Goal: Task Accomplishment & Management: Manage account settings

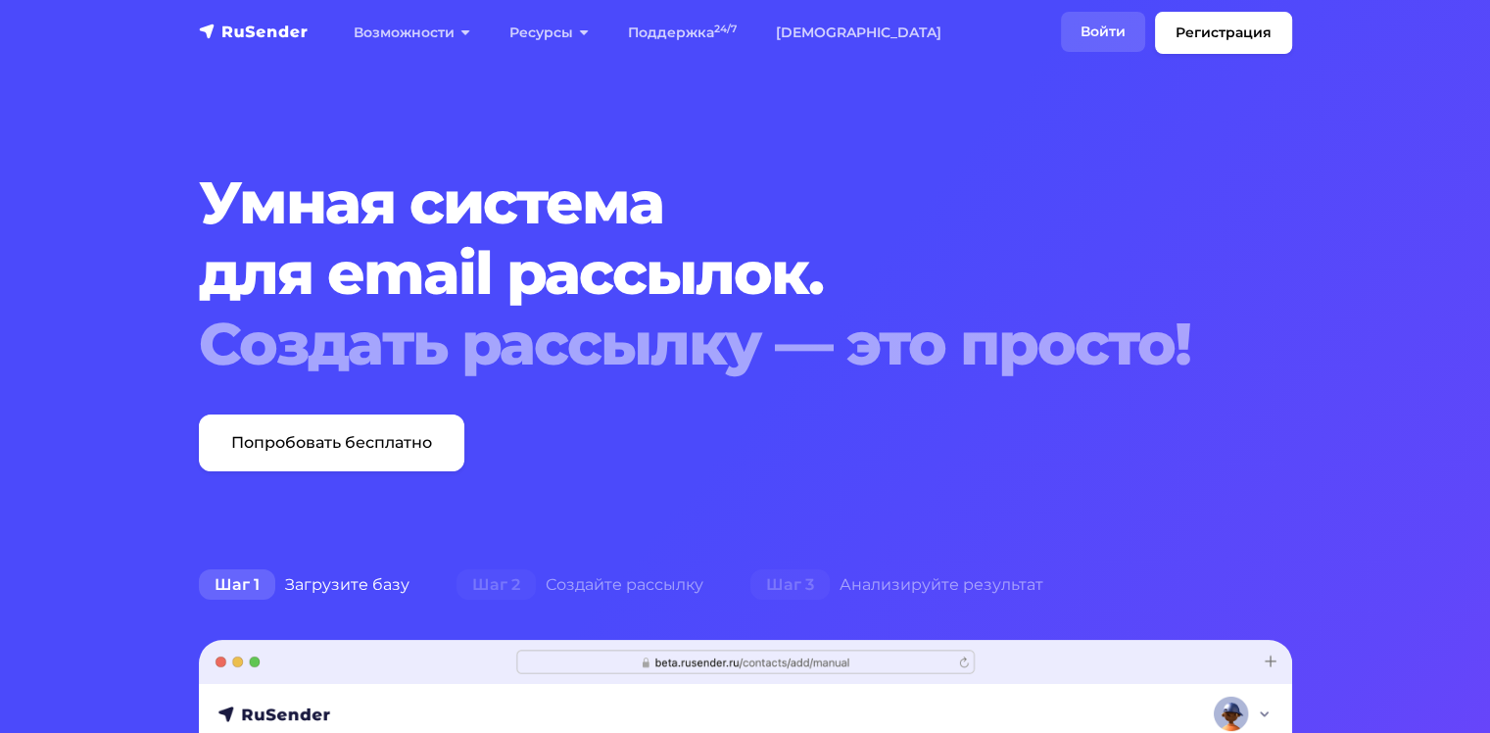
click at [1097, 29] on link "Войти" at bounding box center [1103, 32] width 84 height 40
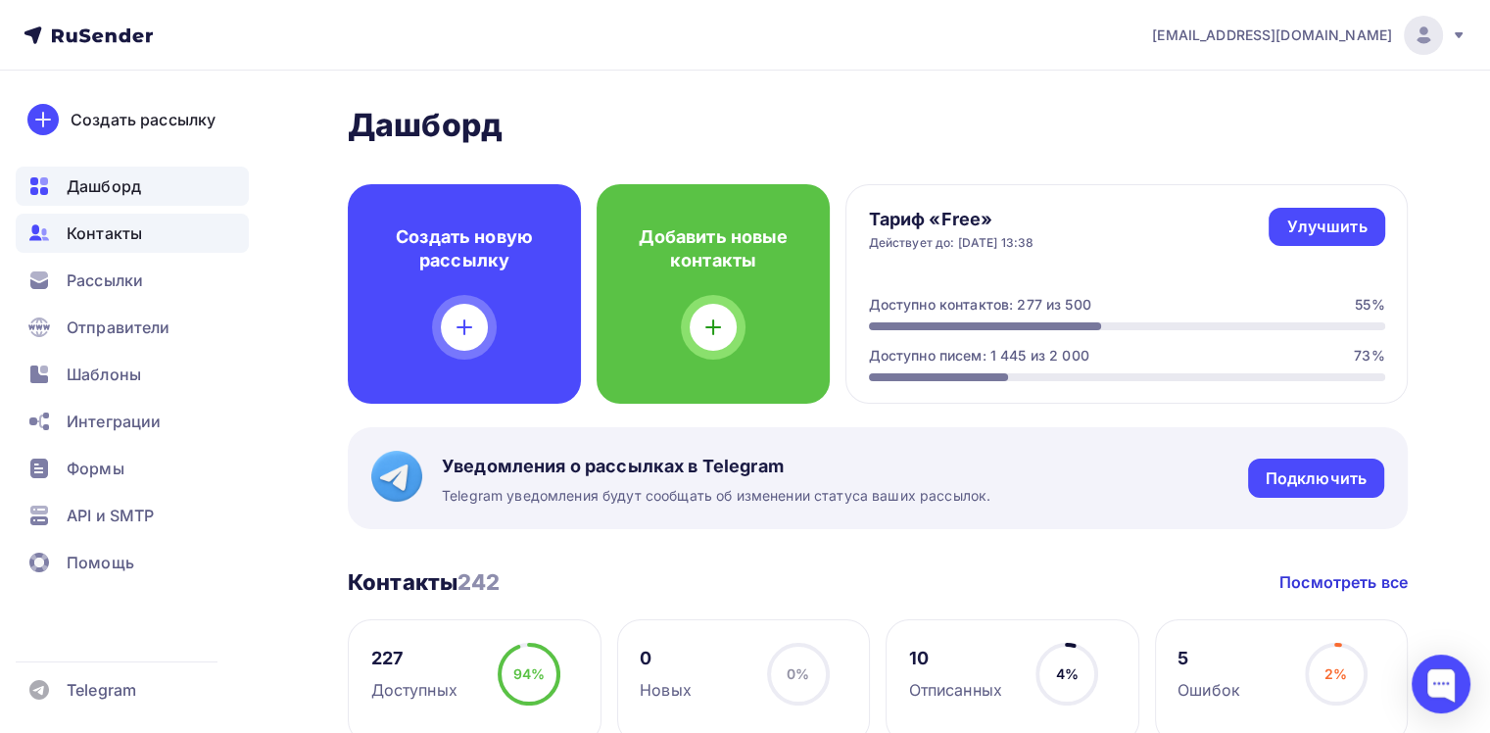
click at [104, 246] on div "Контакты" at bounding box center [132, 233] width 233 height 39
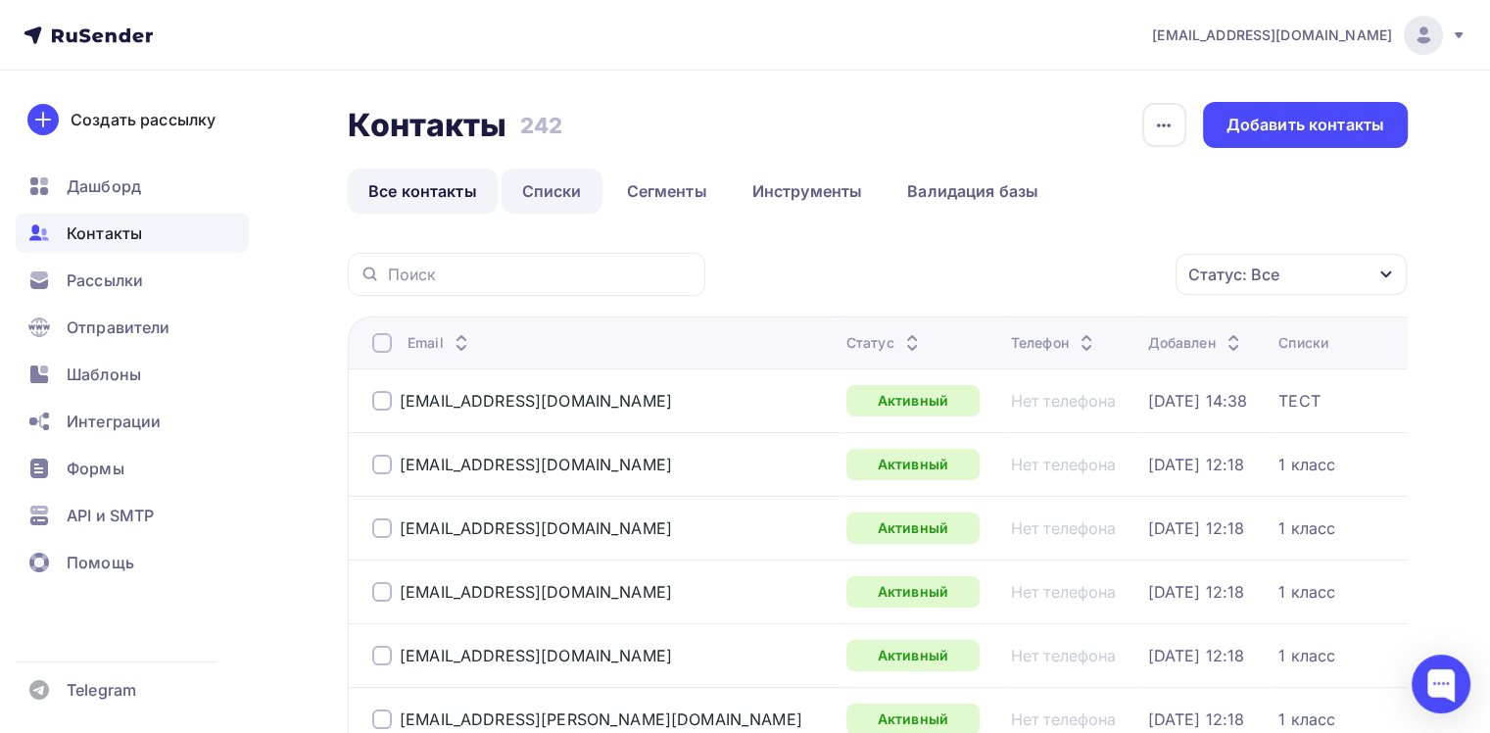
click at [581, 192] on link "Списки" at bounding box center [551, 190] width 101 height 45
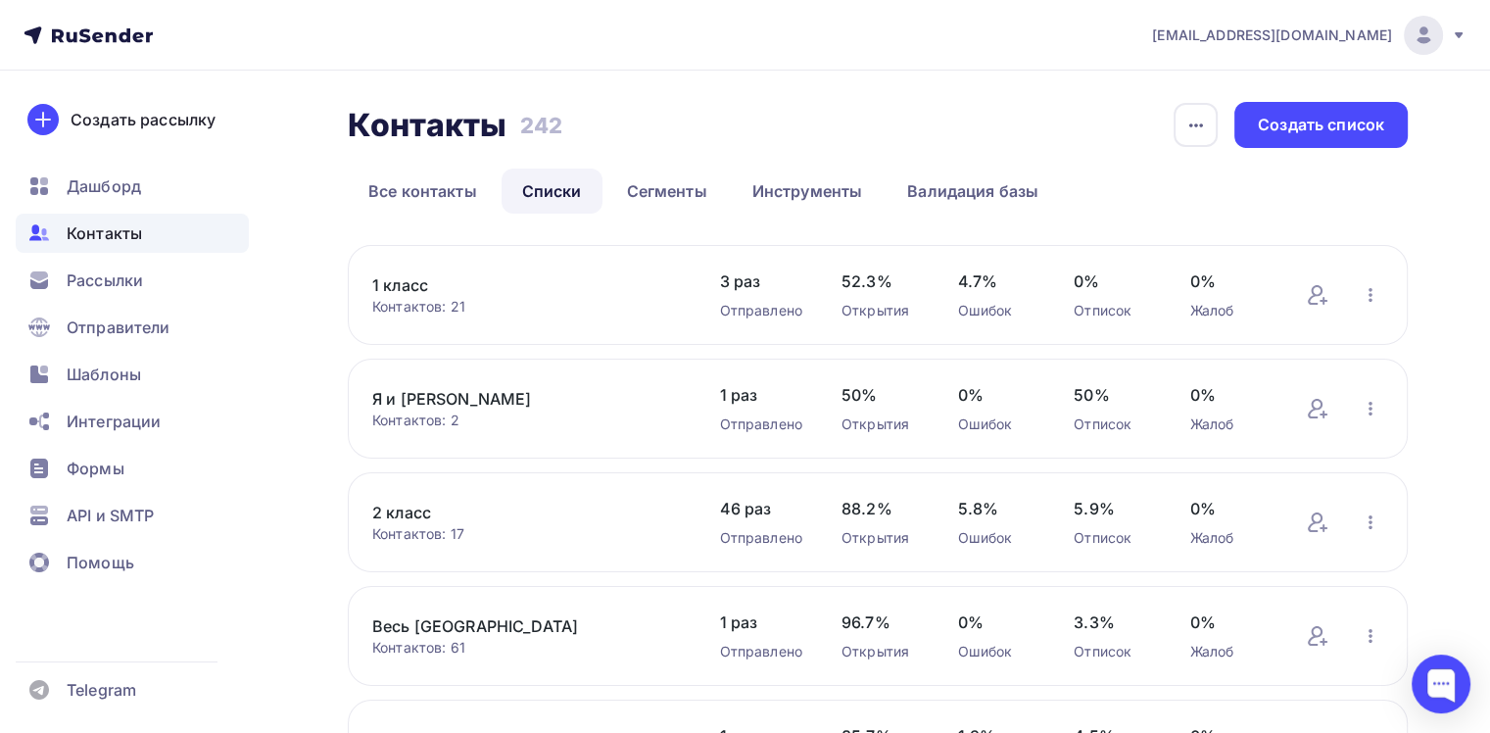
click at [398, 293] on link "1 класс" at bounding box center [526, 285] width 308 height 24
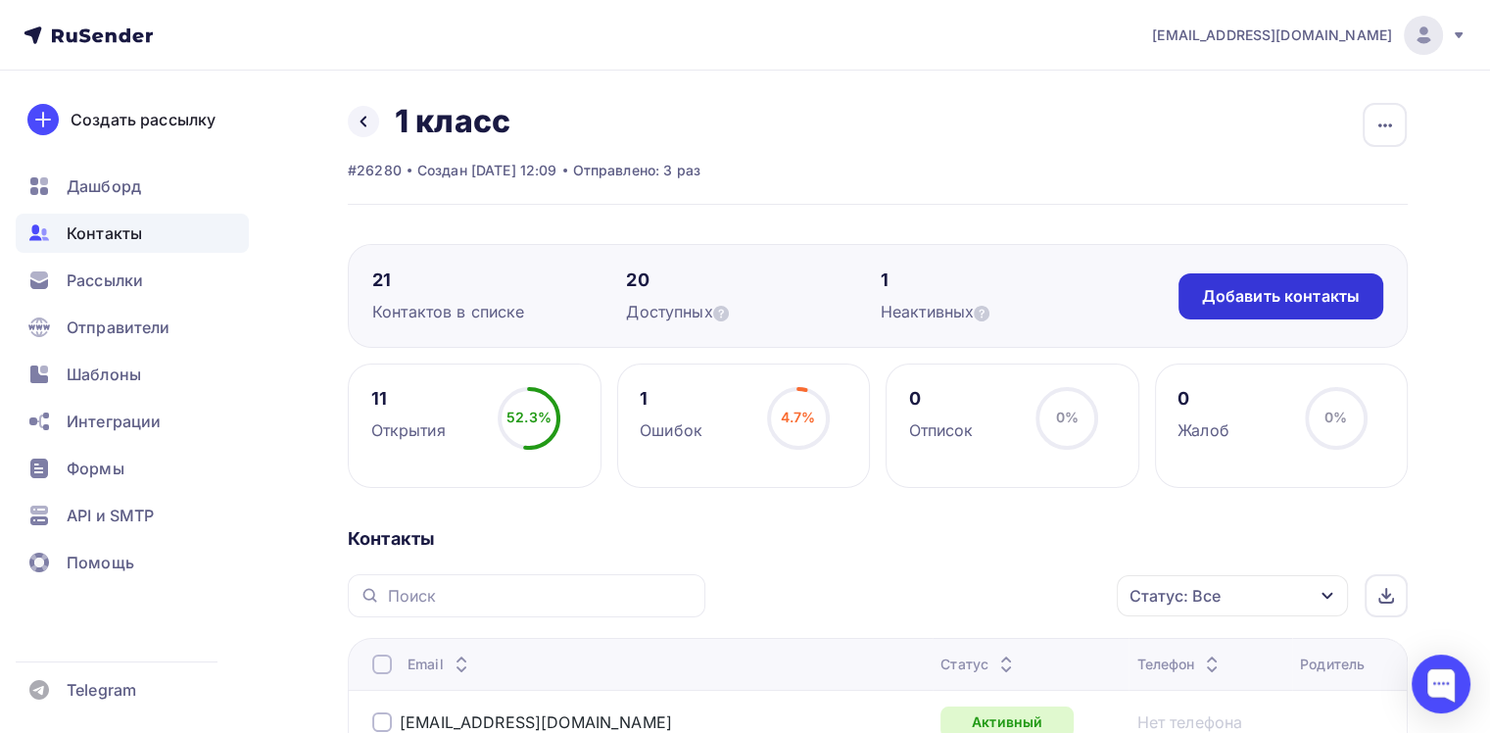
click at [1360, 305] on div "Добавить контакты" at bounding box center [1280, 296] width 205 height 46
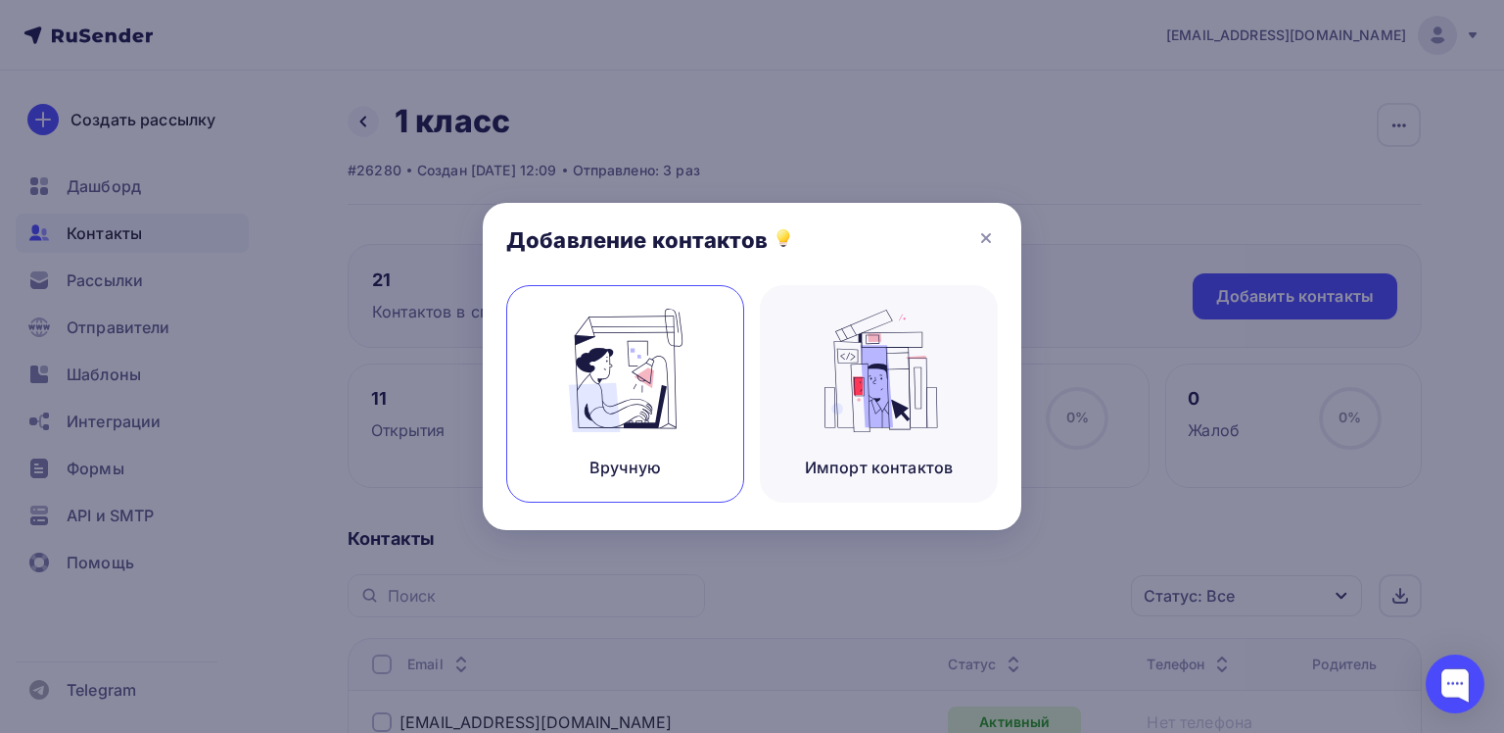
click at [614, 401] on img at bounding box center [625, 370] width 131 height 123
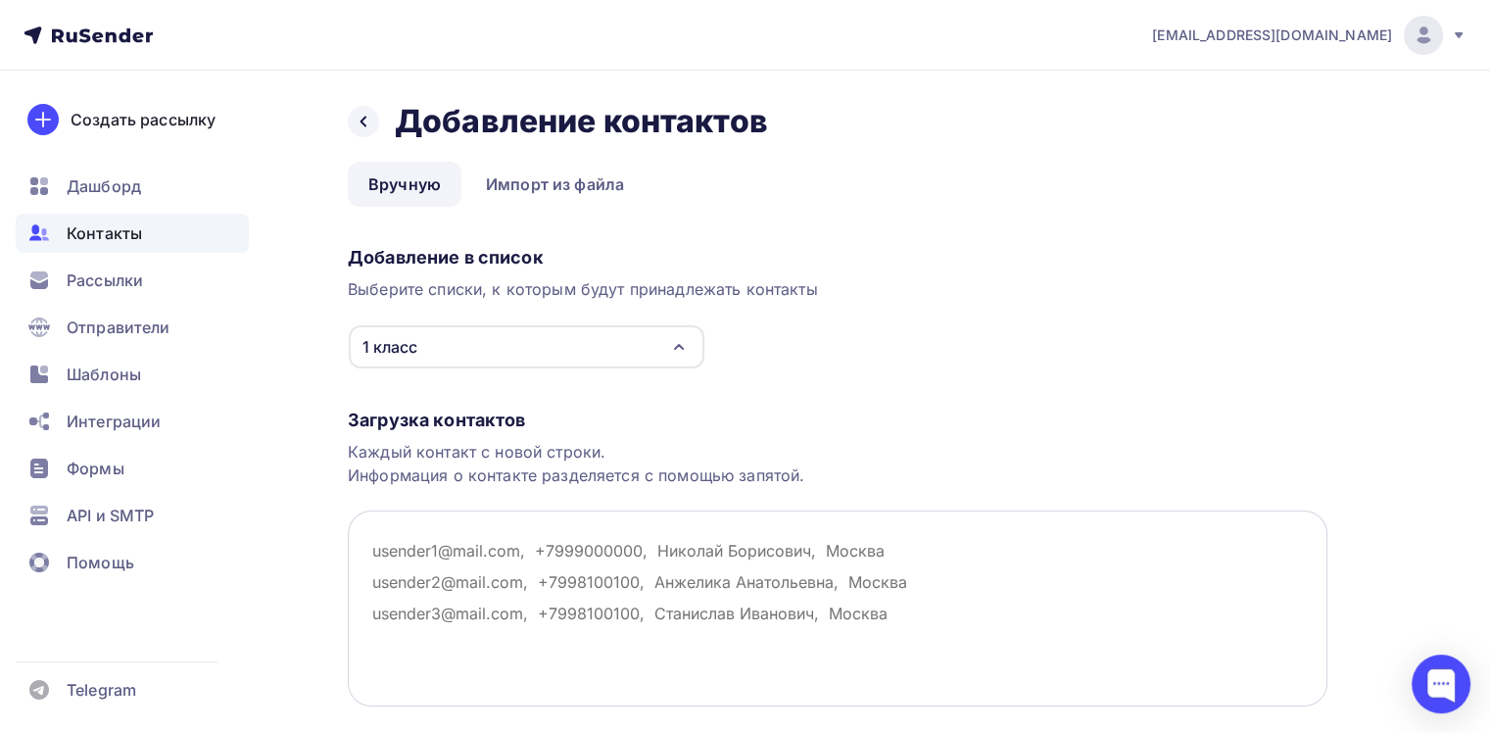
paste textarea "[EMAIL_ADDRESS][DOMAIN_NAME]"
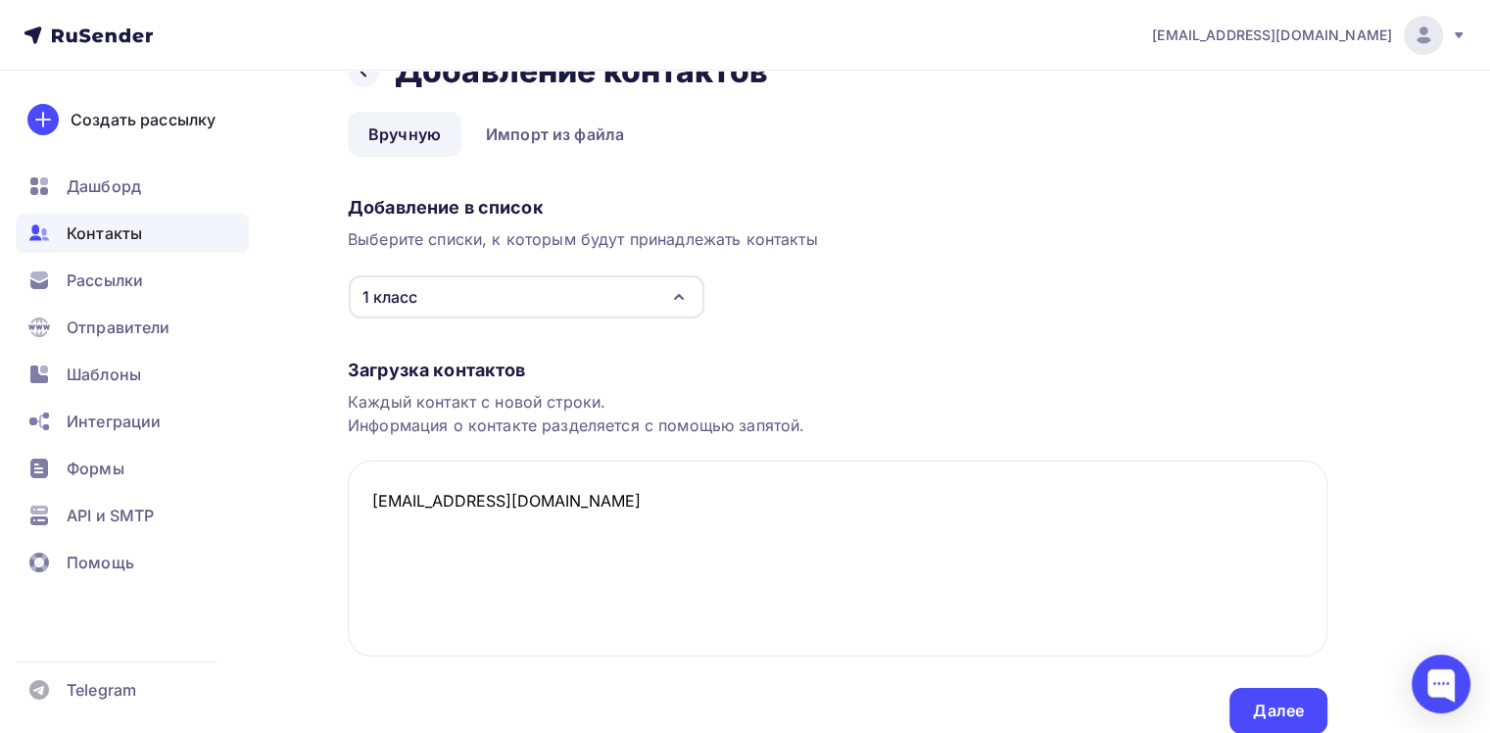
scroll to position [128, 0]
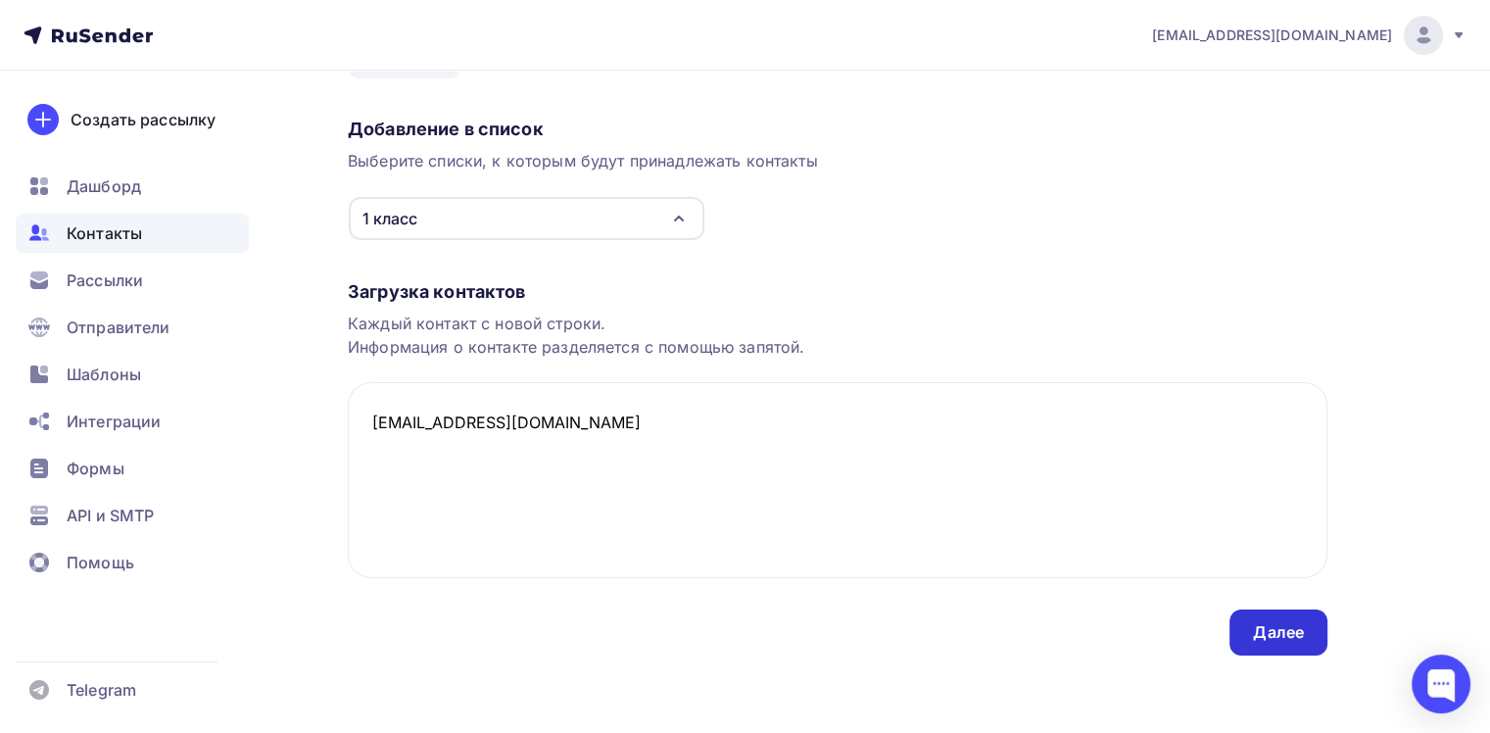
type textarea "[EMAIL_ADDRESS][DOMAIN_NAME]"
click at [1281, 616] on div "Далее" at bounding box center [1278, 632] width 98 height 46
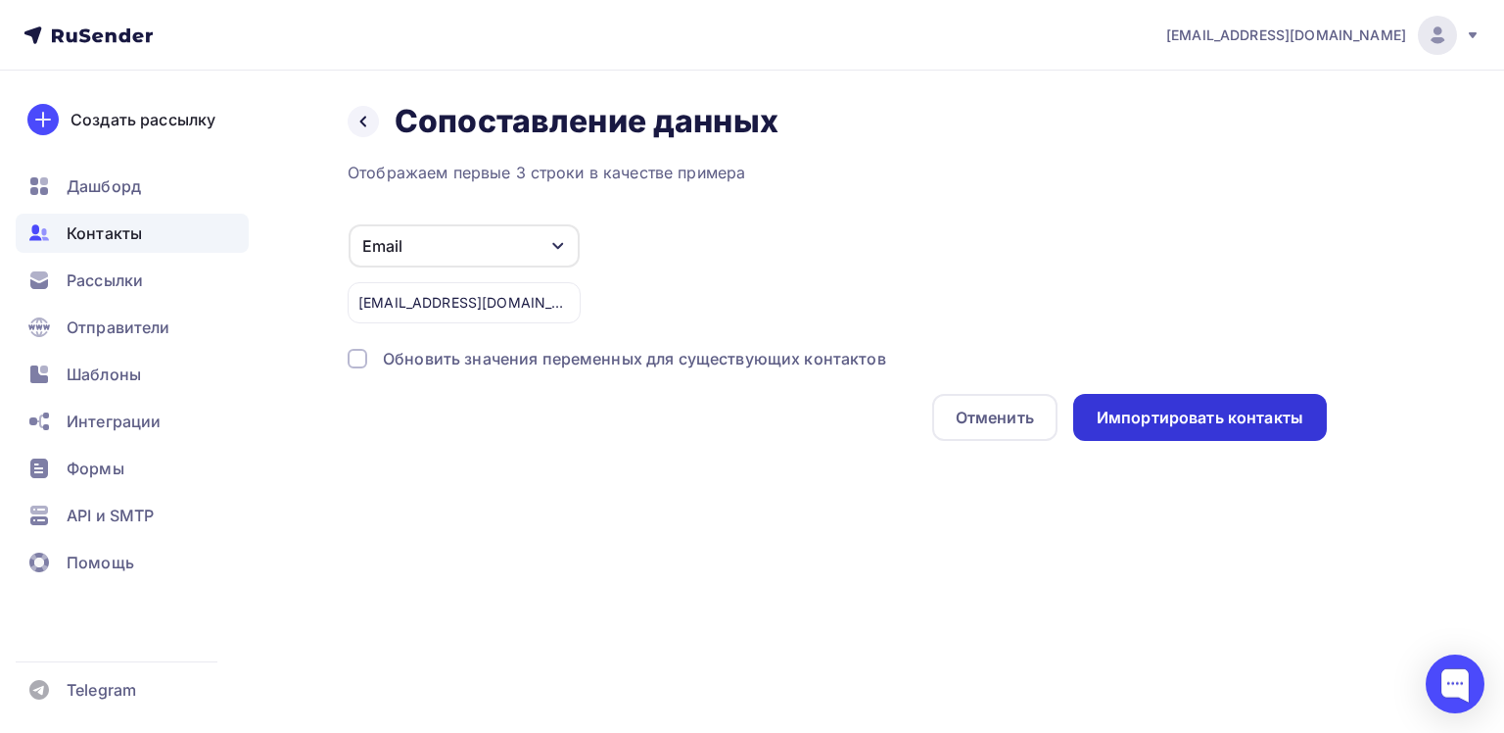
click at [1246, 411] on div "Импортировать контакты" at bounding box center [1200, 417] width 207 height 23
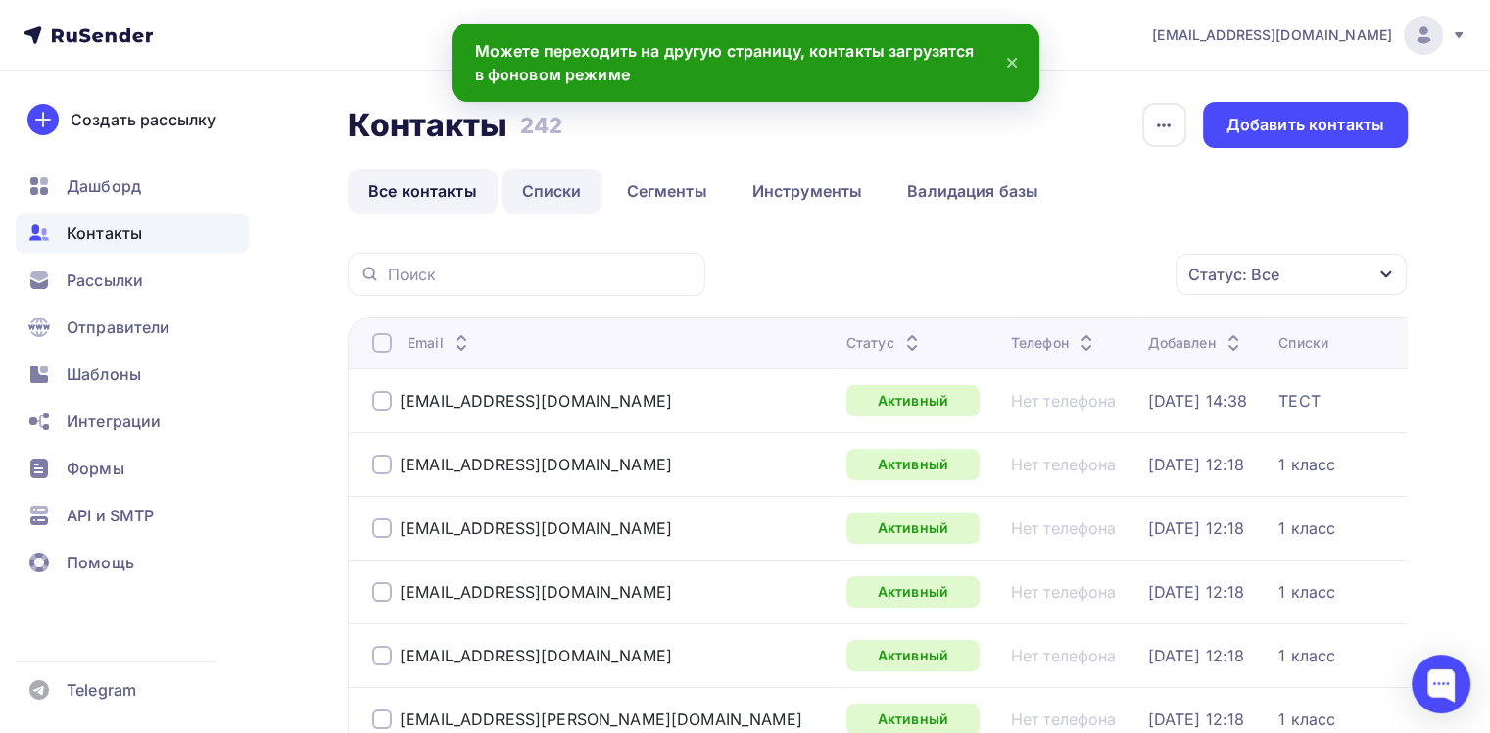
click at [584, 189] on link "Списки" at bounding box center [551, 190] width 101 height 45
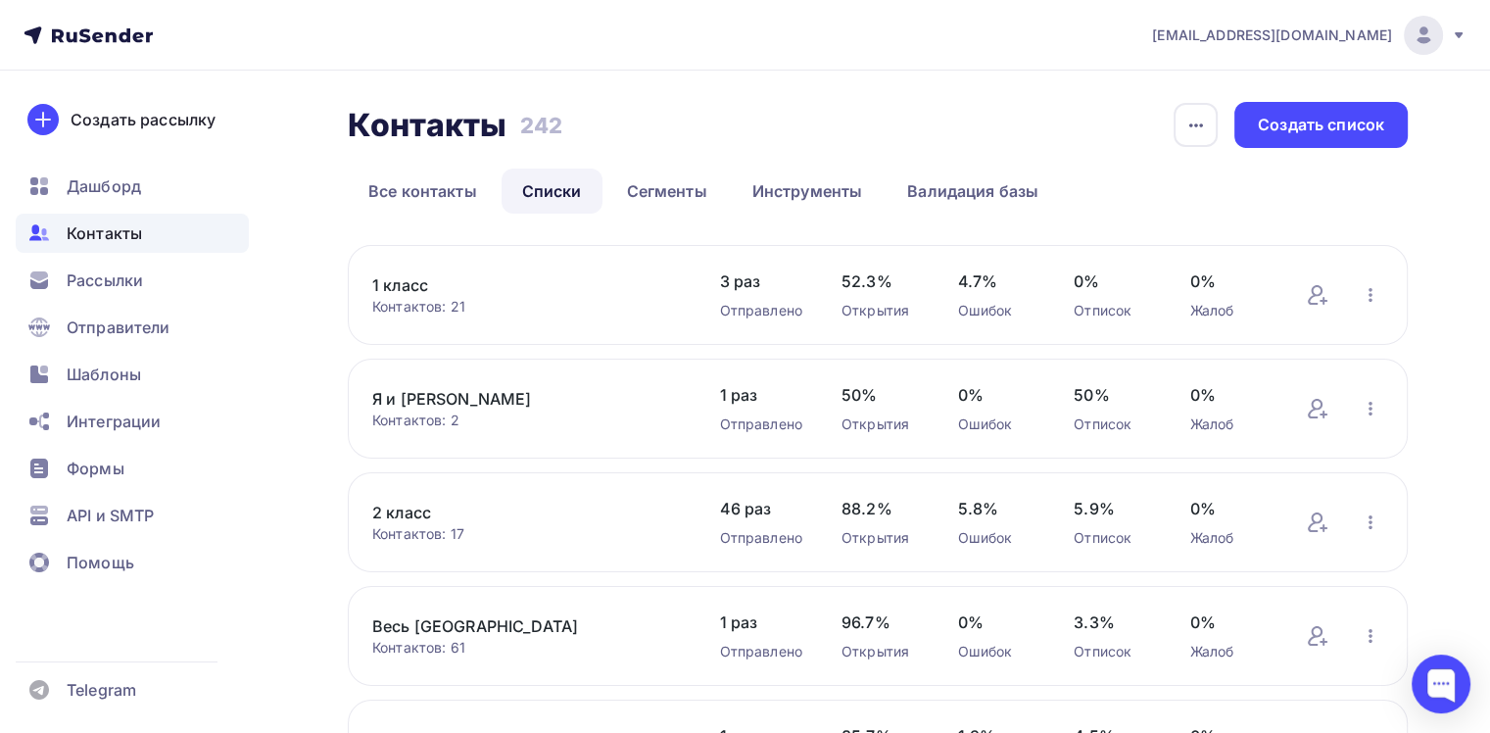
click at [391, 510] on link "2 класс" at bounding box center [526, 512] width 308 height 24
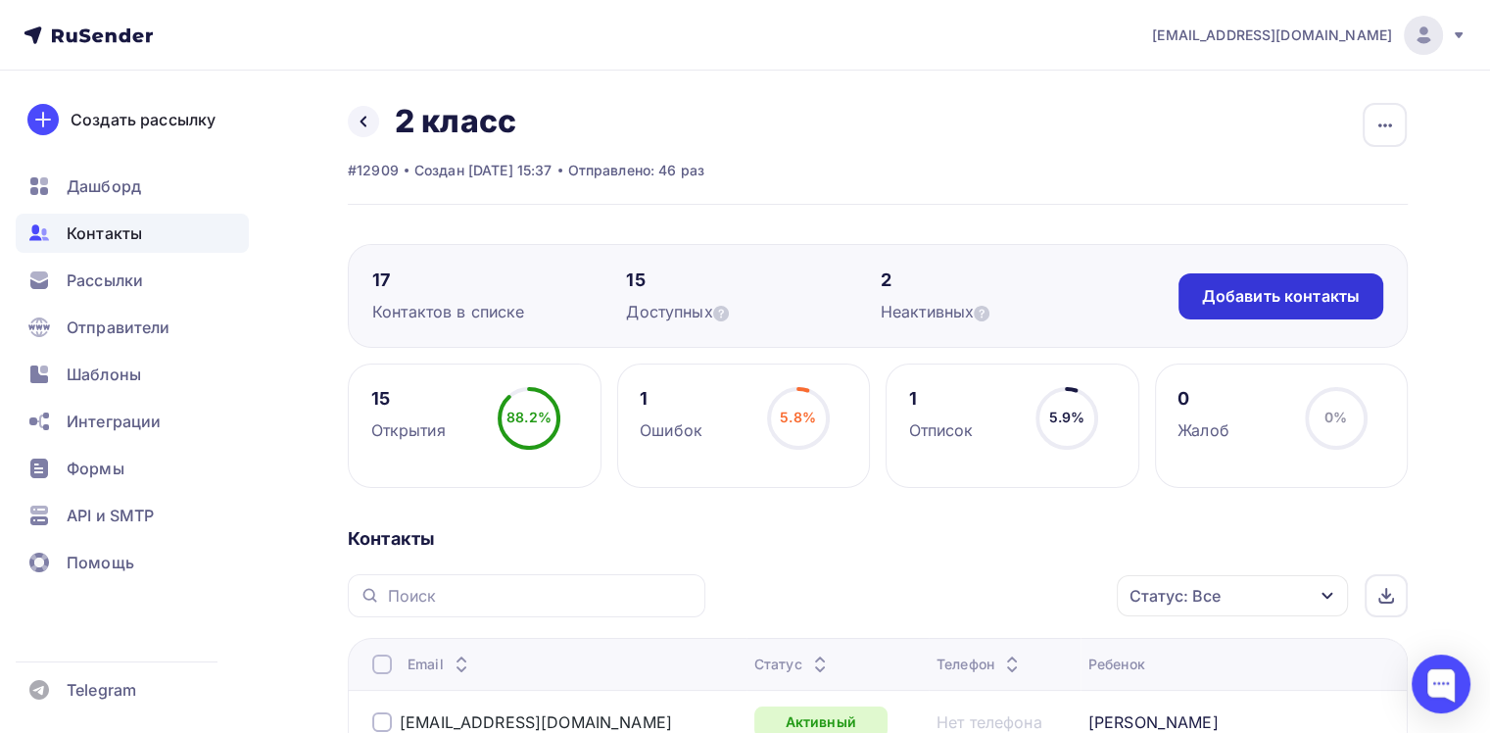
click at [1292, 304] on div "Добавить контакты" at bounding box center [1281, 296] width 158 height 23
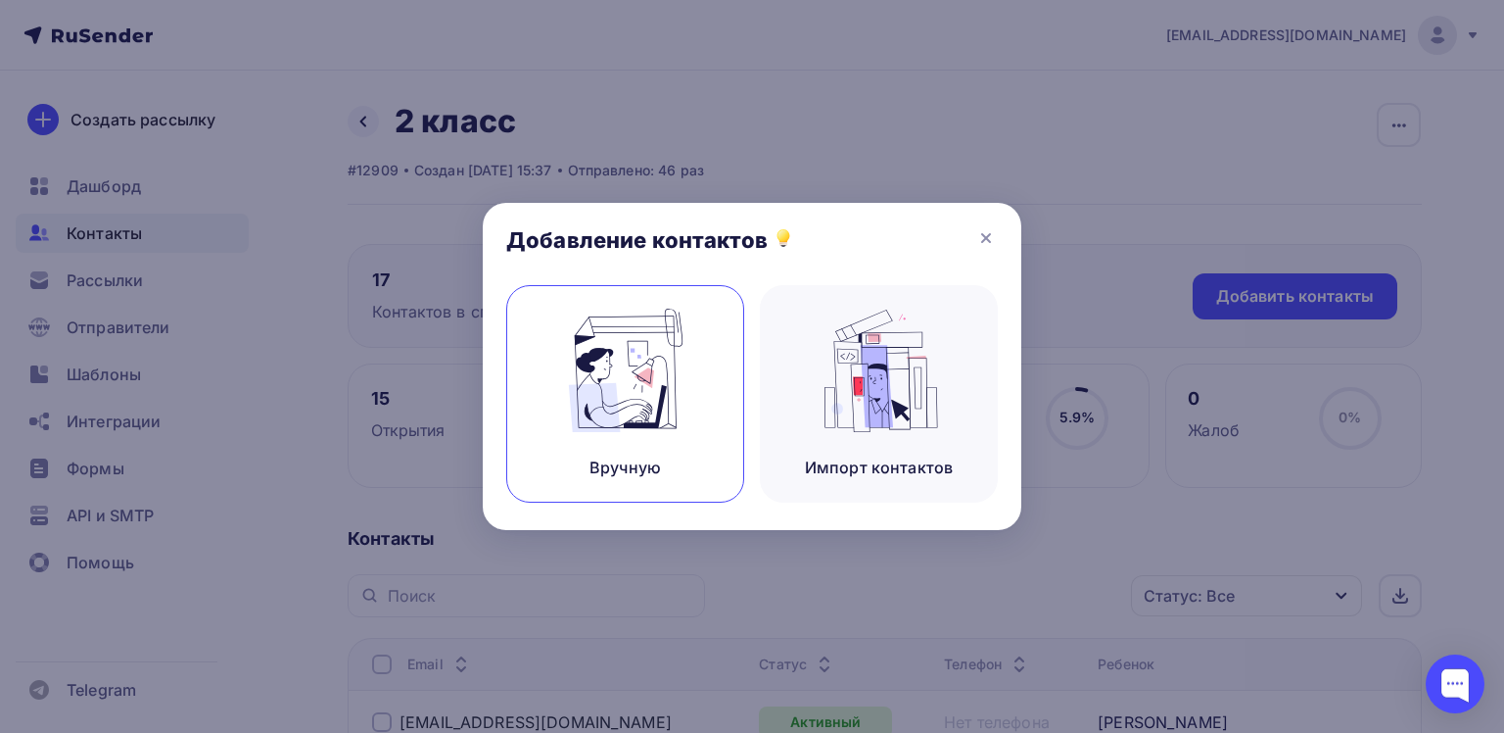
click at [654, 403] on img at bounding box center [625, 370] width 131 height 123
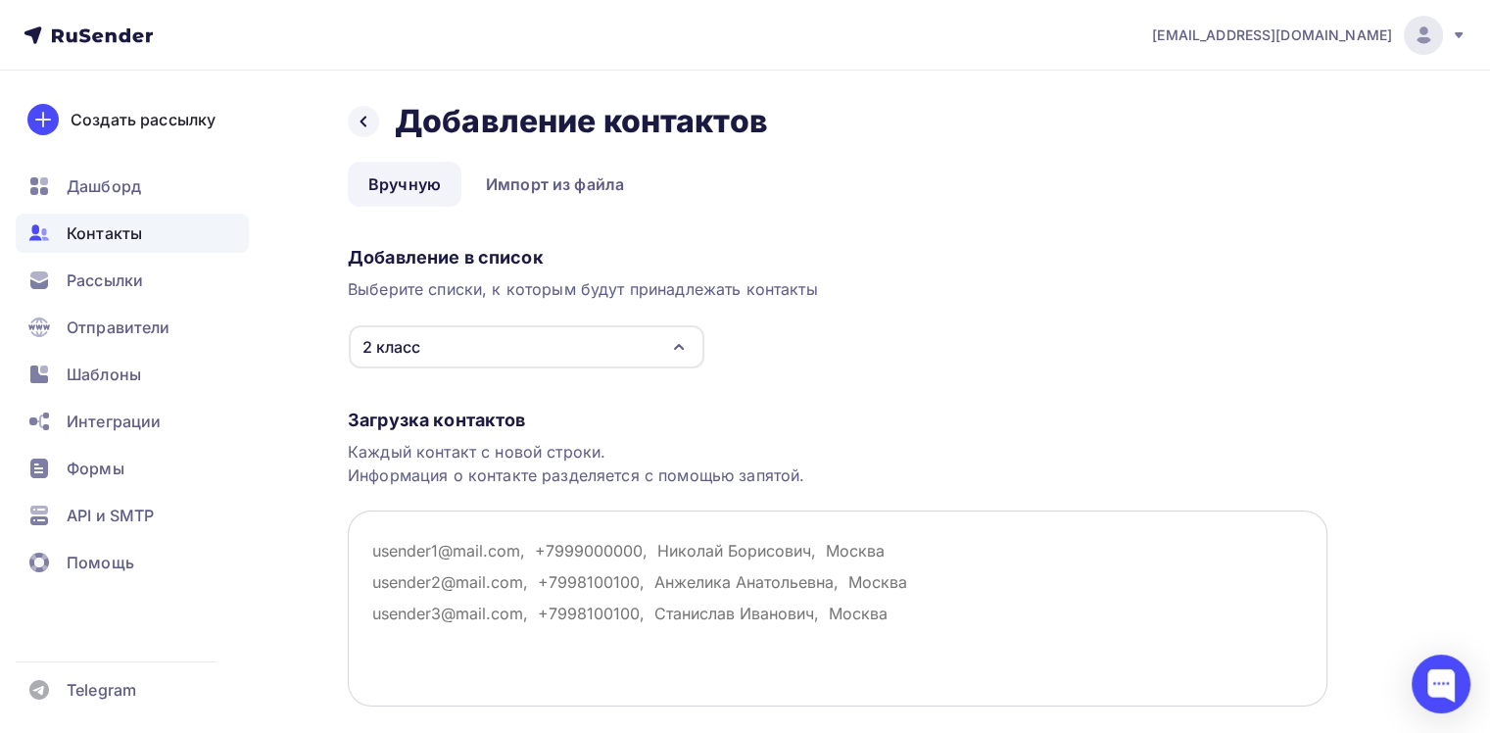
paste textarea "troszt.anett@gmail.com annet.mow@gmail.com"
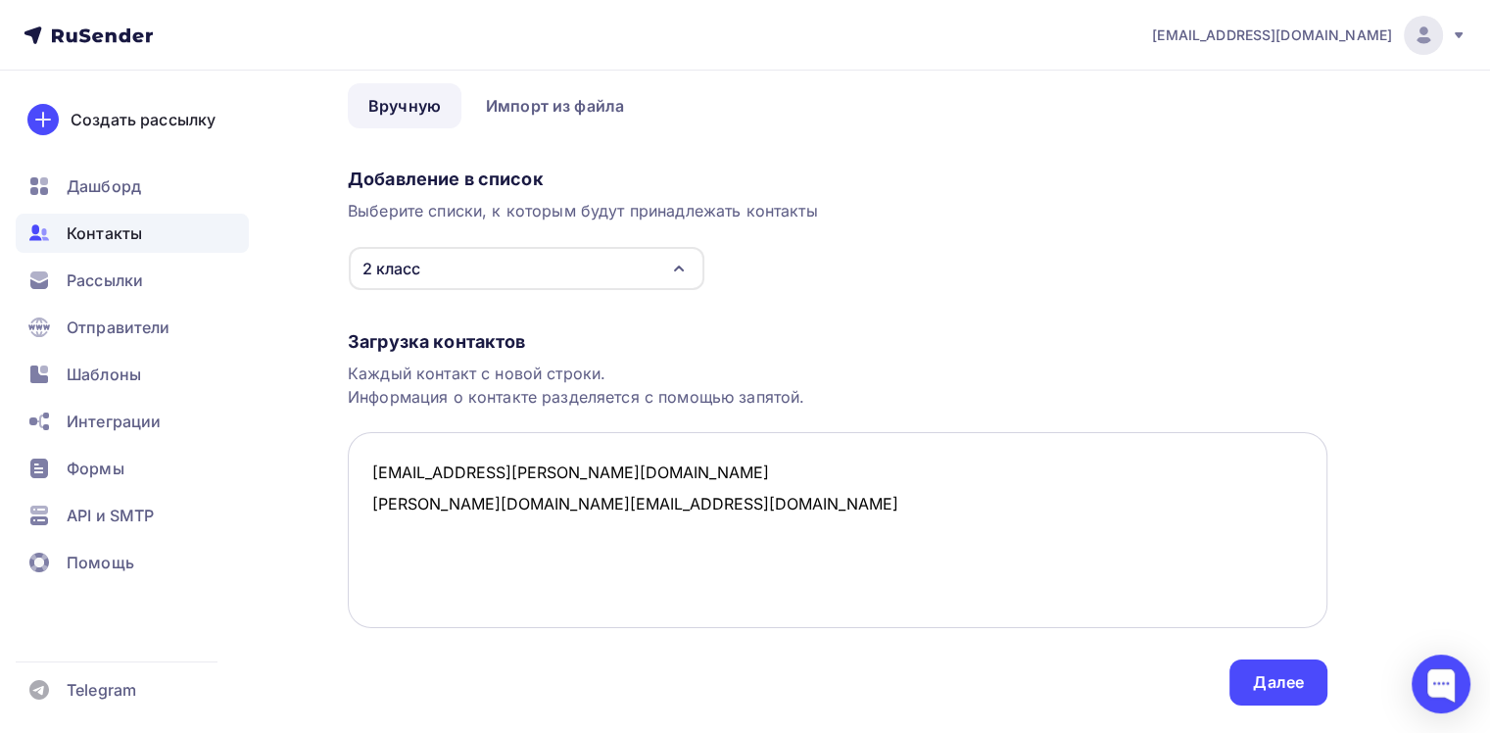
scroll to position [128, 0]
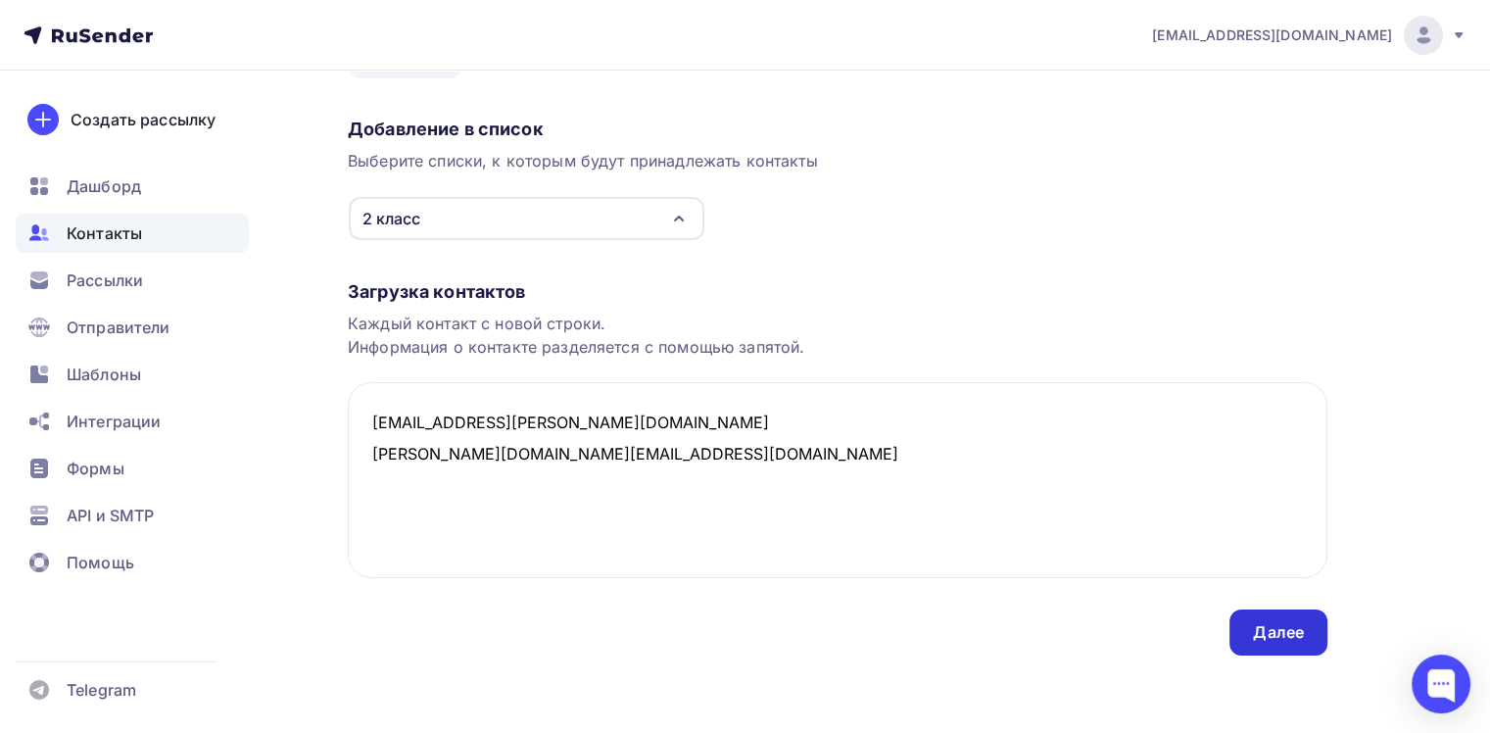
type textarea "troszt.anett@gmail.com annet.mow@gmail.com"
click at [1272, 627] on div "Далее" at bounding box center [1278, 632] width 51 height 23
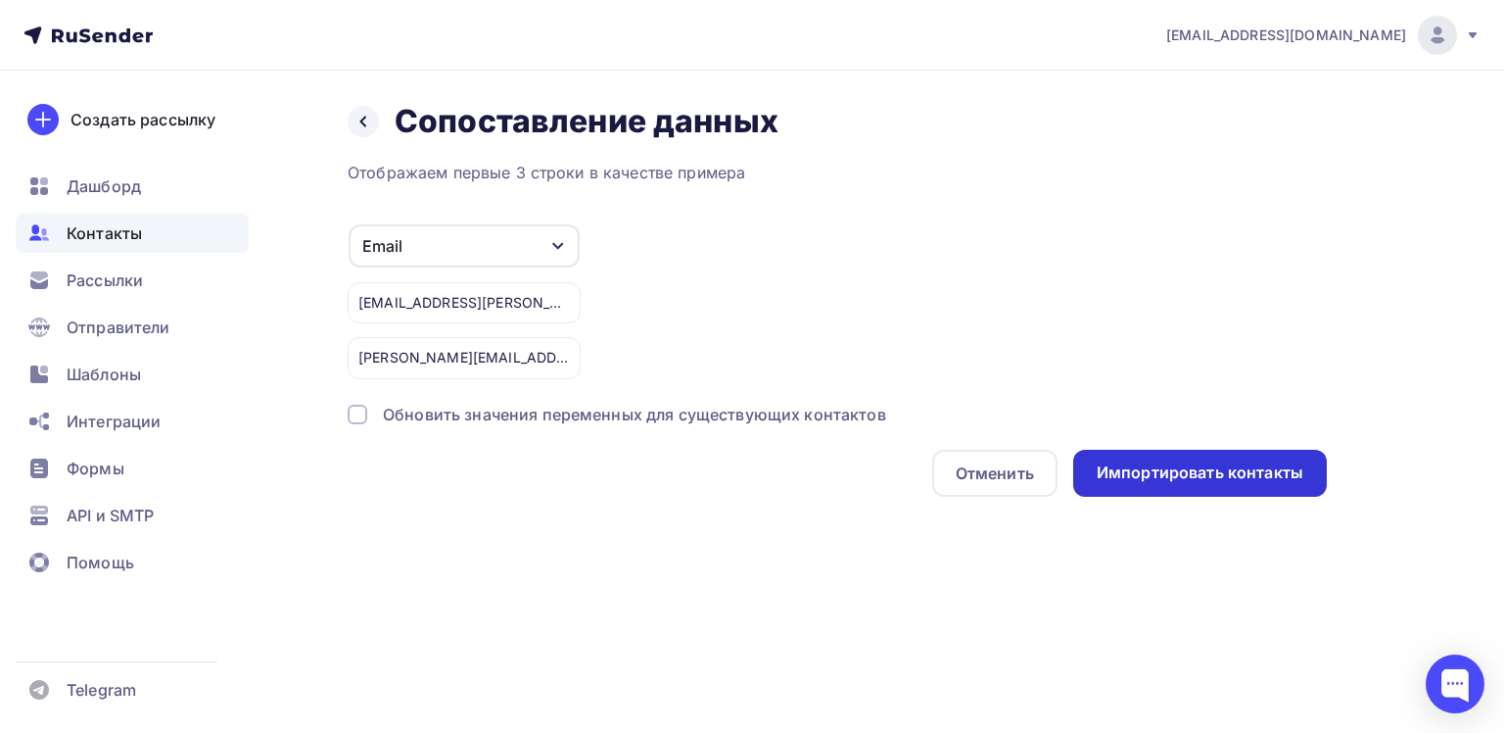
click at [1211, 466] on div "Импортировать контакты" at bounding box center [1200, 472] width 207 height 23
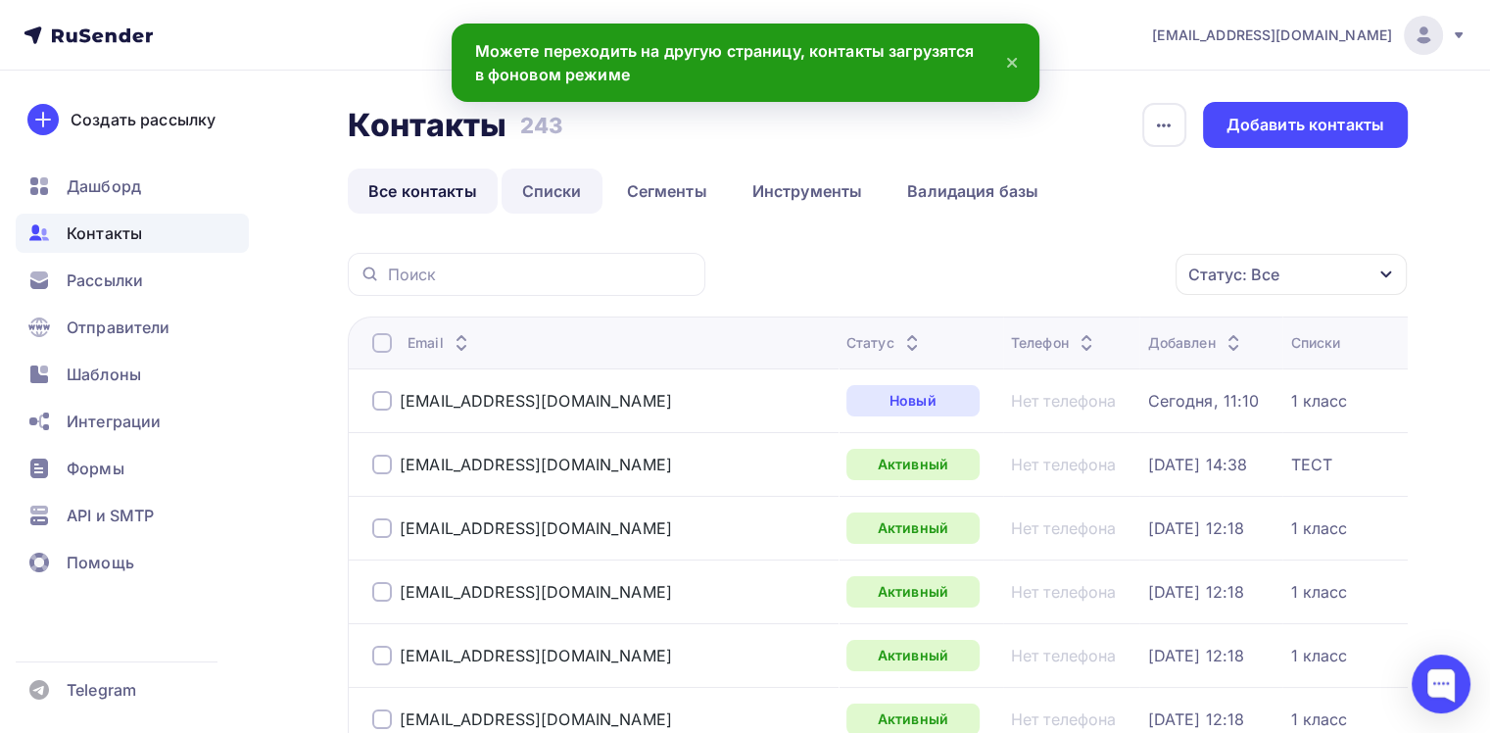
click at [552, 184] on link "Списки" at bounding box center [551, 190] width 101 height 45
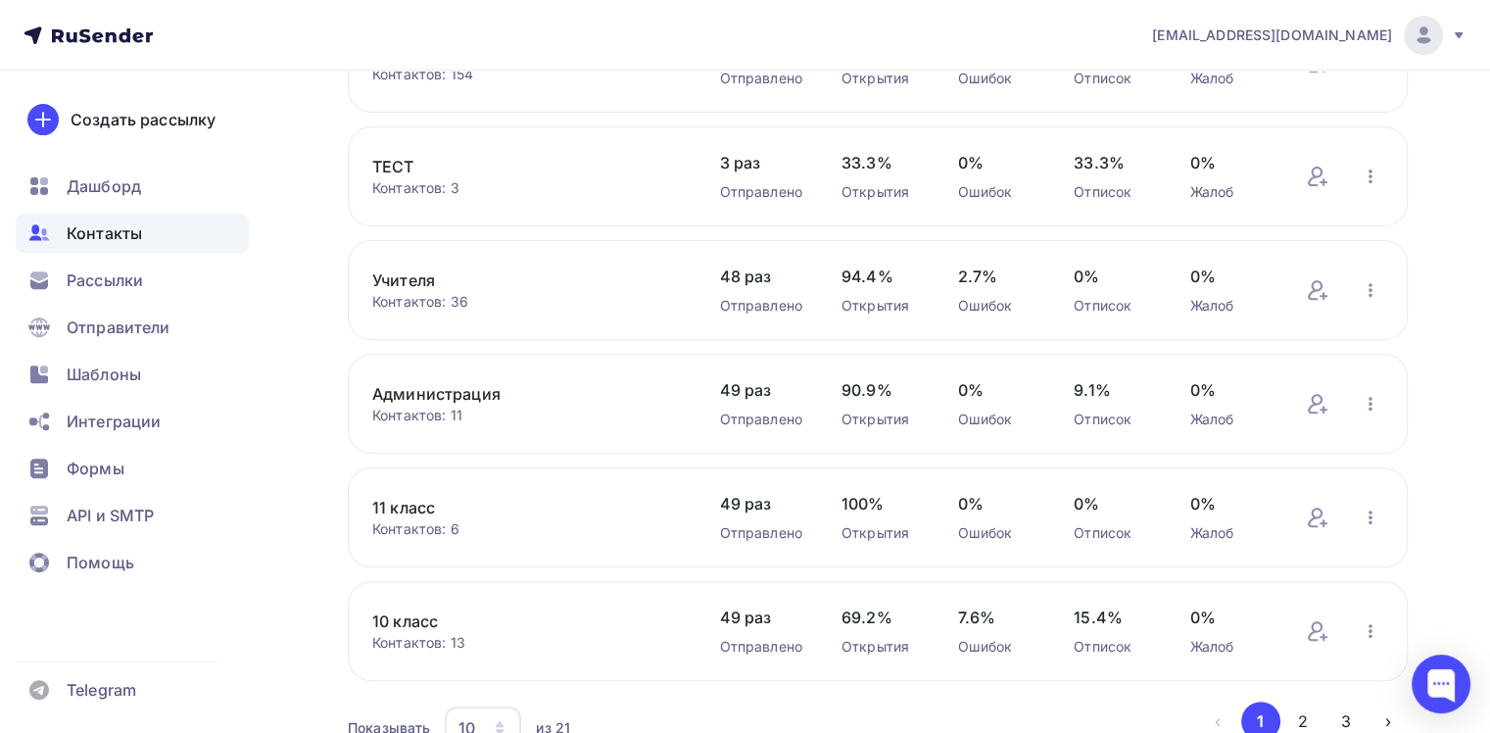
scroll to position [783, 0]
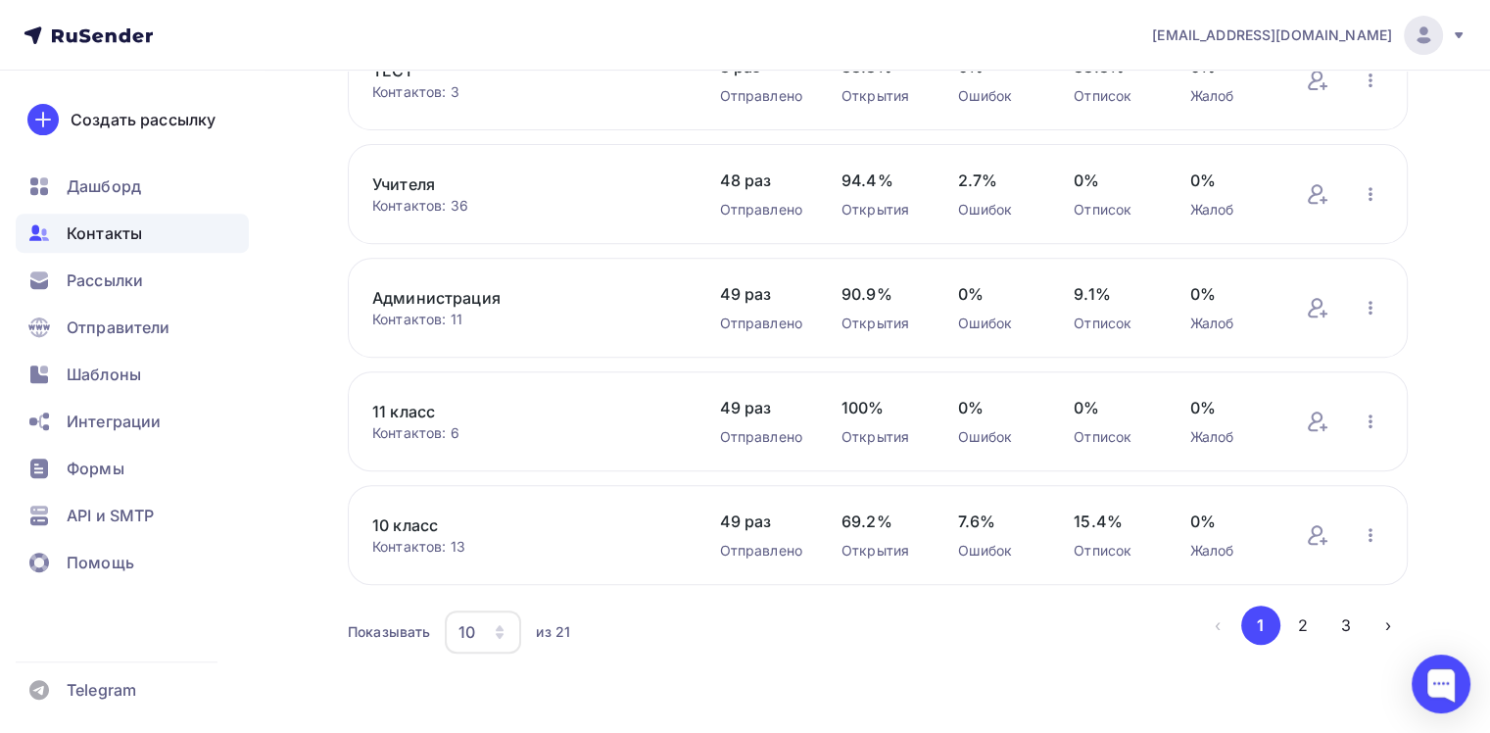
click at [509, 635] on div "10" at bounding box center [483, 631] width 76 height 43
click at [485, 533] on div "50" at bounding box center [561, 529] width 188 height 24
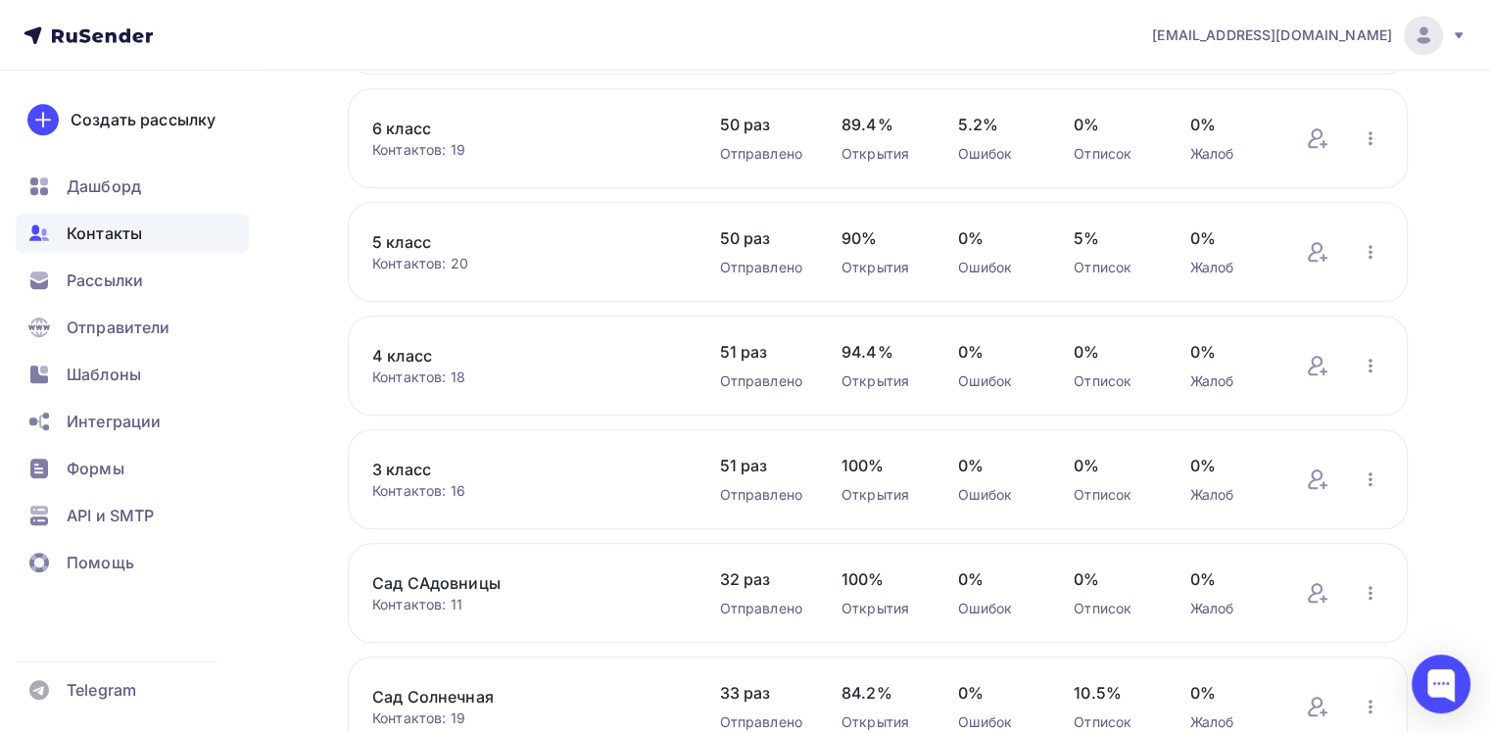
scroll to position [1664, 0]
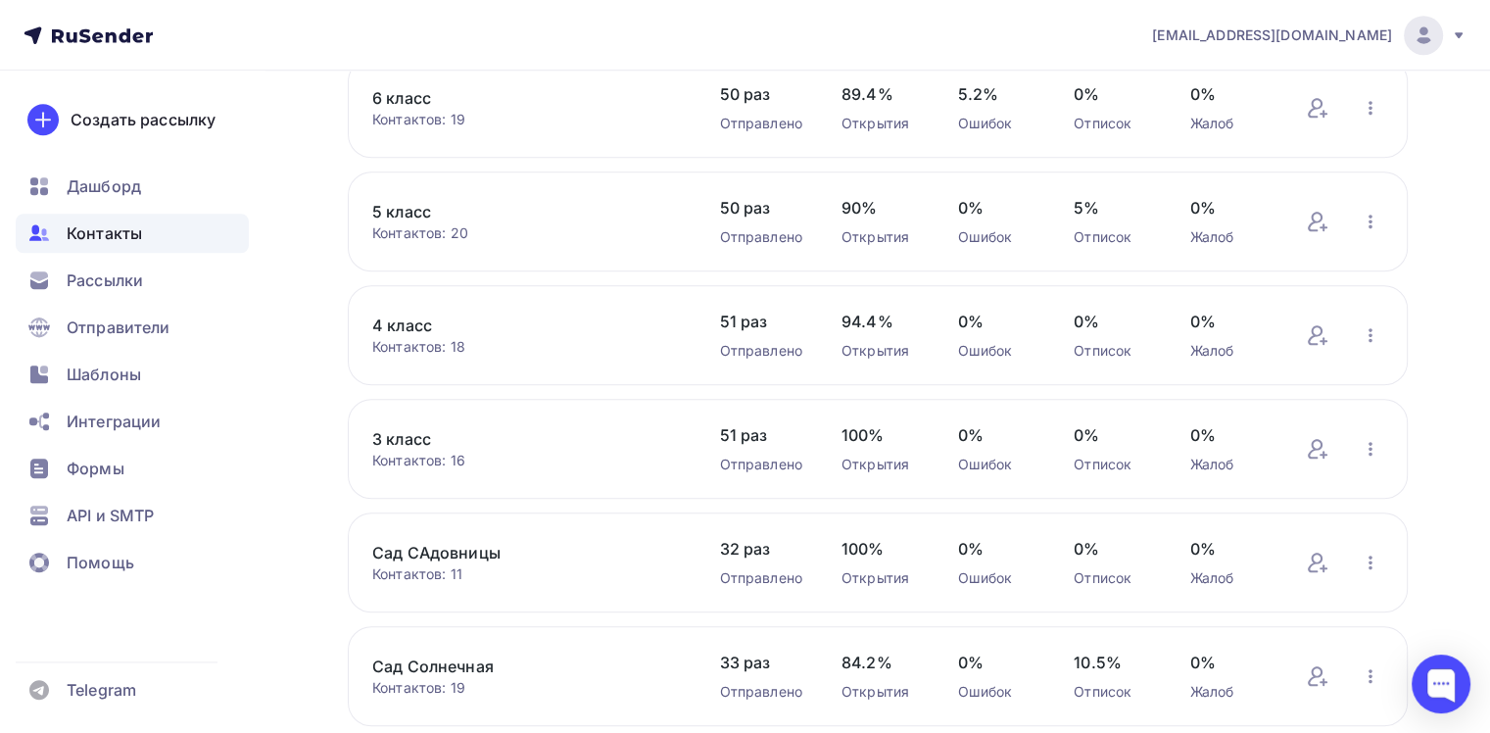
click at [407, 434] on link "3 класс" at bounding box center [526, 439] width 308 height 24
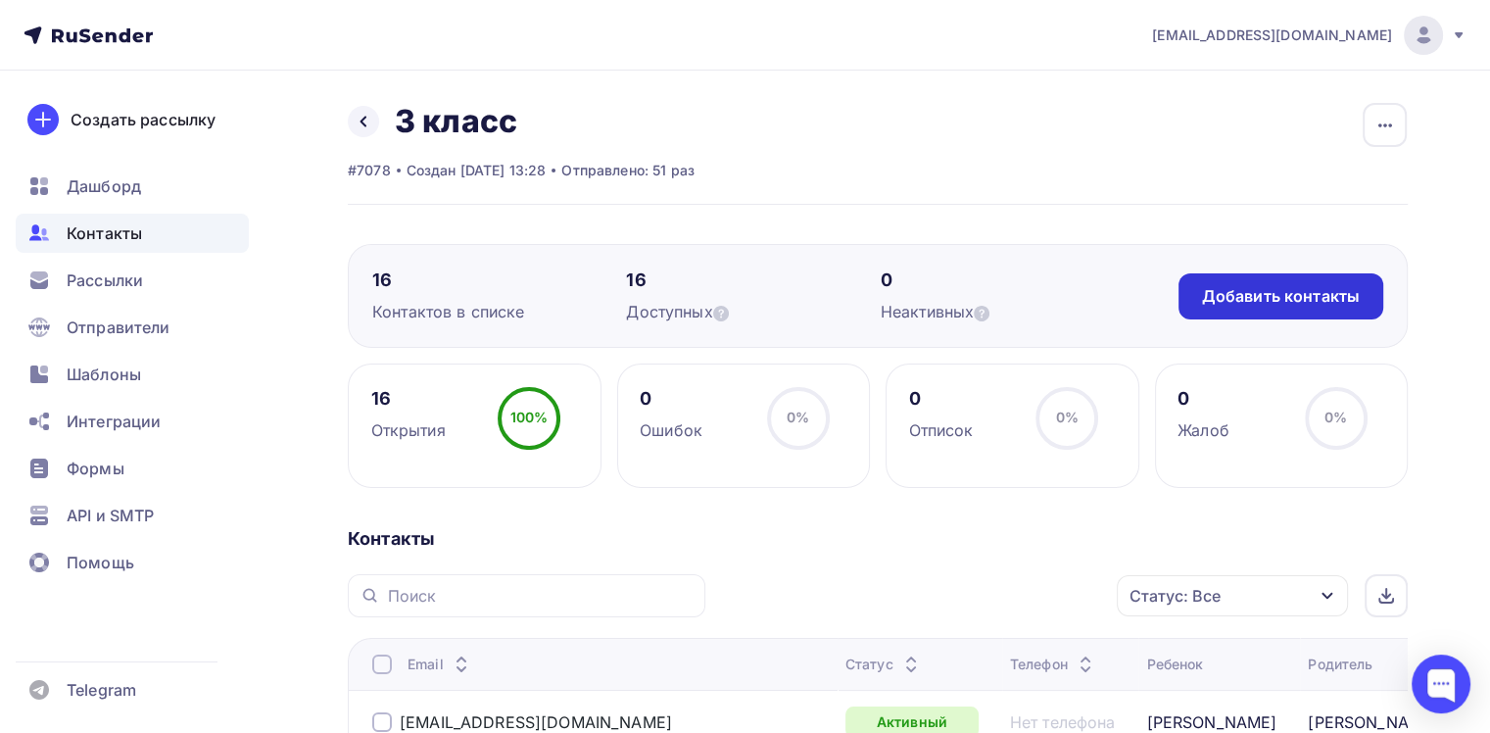
click at [1246, 298] on div "Добавить контакты" at bounding box center [1281, 296] width 158 height 23
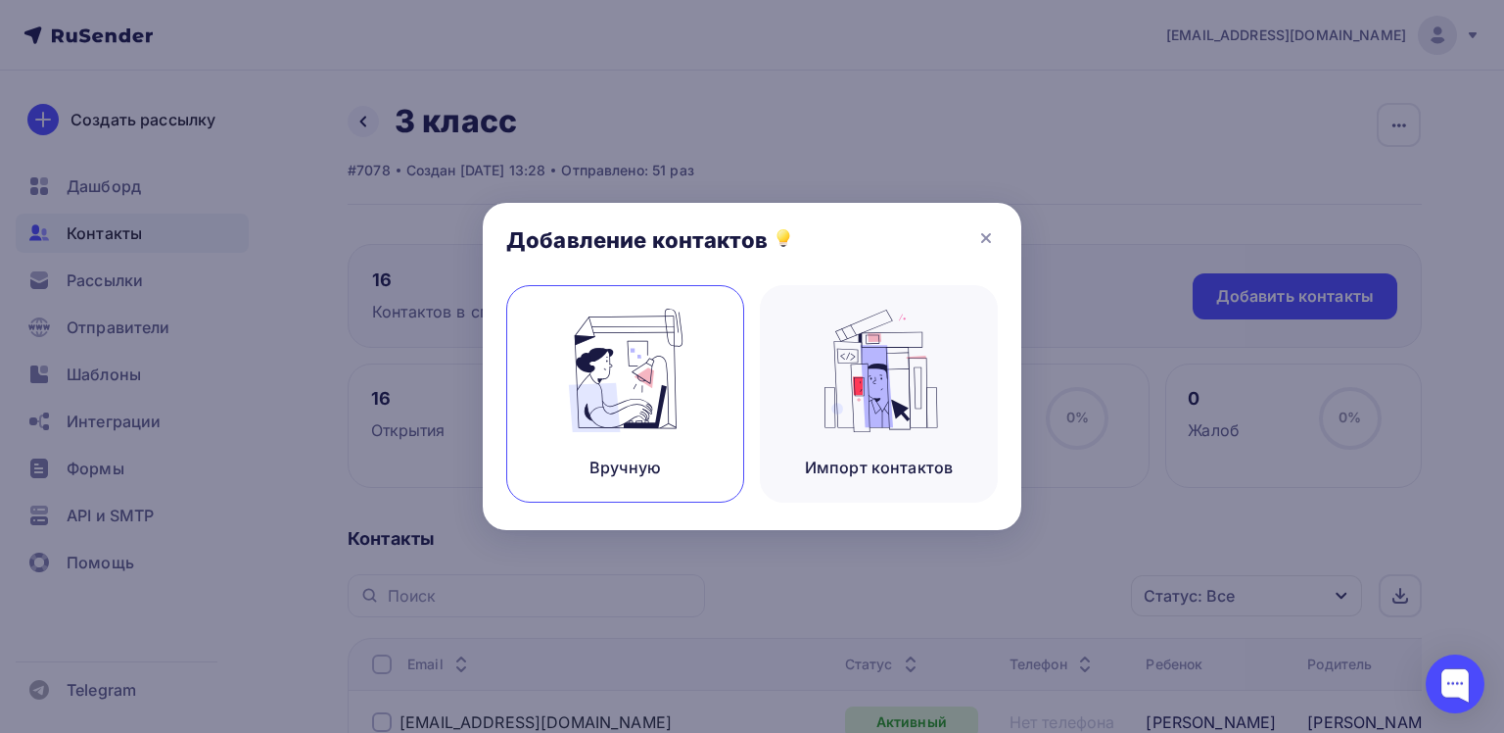
click at [708, 401] on div "Вручную" at bounding box center [625, 393] width 238 height 217
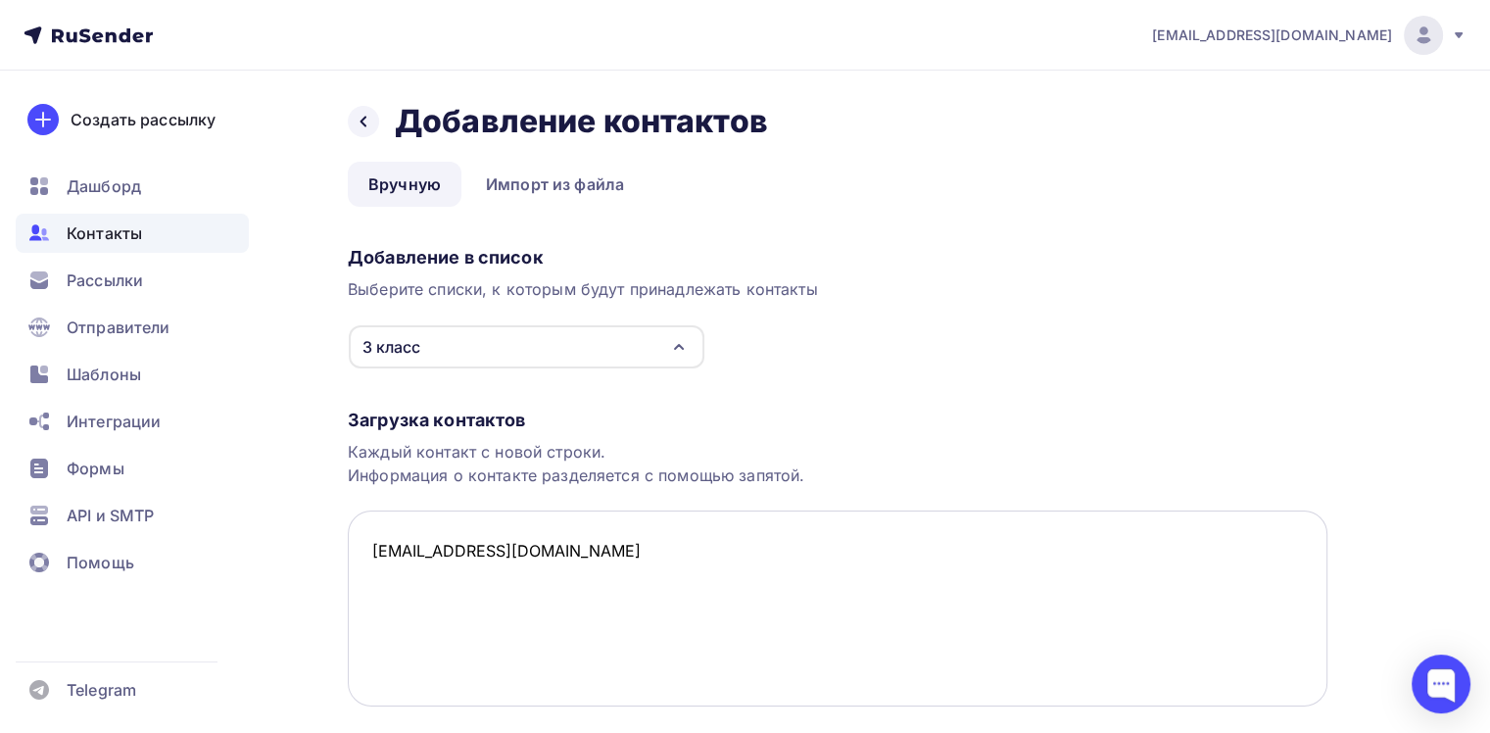
paste textarea "[EMAIL_ADDRESS][DOMAIN_NAME]"
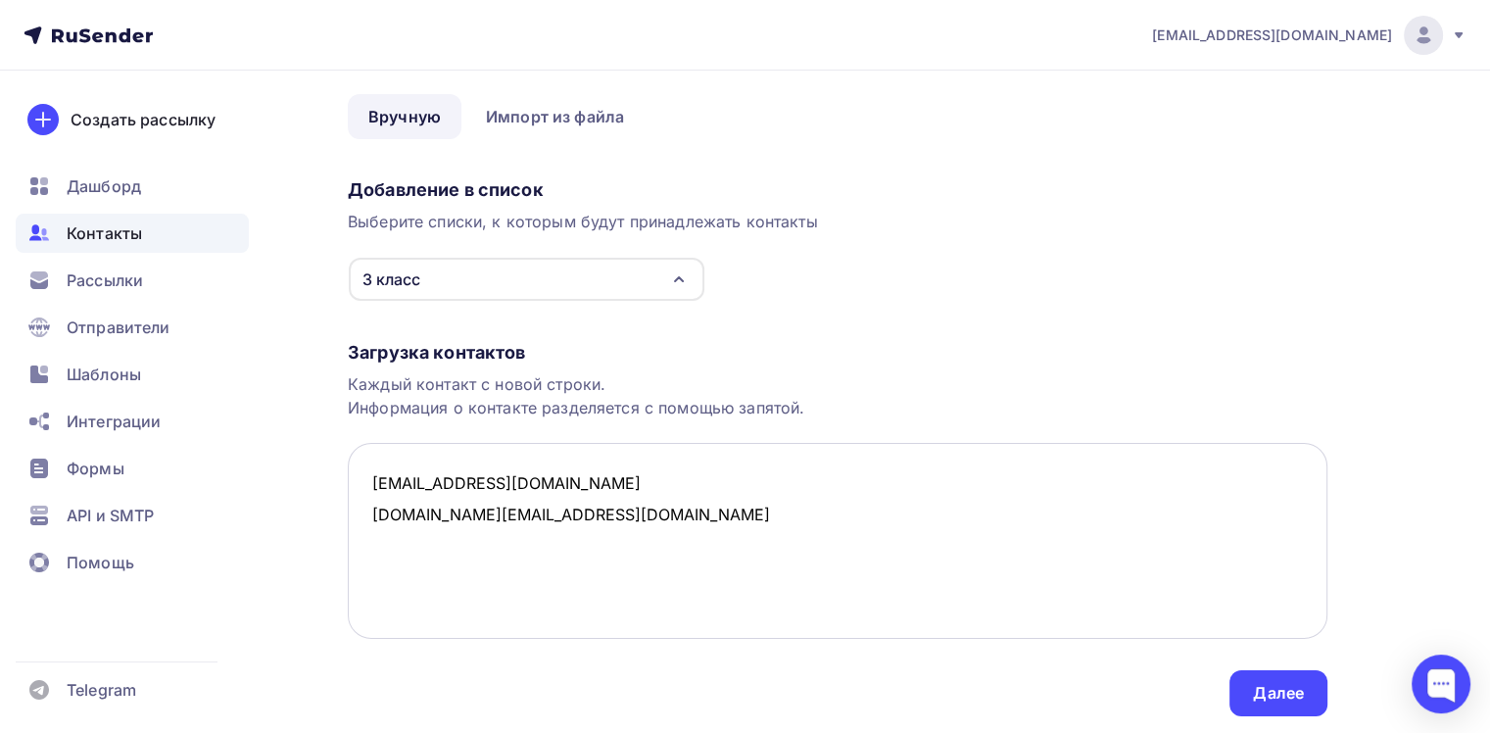
scroll to position [128, 0]
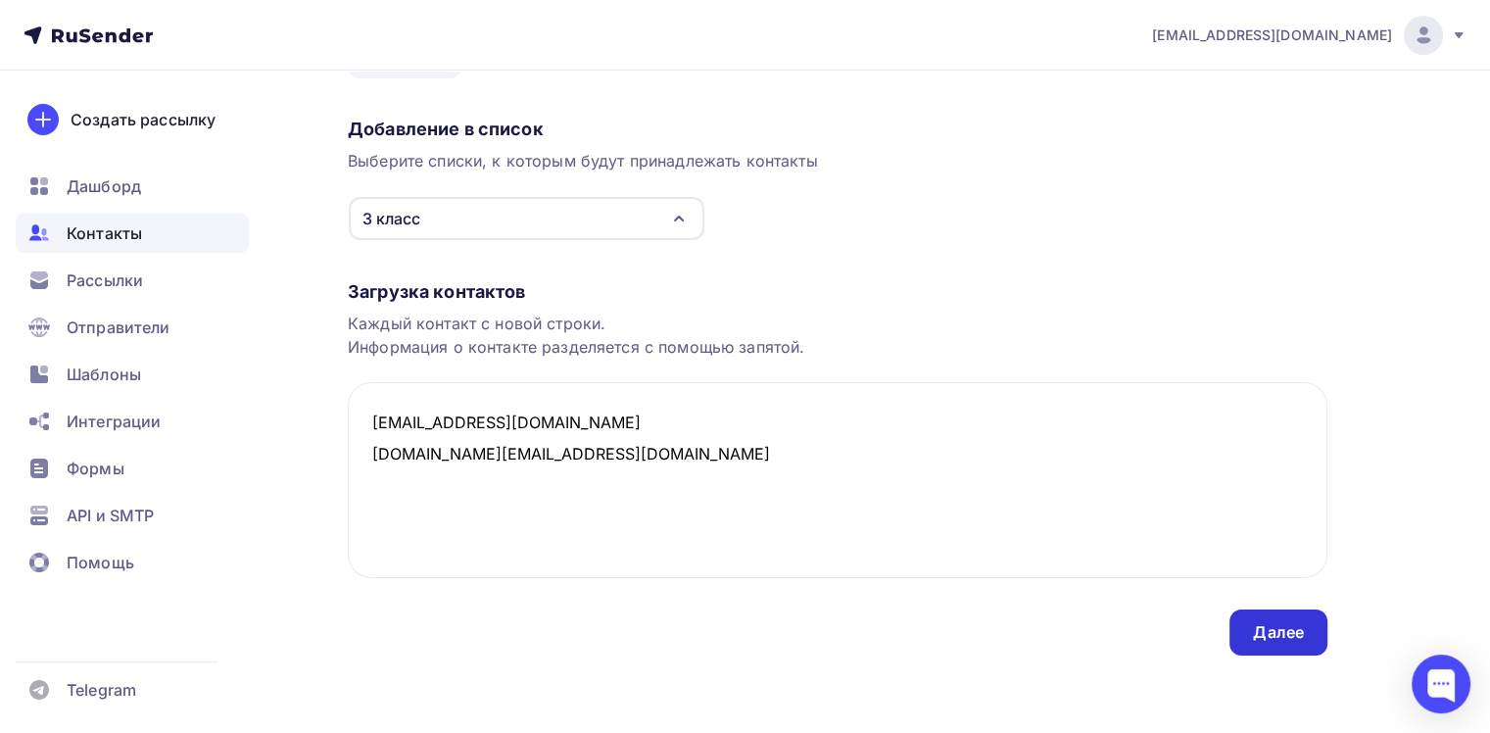
type textarea "dm@kdnl.ru olika.md@gmail.com"
click at [1300, 628] on div "Далее" at bounding box center [1278, 632] width 51 height 23
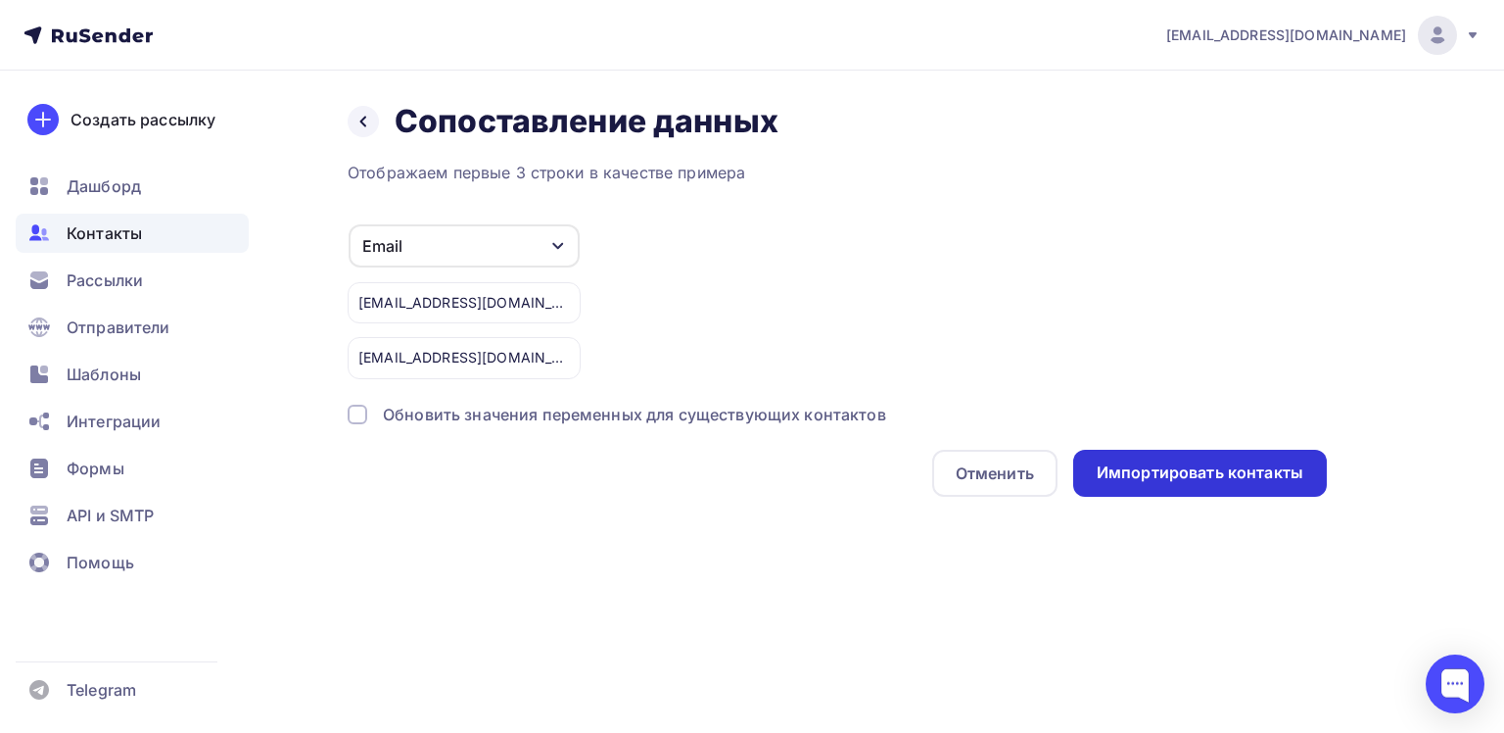
click at [1247, 467] on div "Импортировать контакты" at bounding box center [1200, 472] width 207 height 23
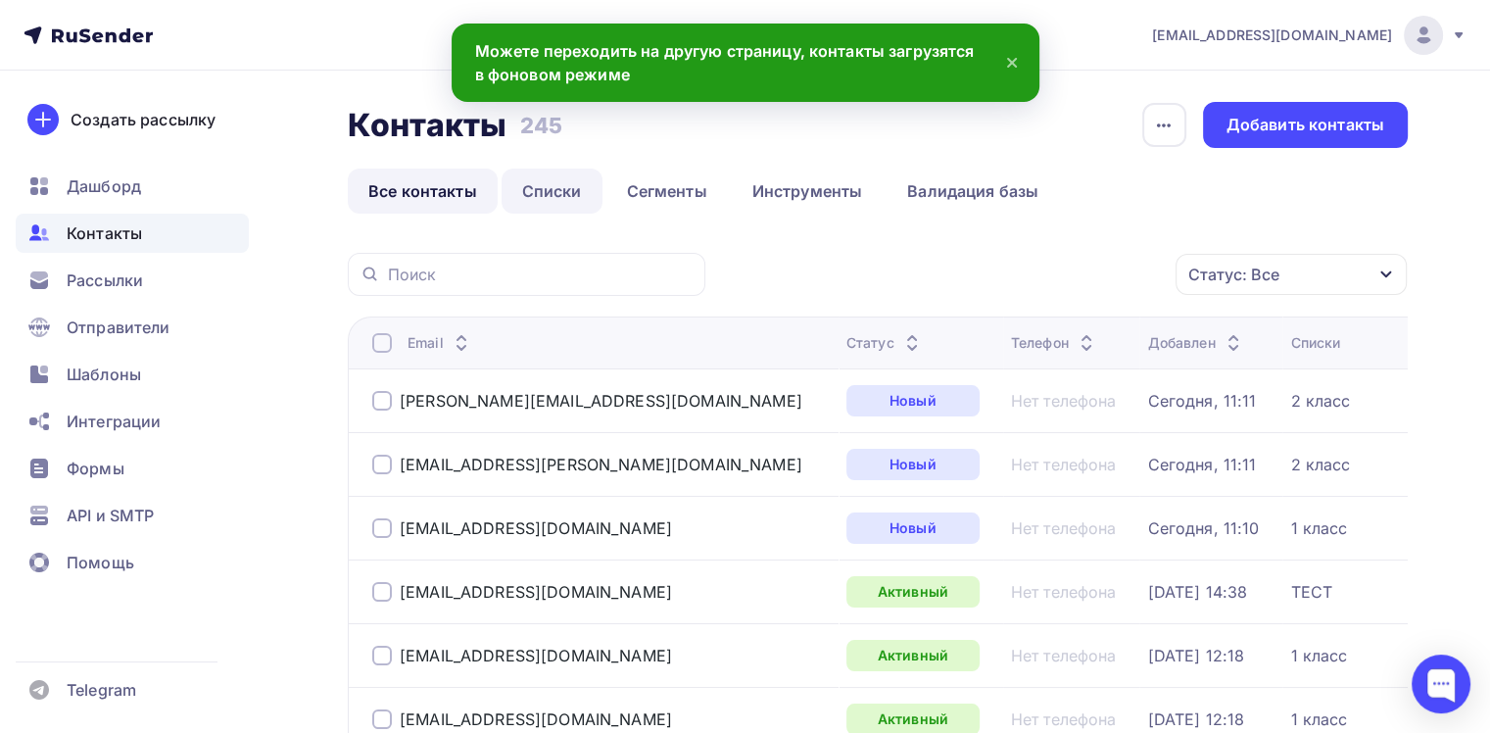
click at [568, 185] on link "Списки" at bounding box center [551, 190] width 101 height 45
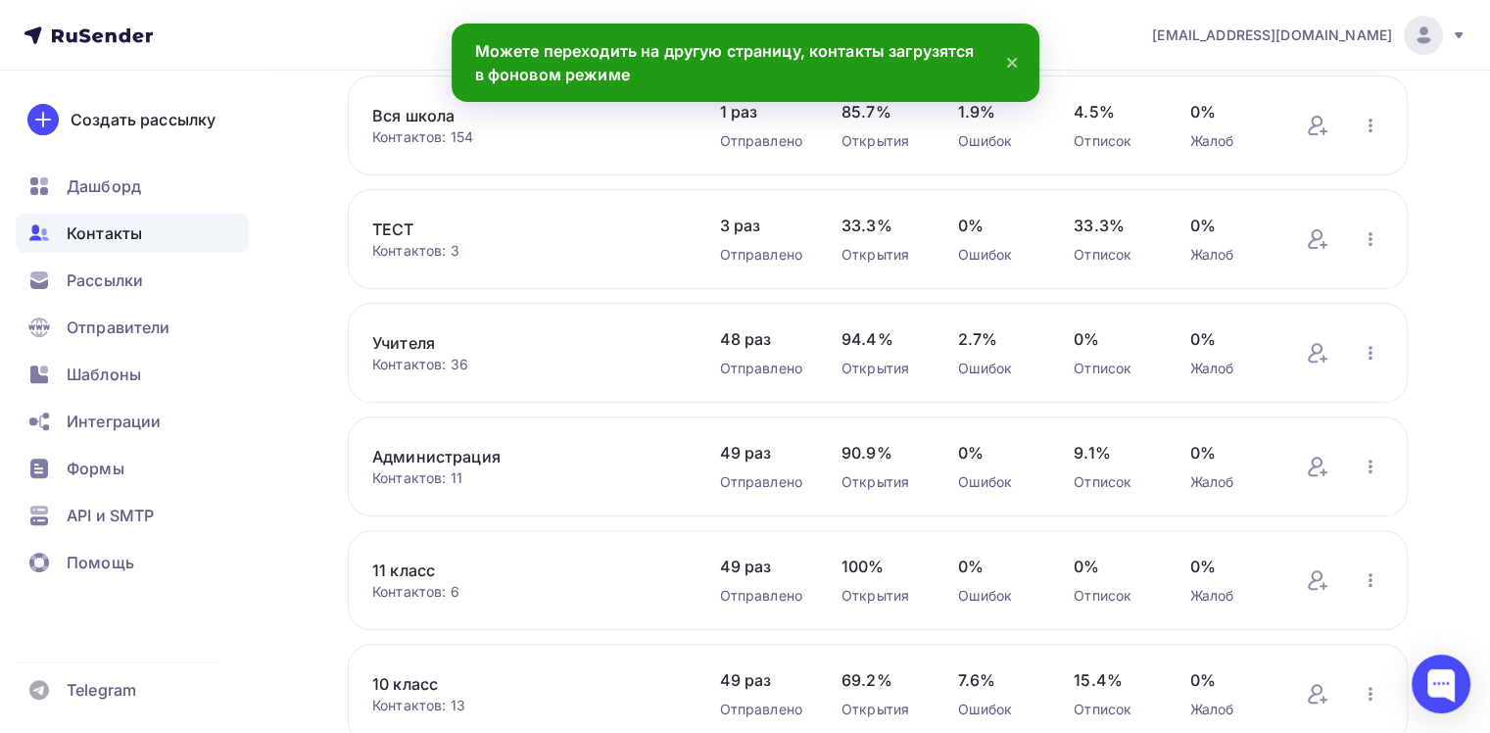
scroll to position [783, 0]
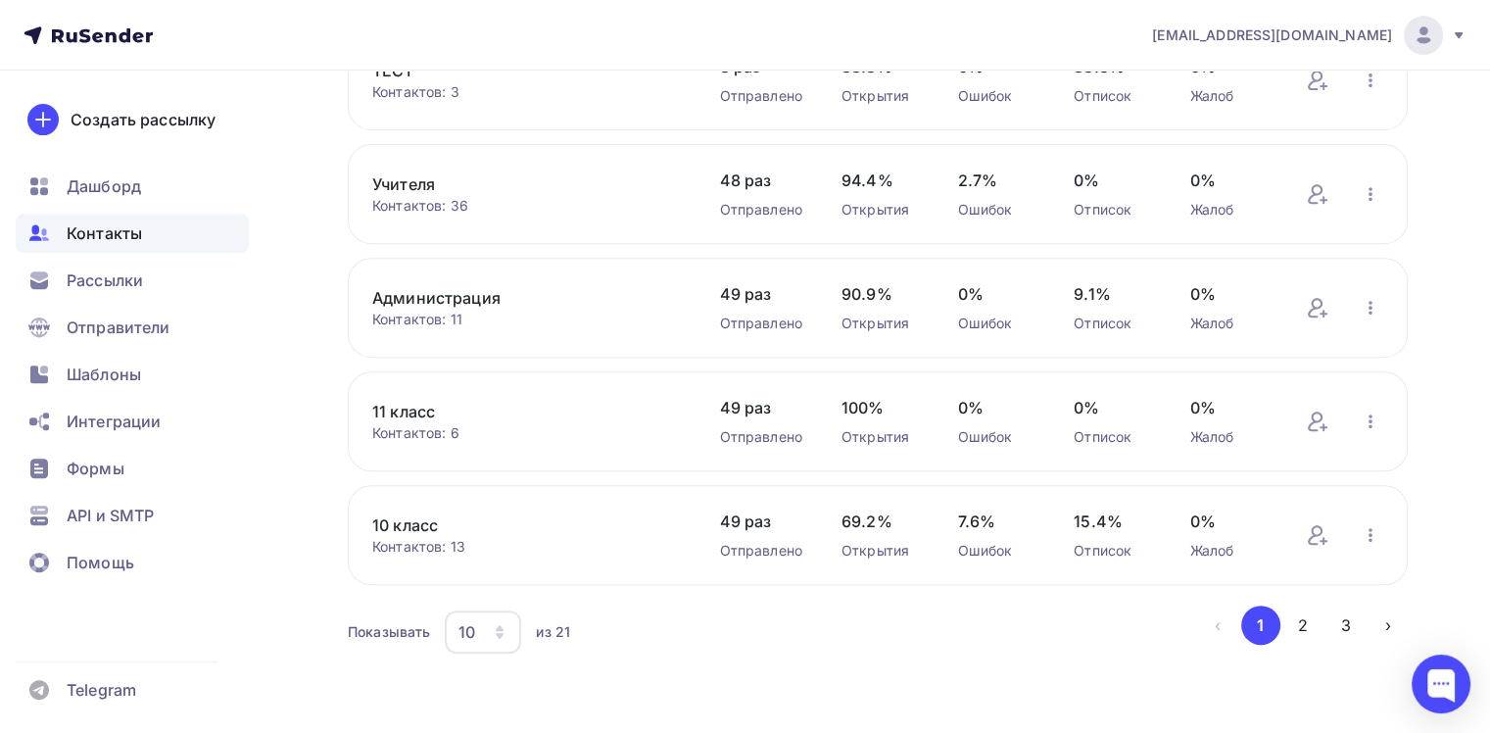
click at [503, 633] on icon "button" at bounding box center [500, 632] width 16 height 16
click at [505, 523] on div "50" at bounding box center [561, 529] width 188 height 24
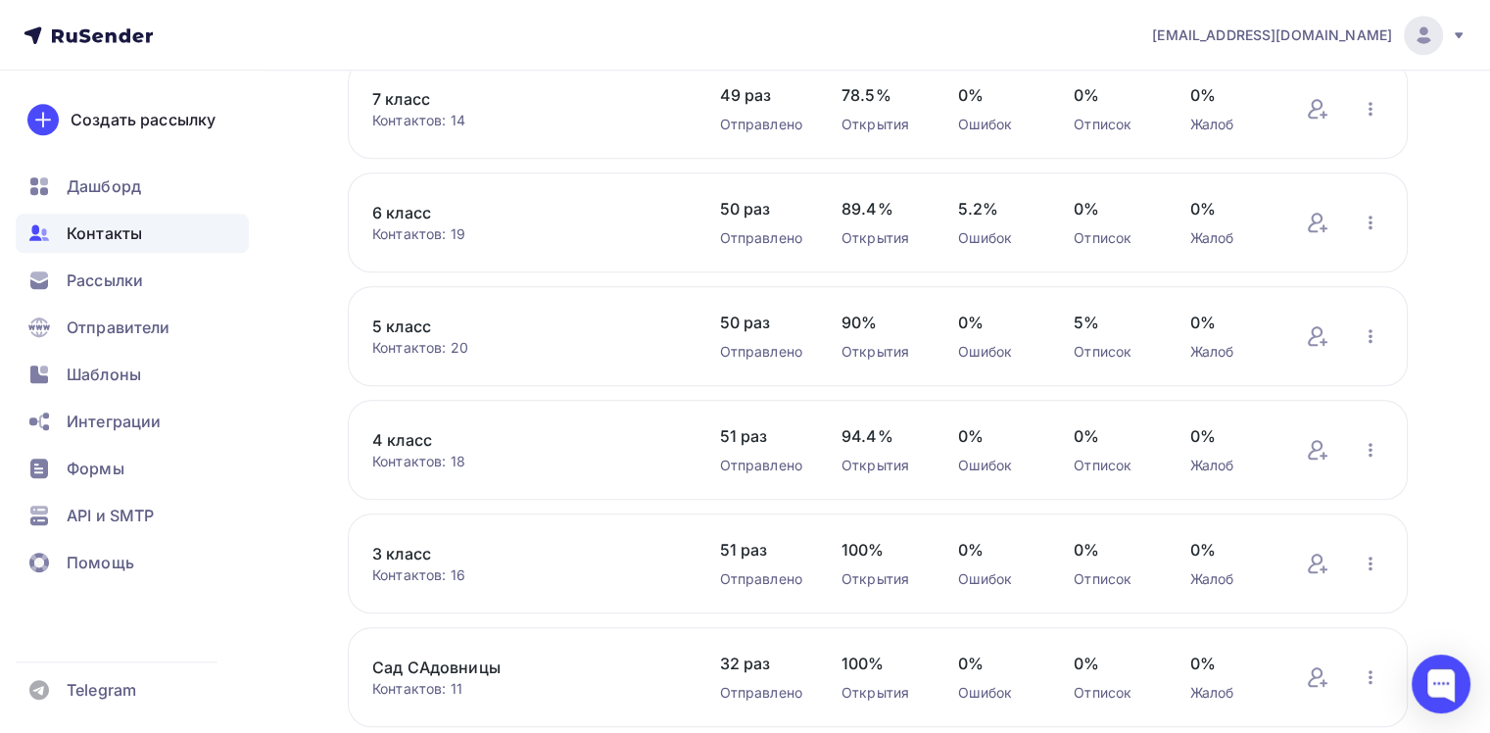
scroll to position [1566, 0]
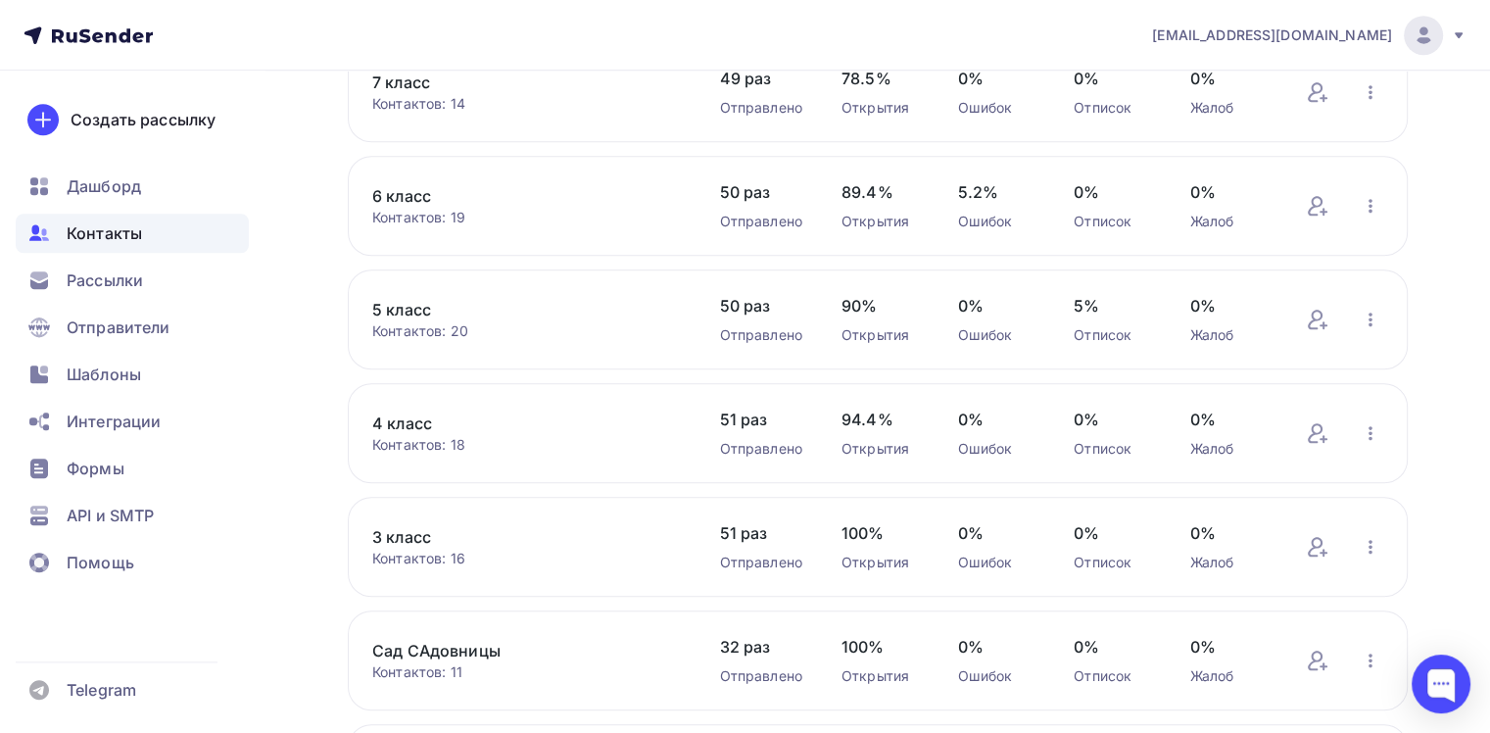
click at [396, 417] on link "4 класс" at bounding box center [526, 423] width 308 height 24
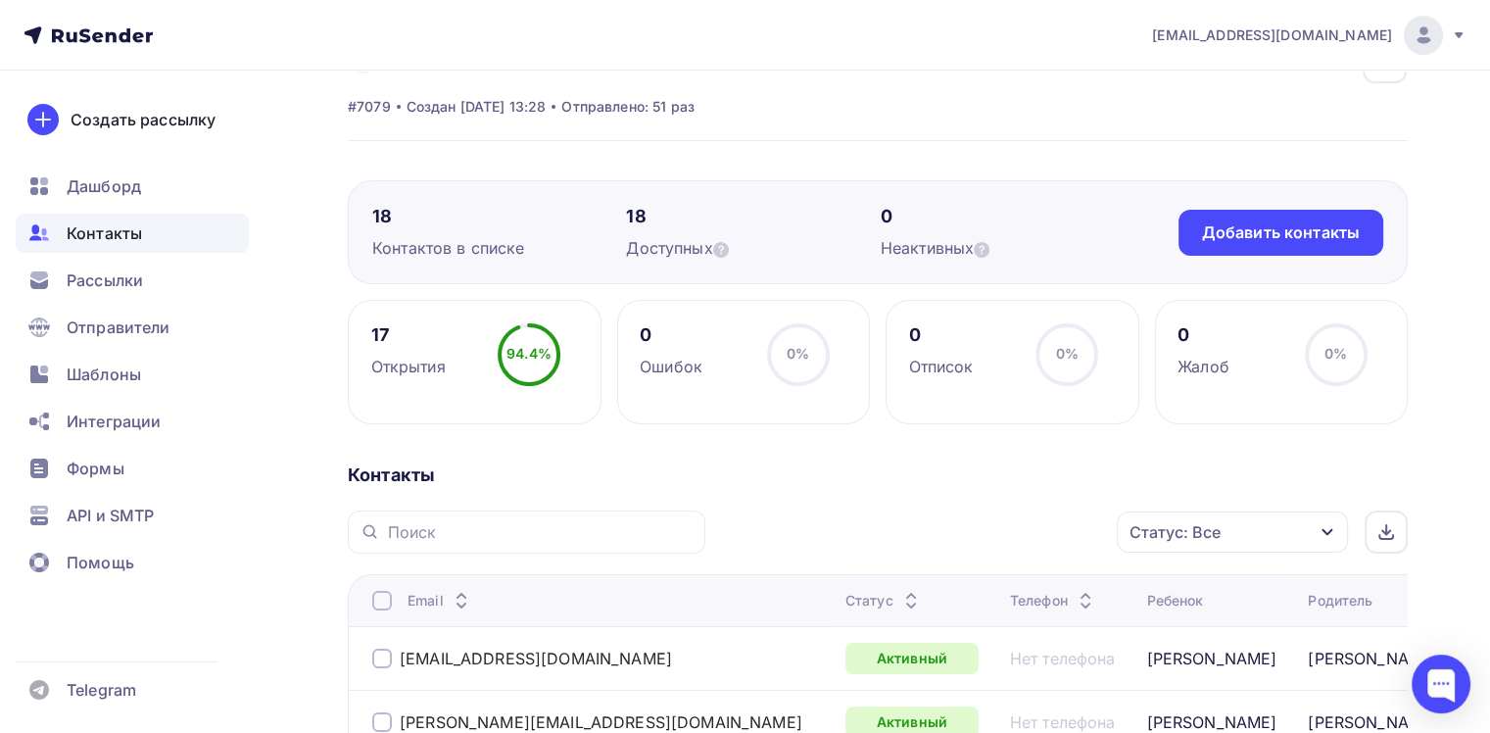
scroll to position [98, 0]
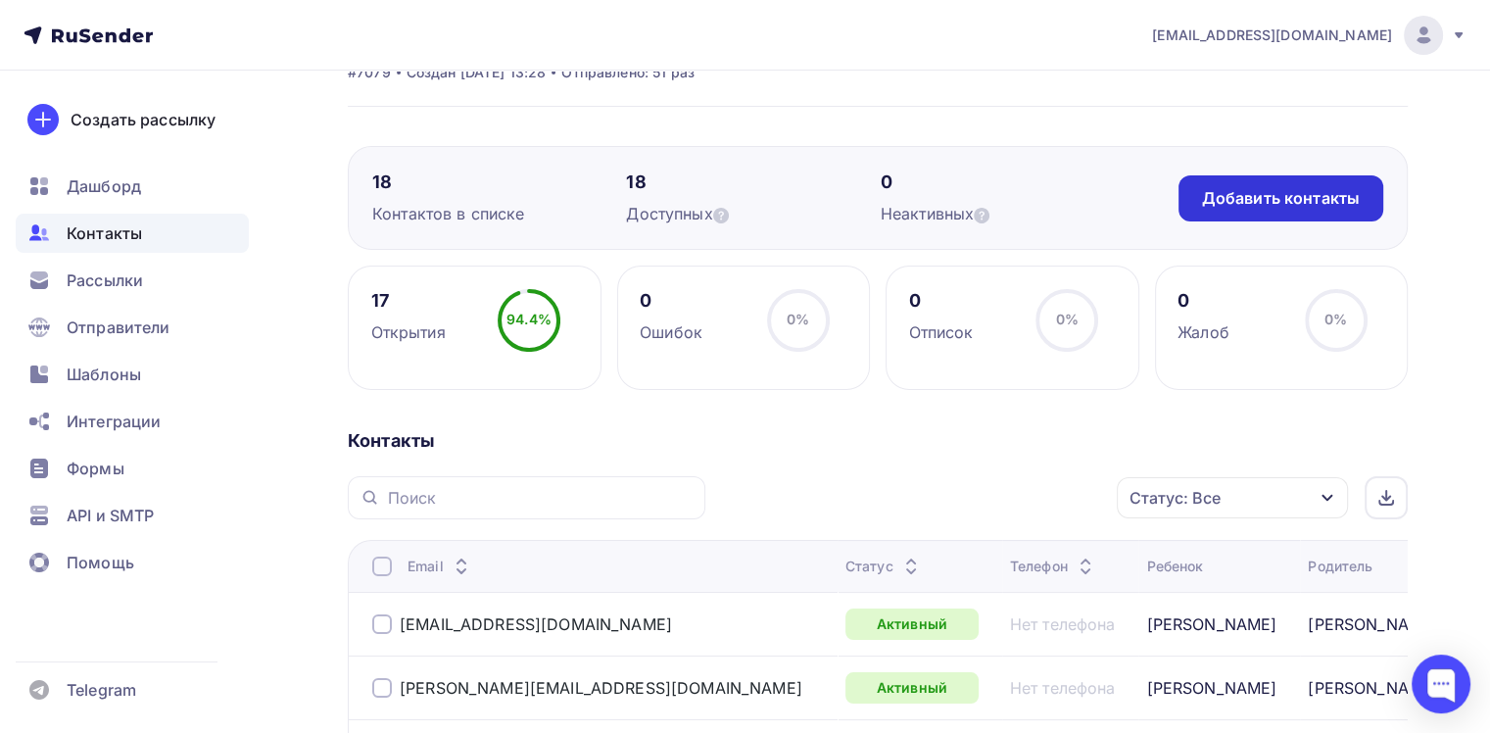
click at [1299, 202] on div "Добавить контакты" at bounding box center [1281, 198] width 158 height 23
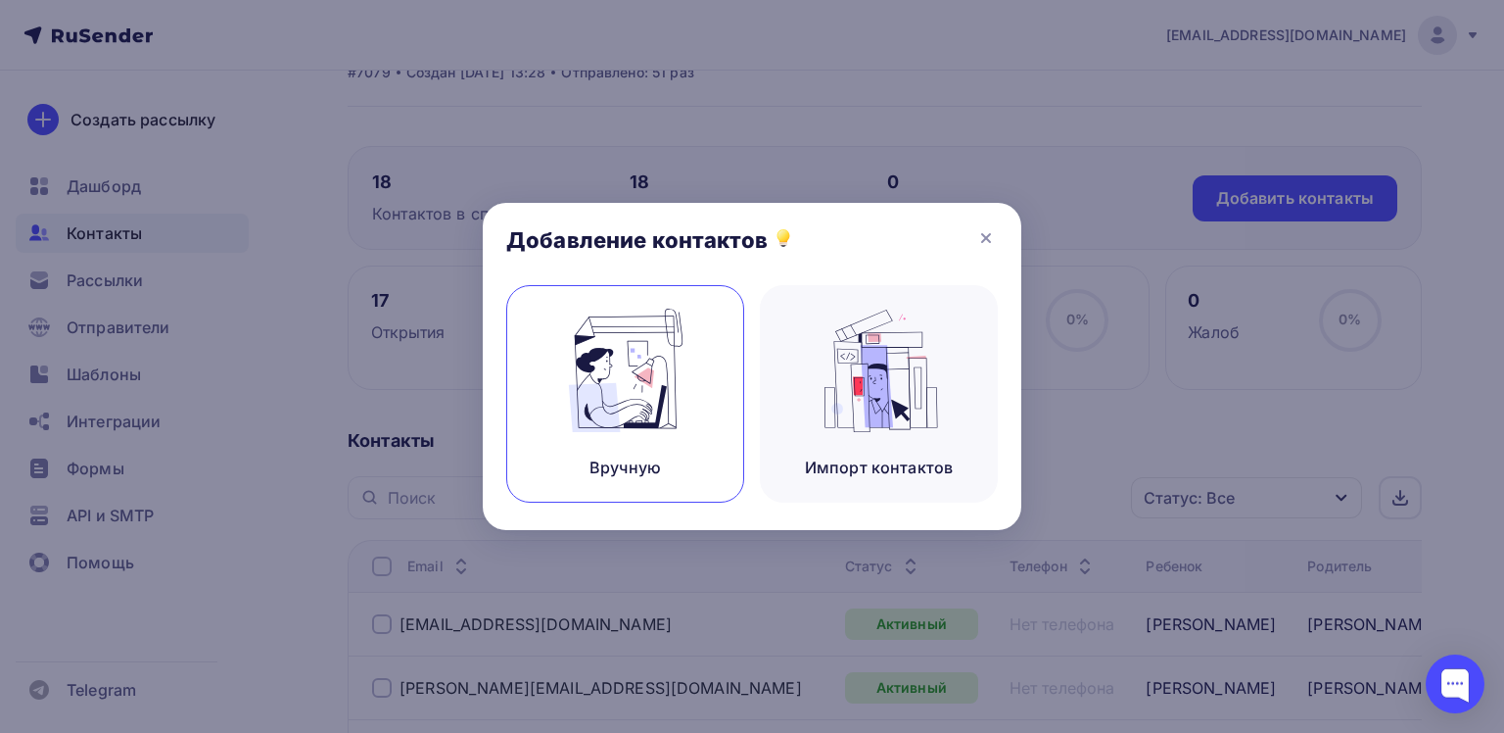
click at [621, 387] on img at bounding box center [625, 370] width 131 height 123
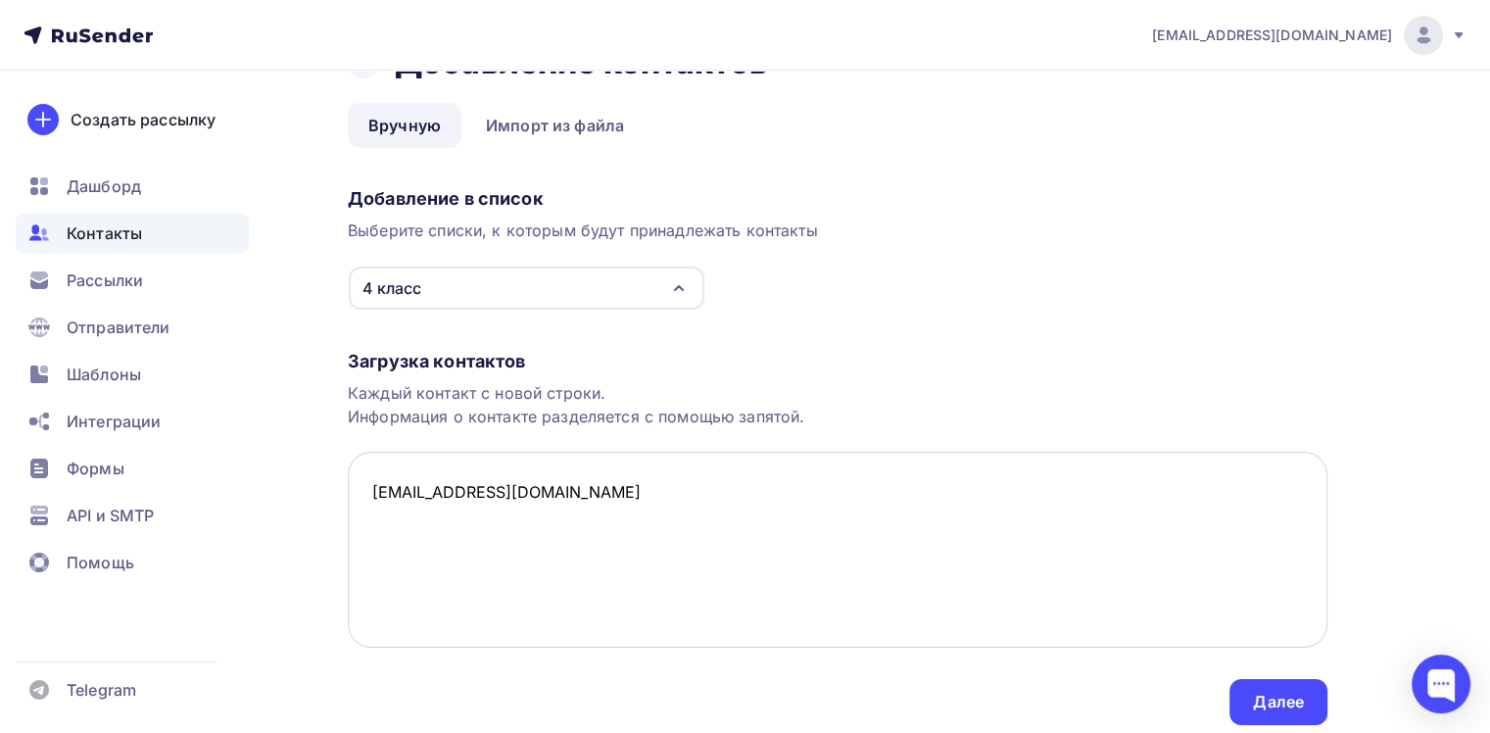
scroll to position [128, 0]
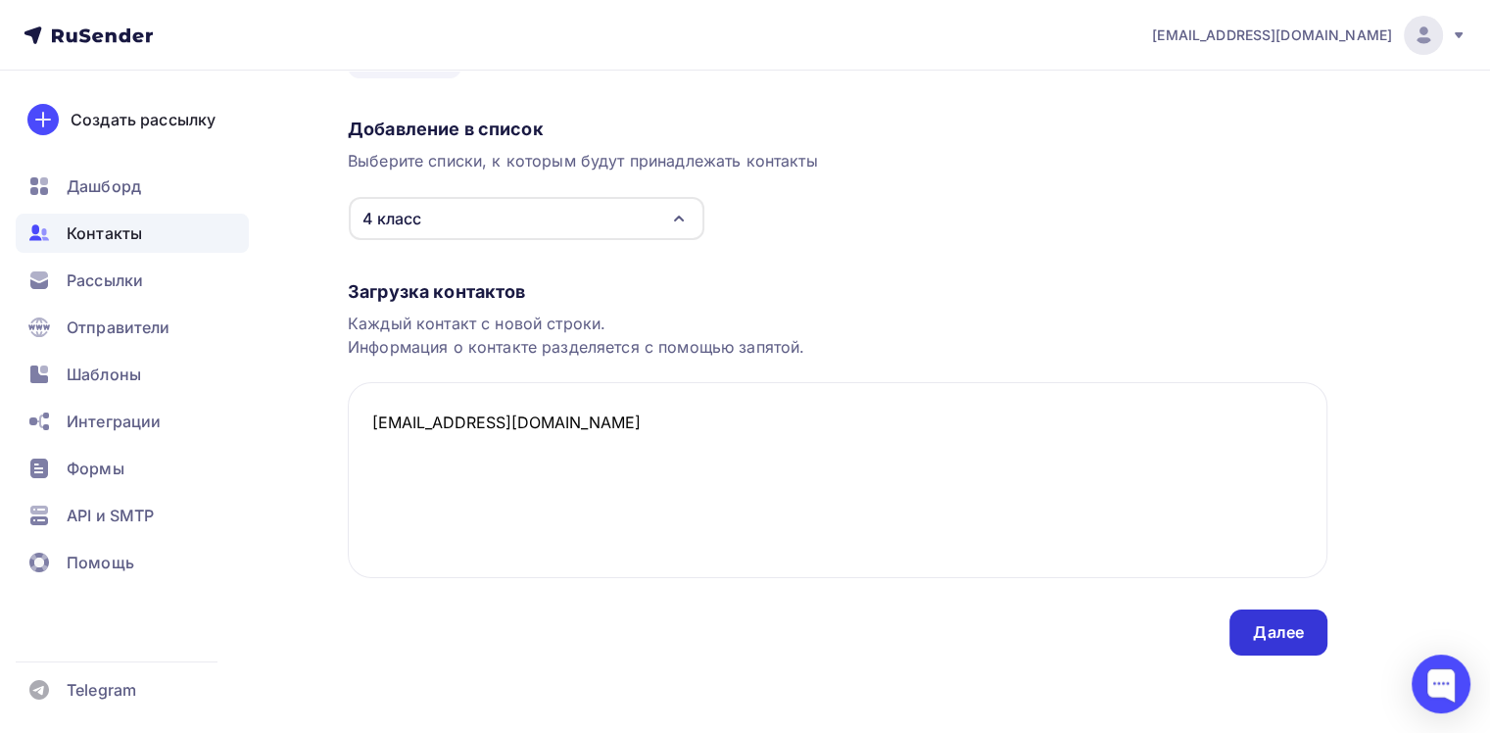
type textarea "[EMAIL_ADDRESS][DOMAIN_NAME]"
click at [1258, 623] on div "Далее" at bounding box center [1278, 632] width 51 height 23
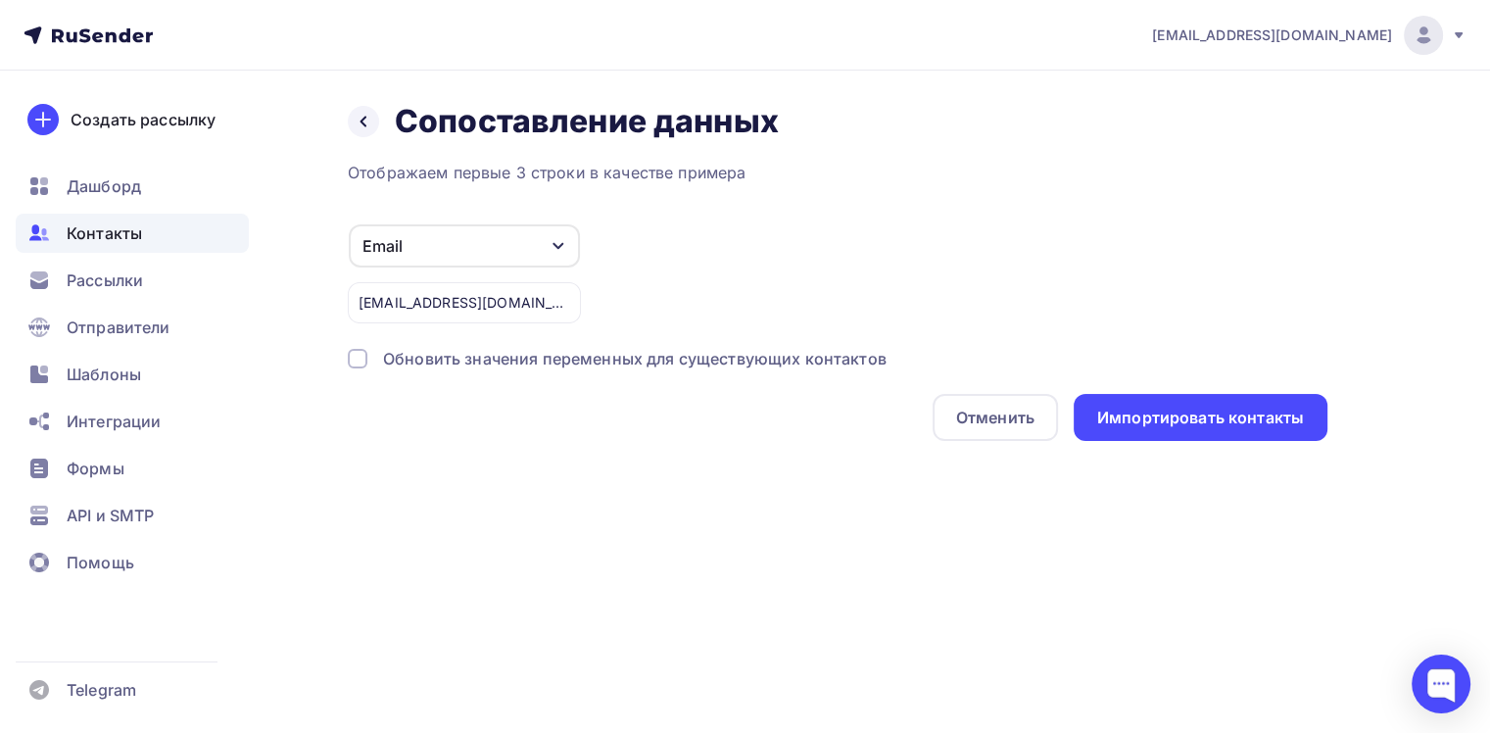
scroll to position [0, 0]
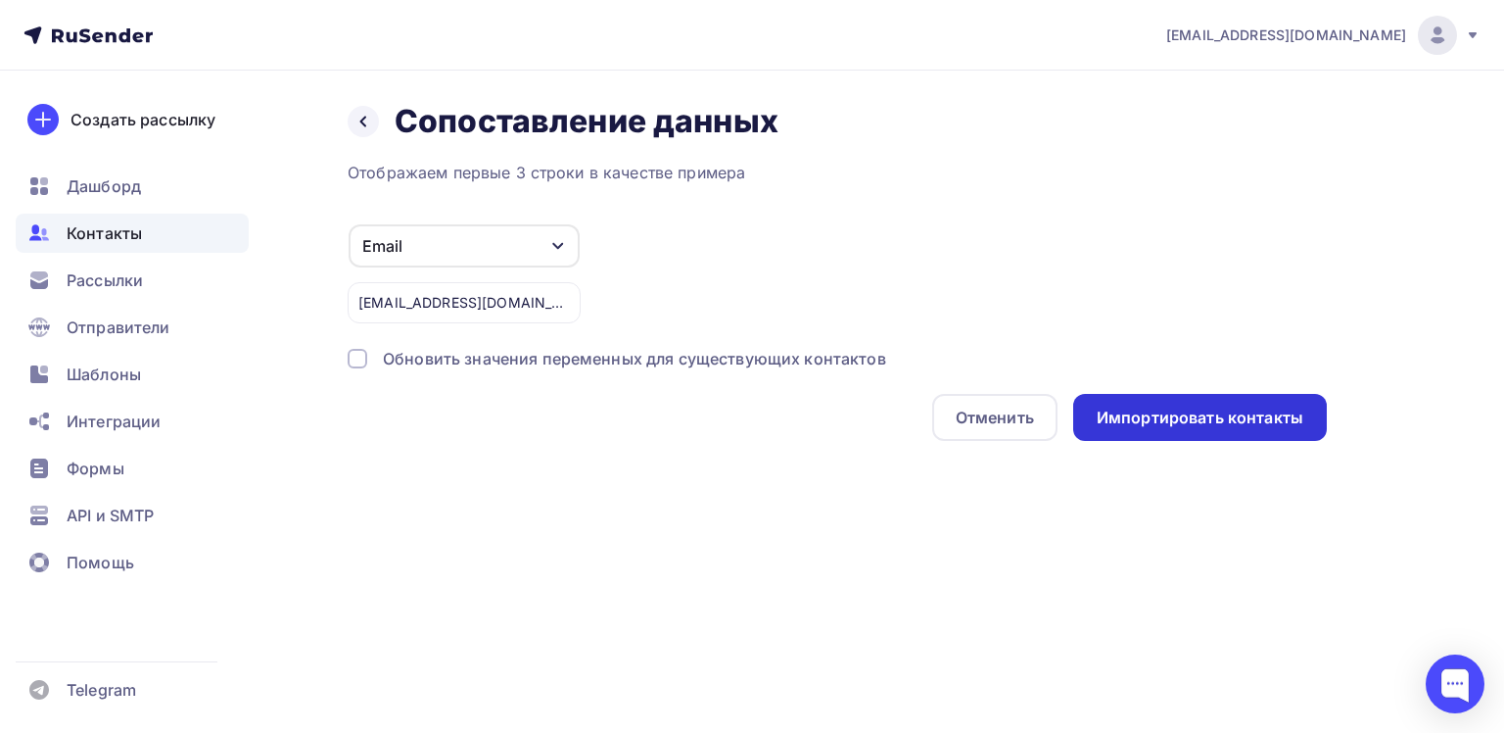
click at [1185, 404] on div "Импортировать контакты" at bounding box center [1200, 417] width 254 height 47
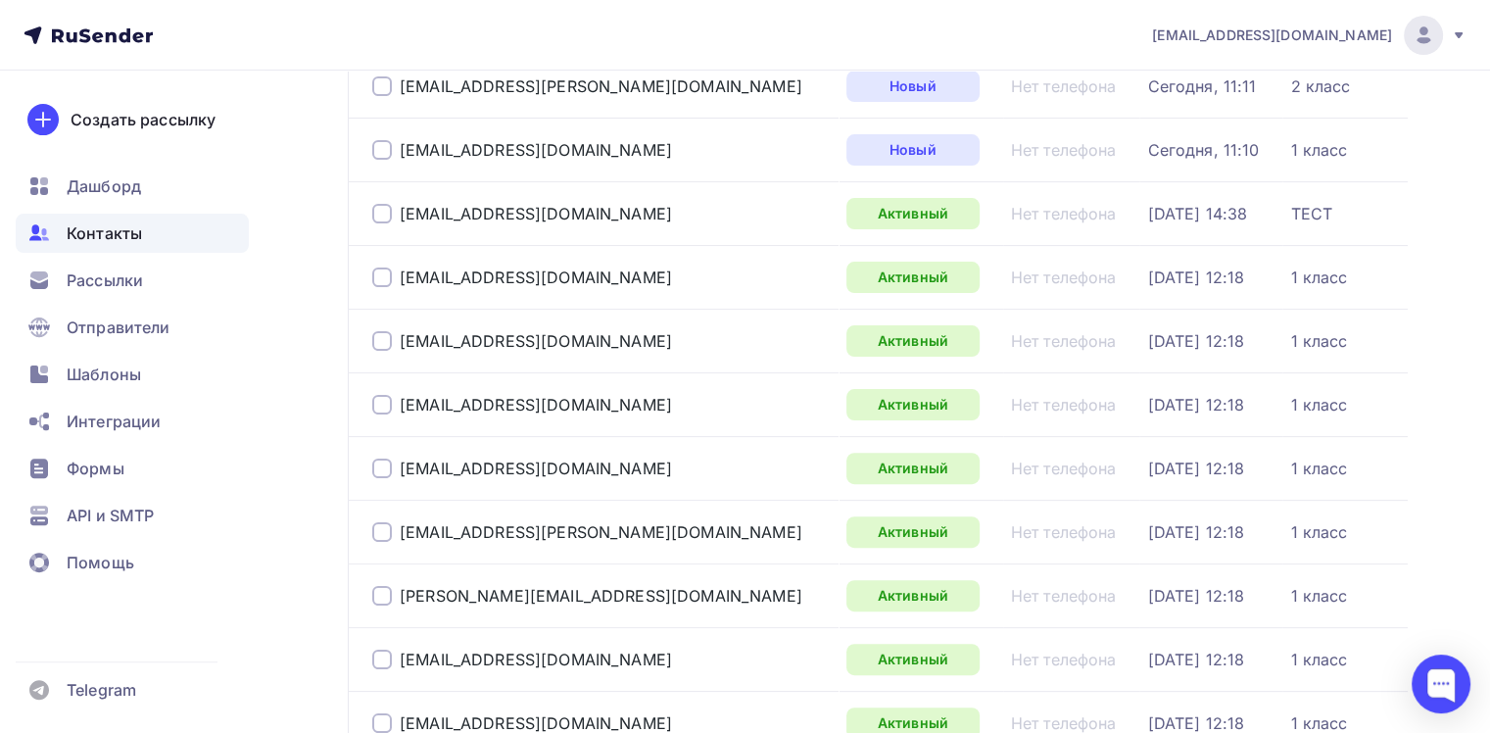
scroll to position [196, 0]
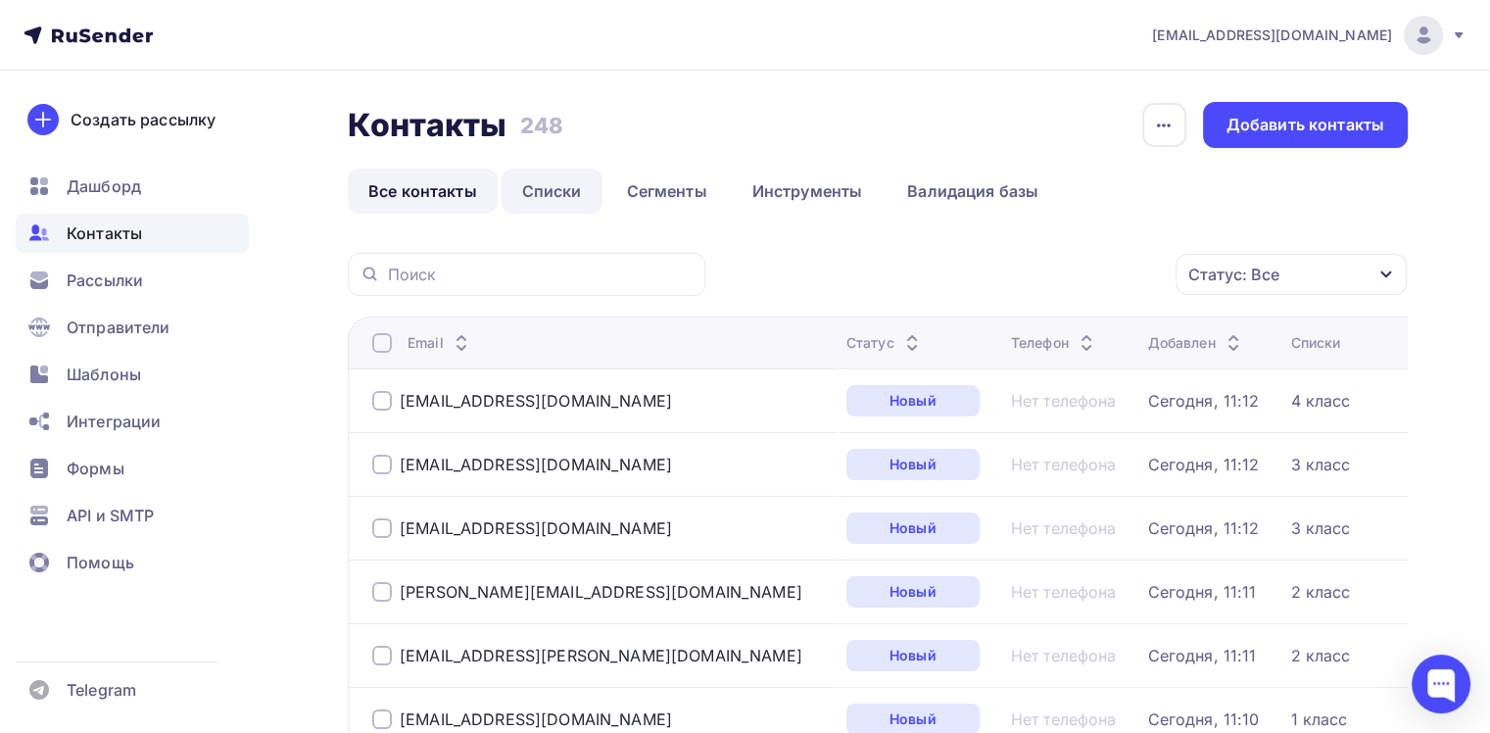
click at [555, 191] on link "Списки" at bounding box center [551, 190] width 101 height 45
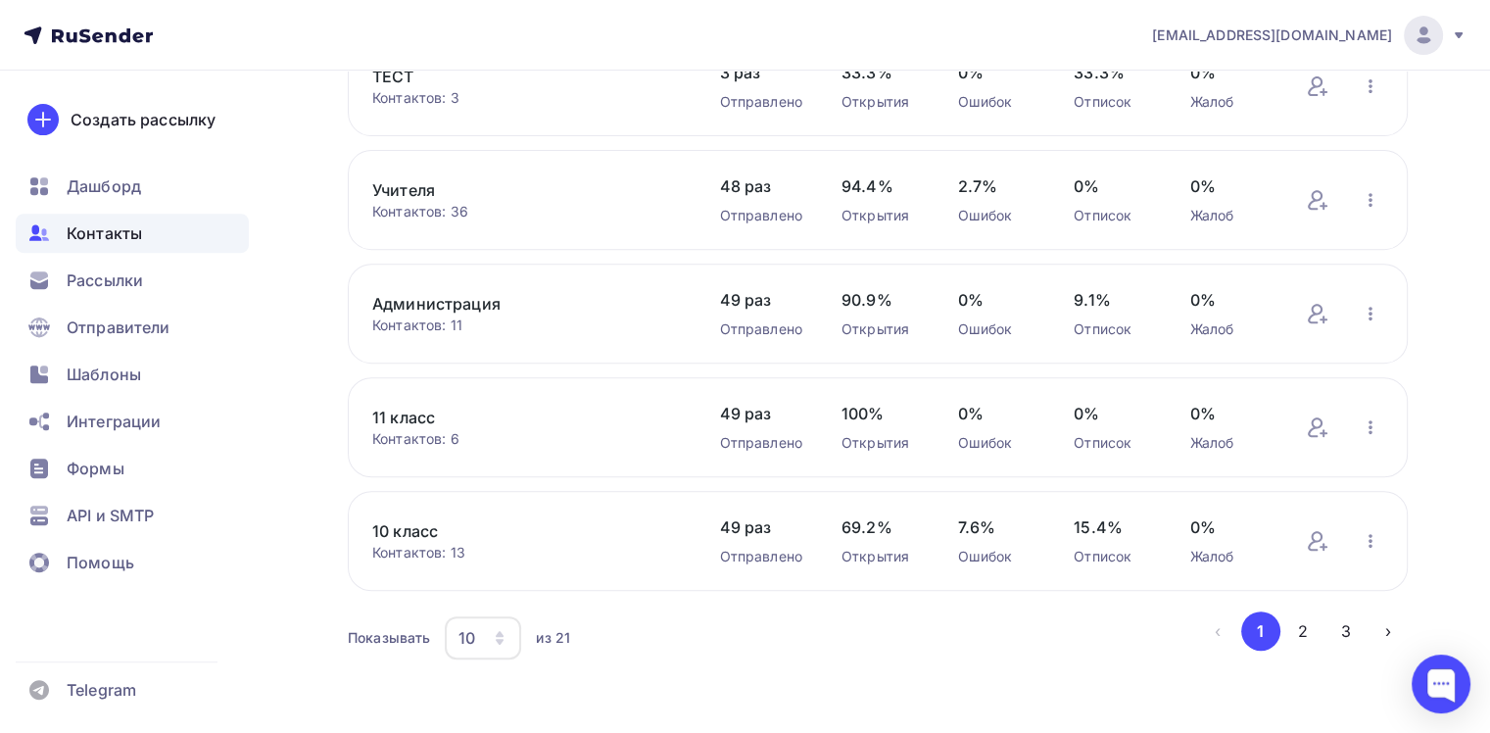
scroll to position [783, 0]
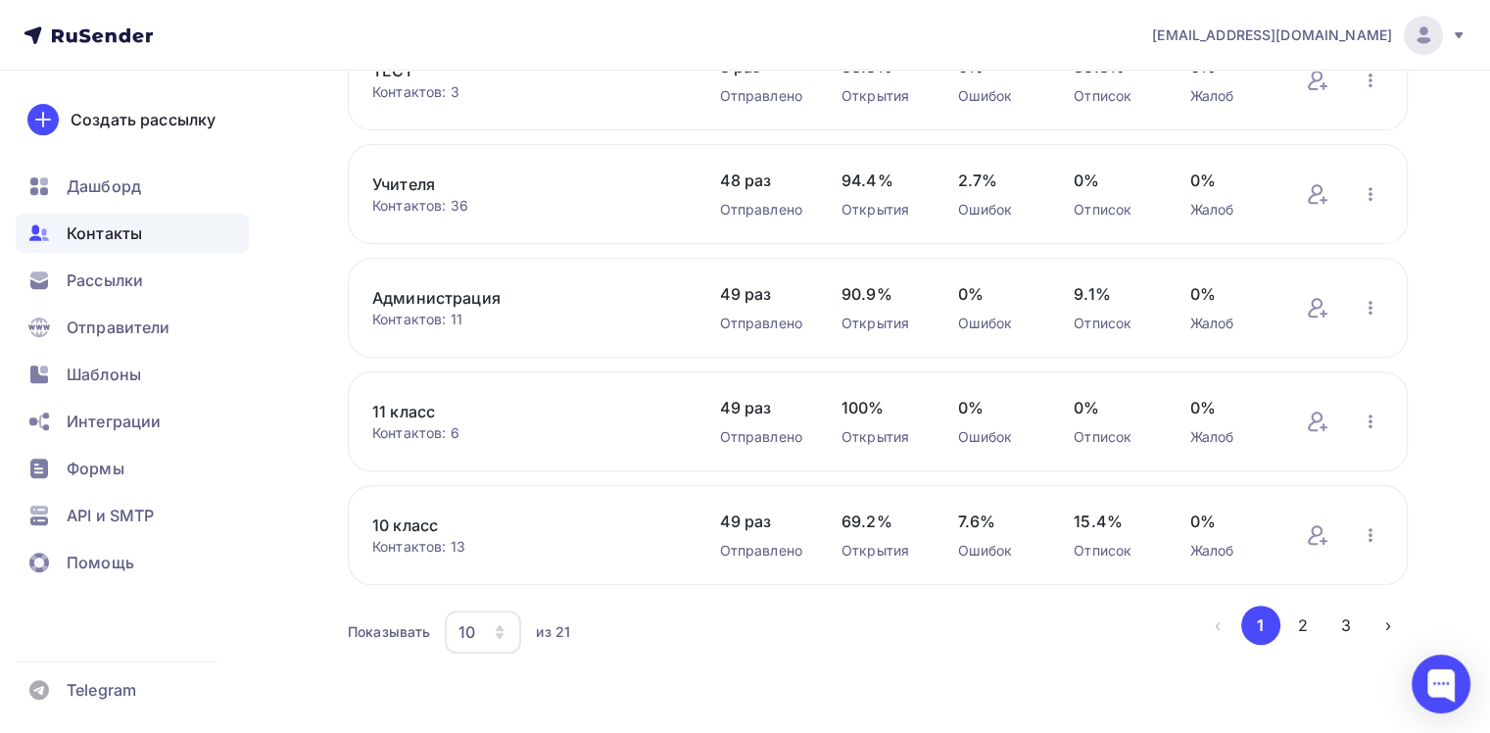
click at [495, 629] on icon "button" at bounding box center [500, 632] width 16 height 16
click at [498, 523] on div "50" at bounding box center [561, 529] width 188 height 24
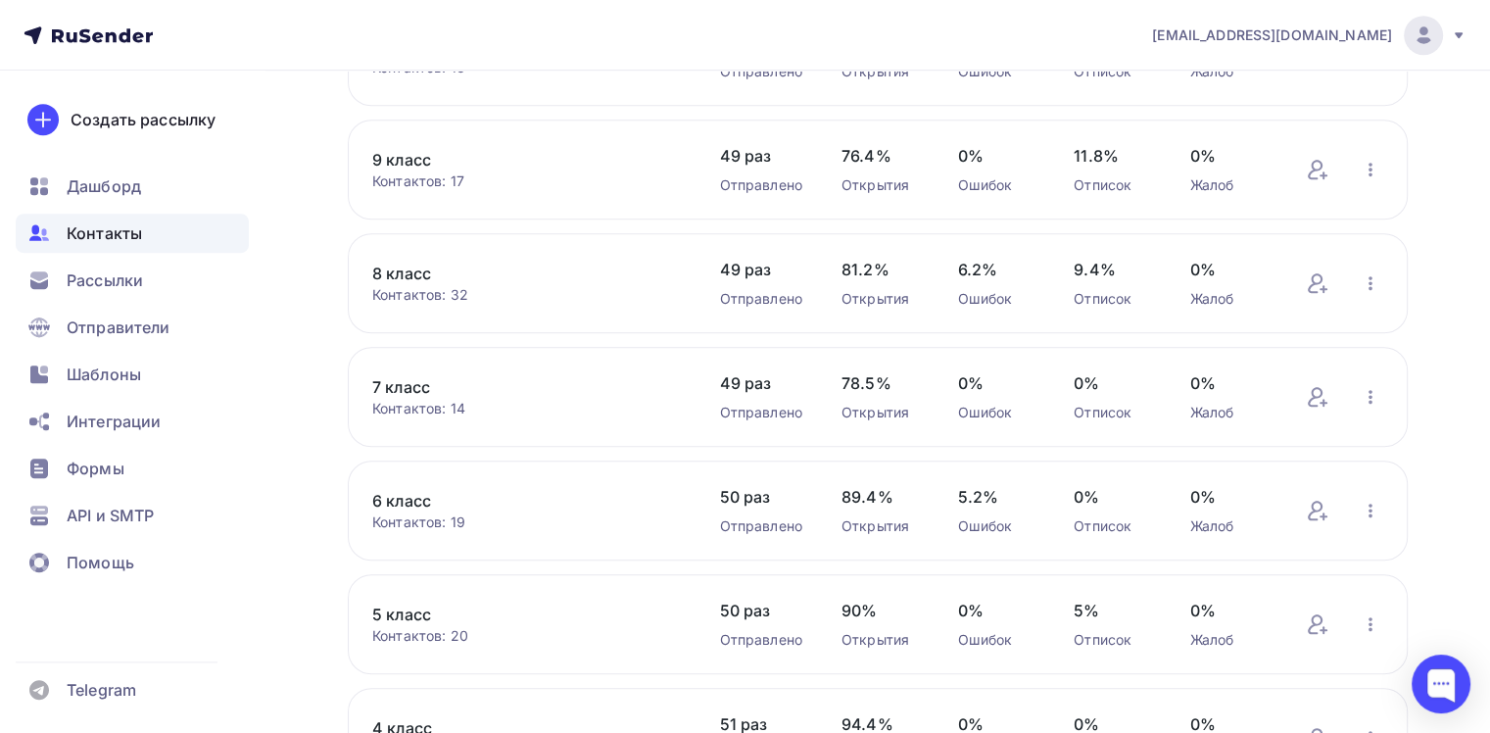
scroll to position [1370, 0]
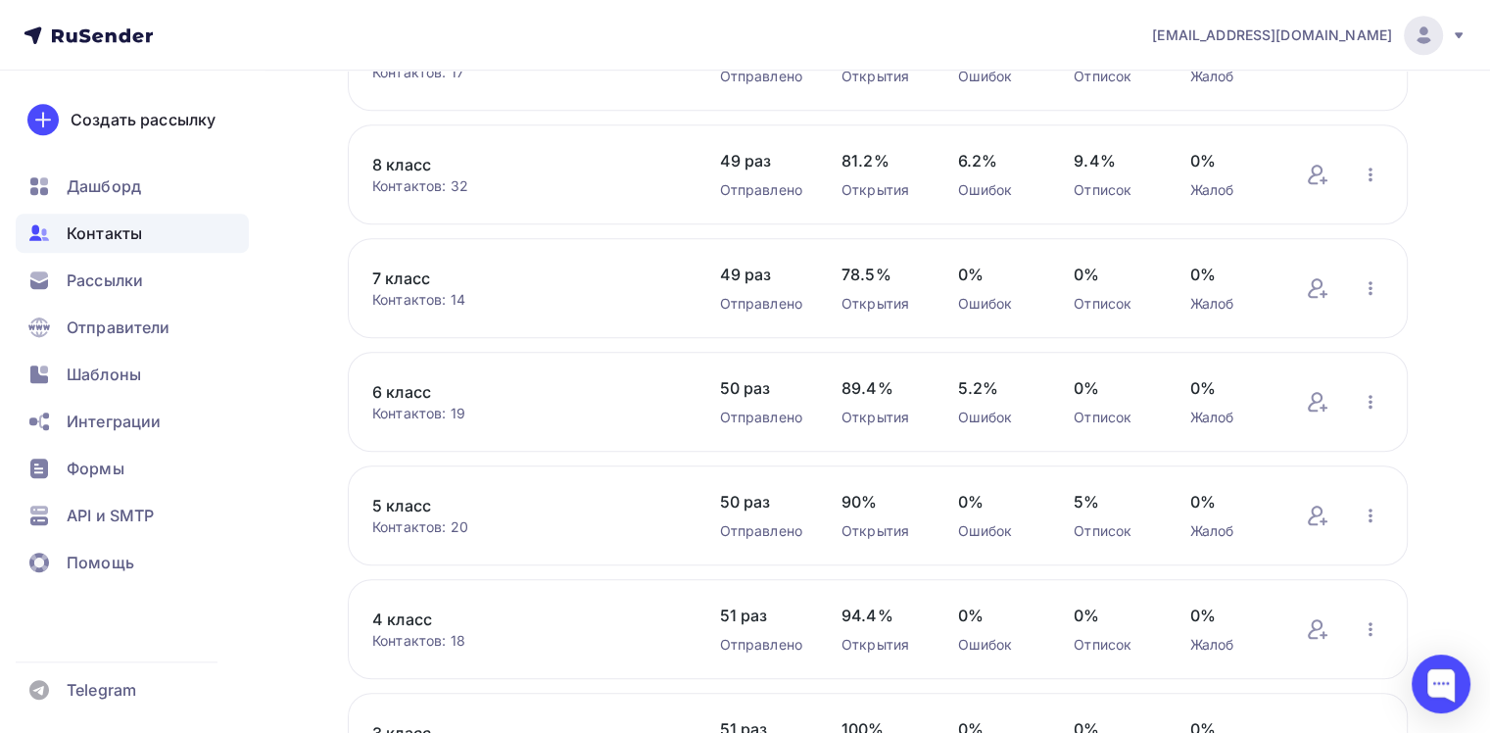
click at [404, 388] on link "6 класс" at bounding box center [526, 392] width 308 height 24
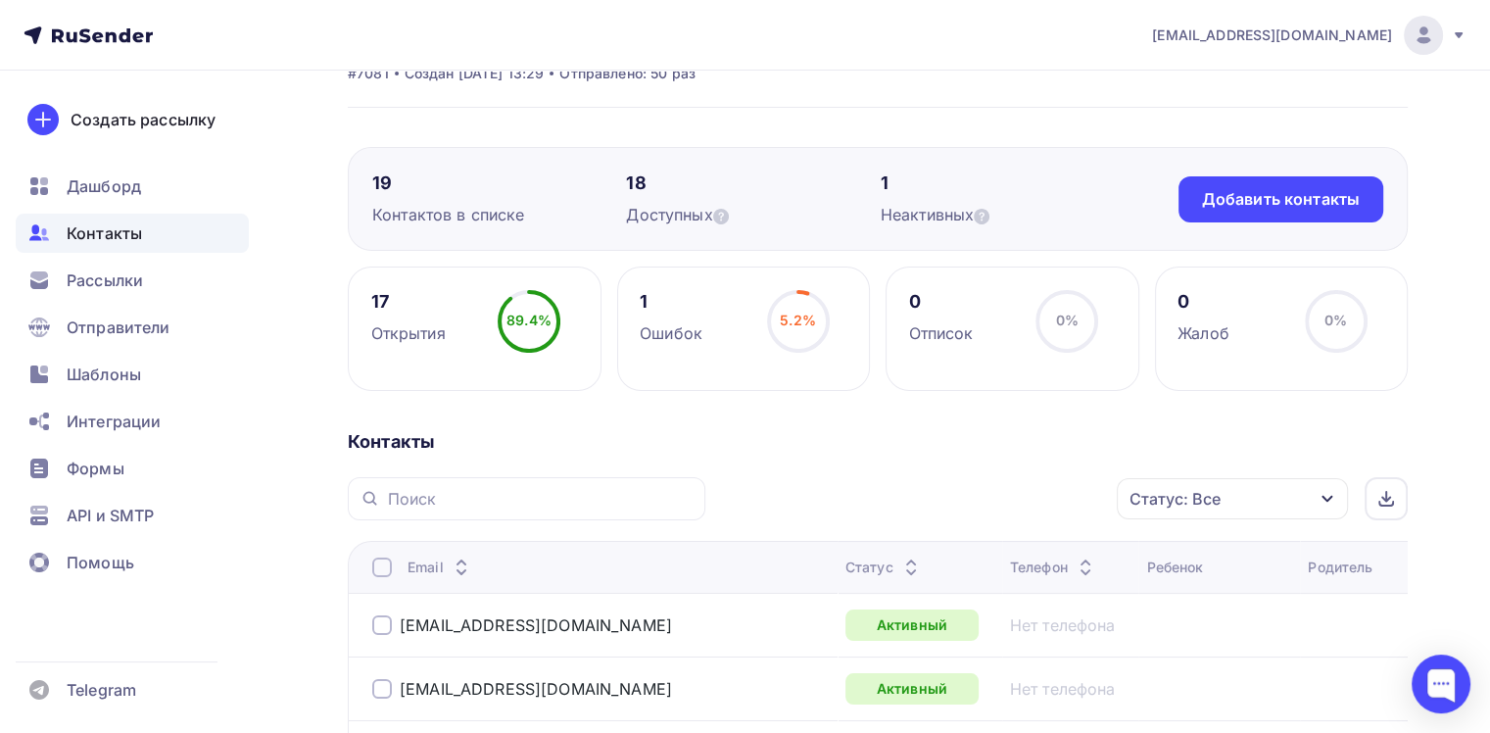
scroll to position [98, 0]
click at [1233, 211] on div "Добавить контакты" at bounding box center [1280, 198] width 205 height 46
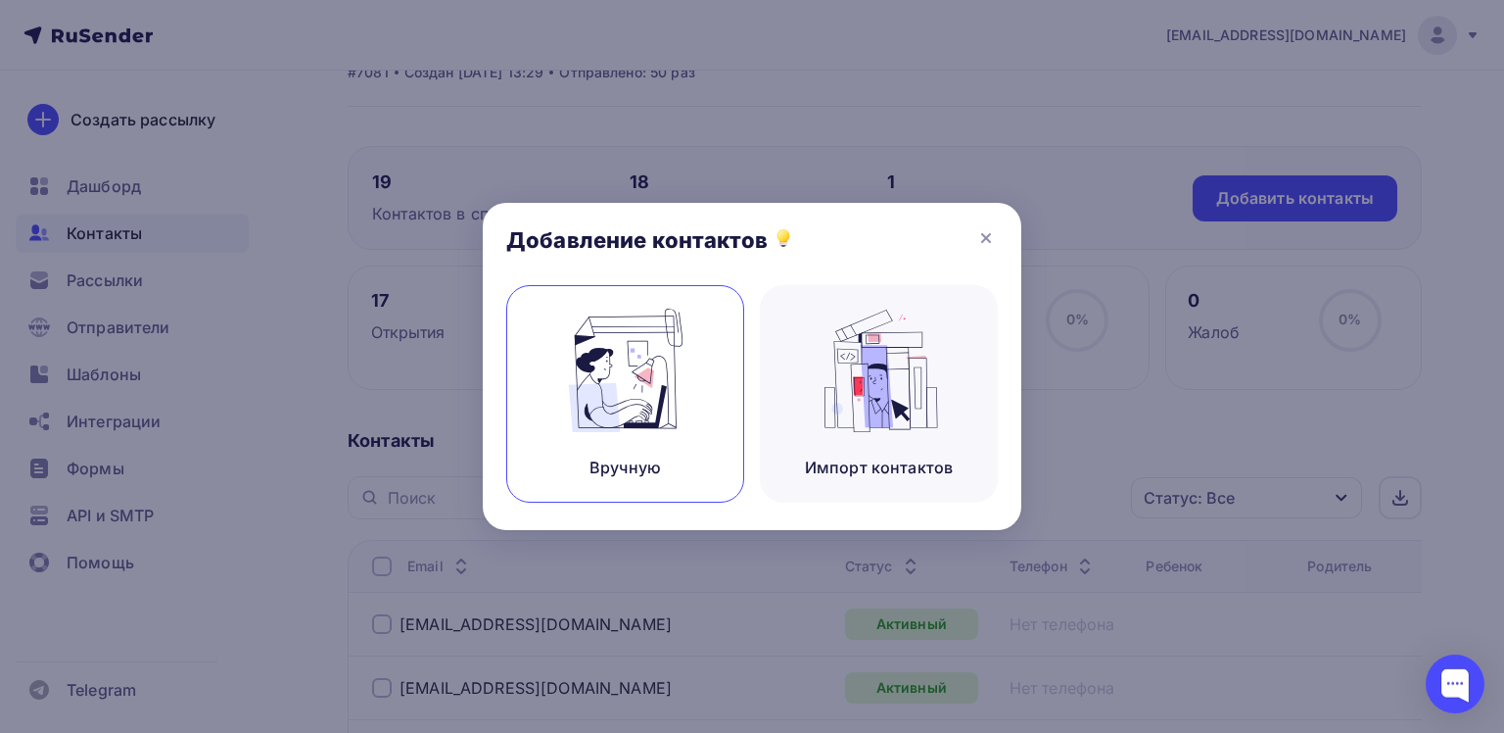
click at [546, 411] on div "Вручную" at bounding box center [625, 393] width 238 height 217
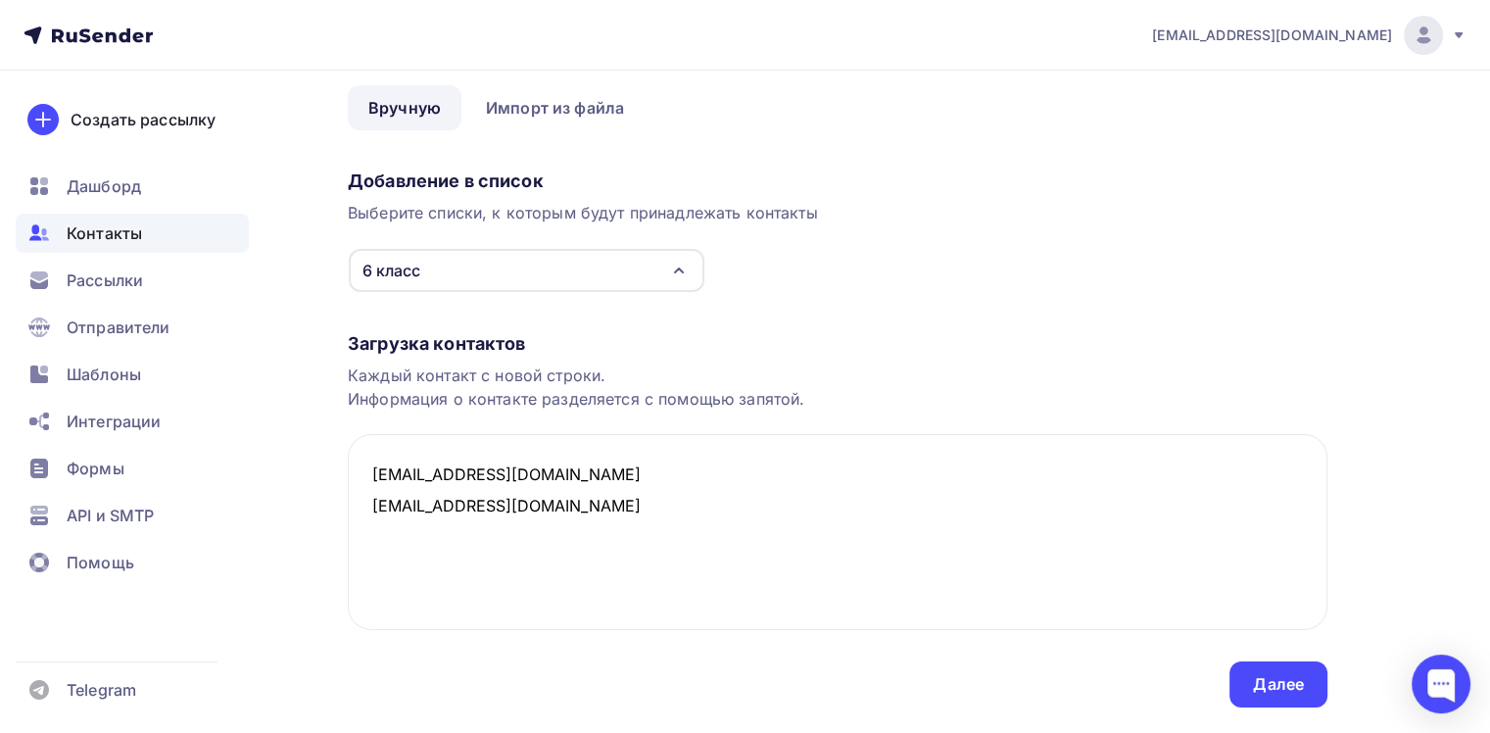
scroll to position [128, 0]
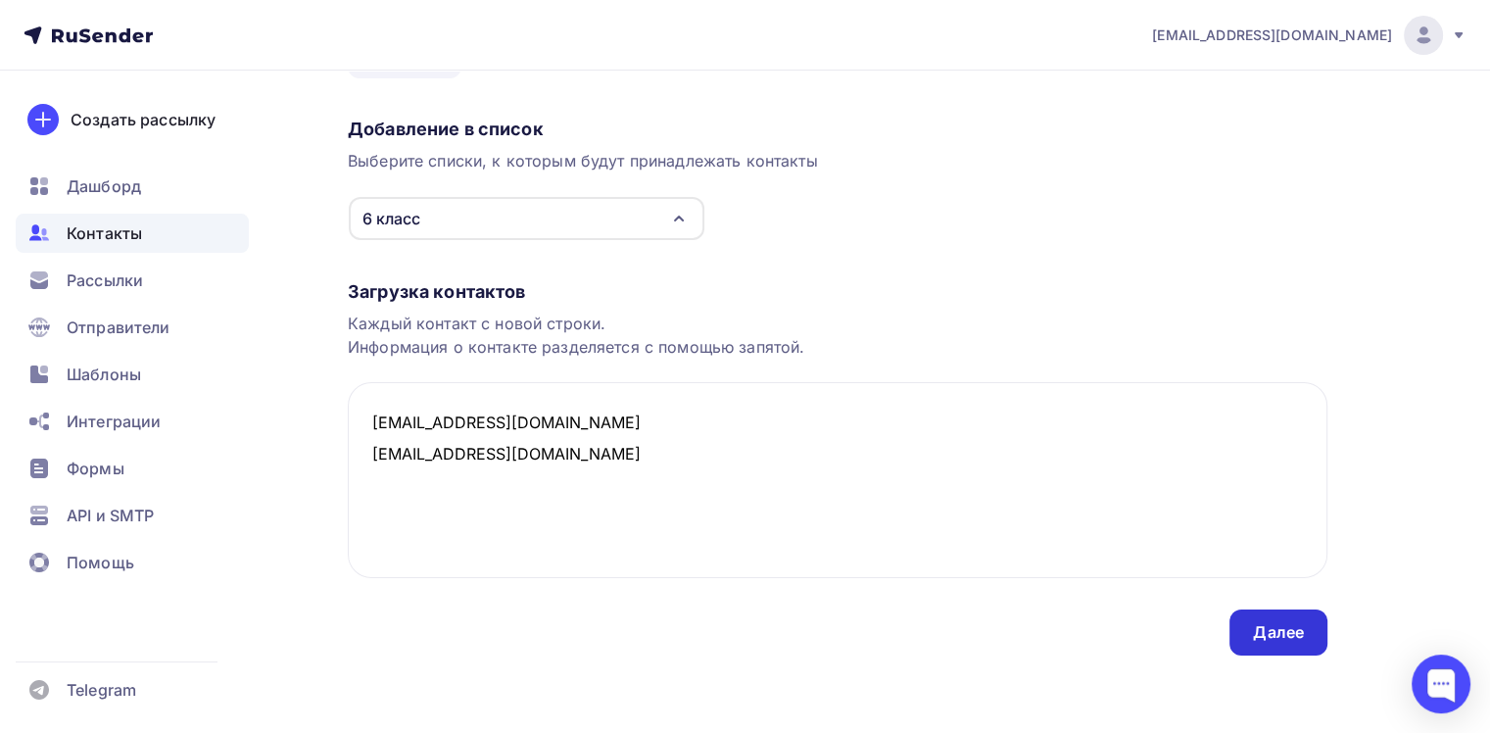
type textarea "[EMAIL_ADDRESS][DOMAIN_NAME] [EMAIL_ADDRESS][DOMAIN_NAME]"
click at [1265, 623] on div "Далее" at bounding box center [1278, 632] width 51 height 23
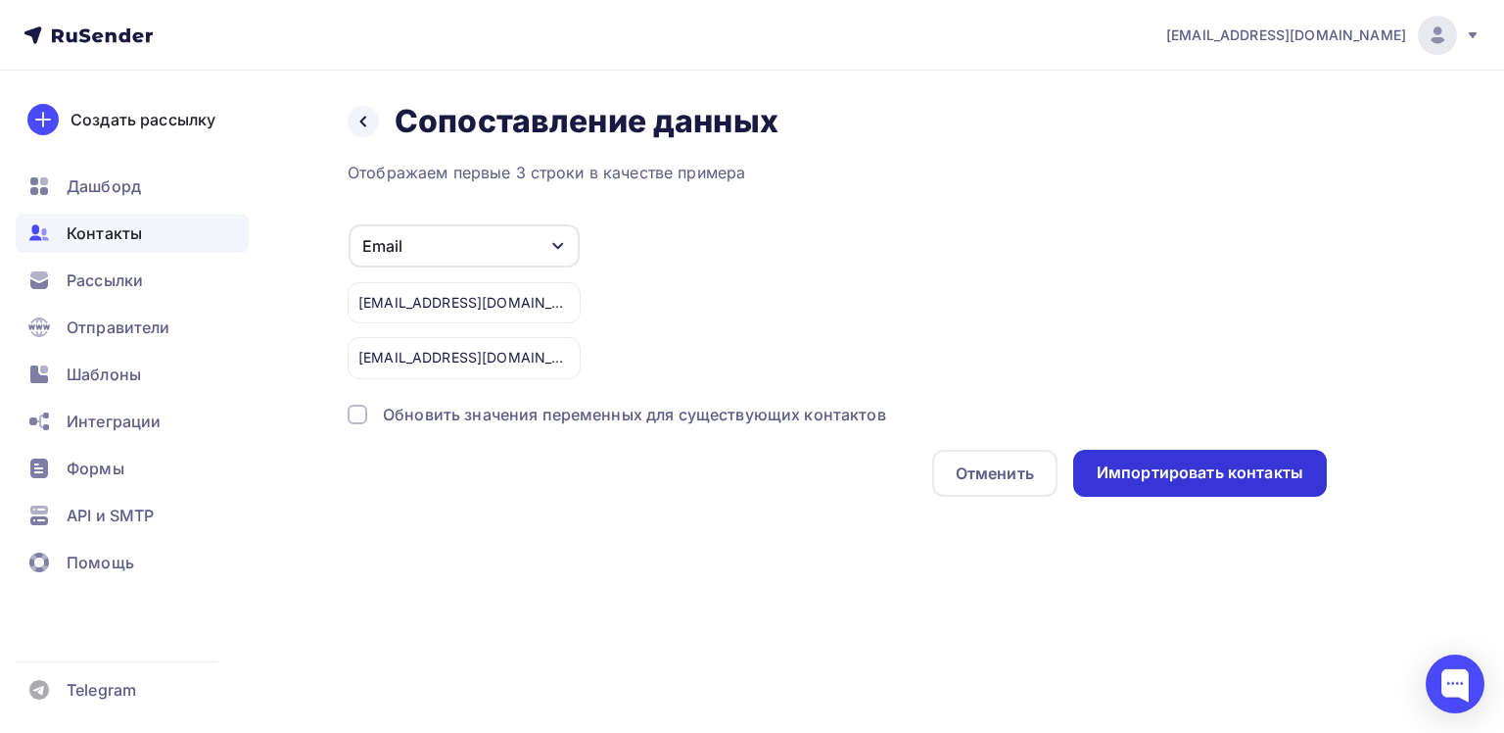
click at [1190, 475] on div "Импортировать контакты" at bounding box center [1200, 472] width 207 height 23
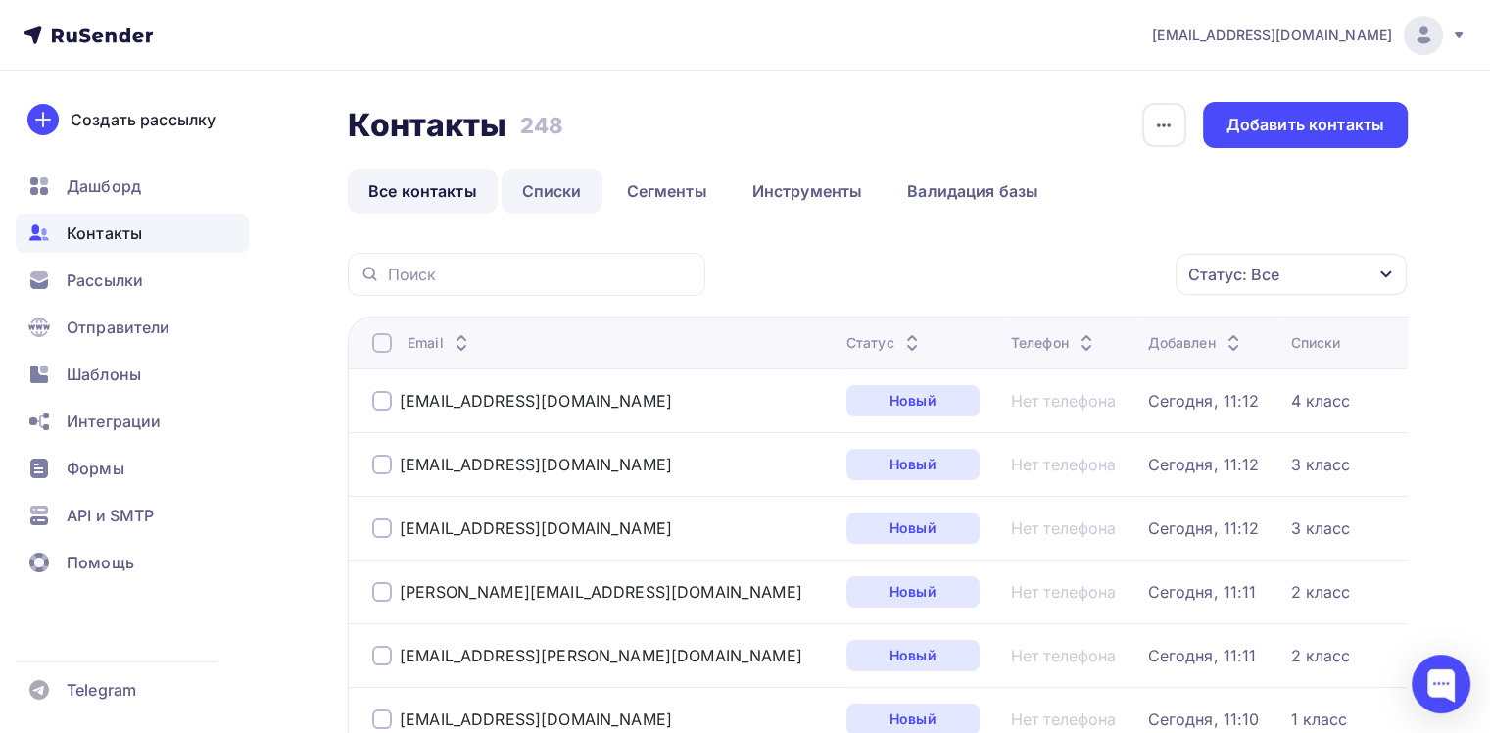
click at [566, 180] on link "Списки" at bounding box center [551, 190] width 101 height 45
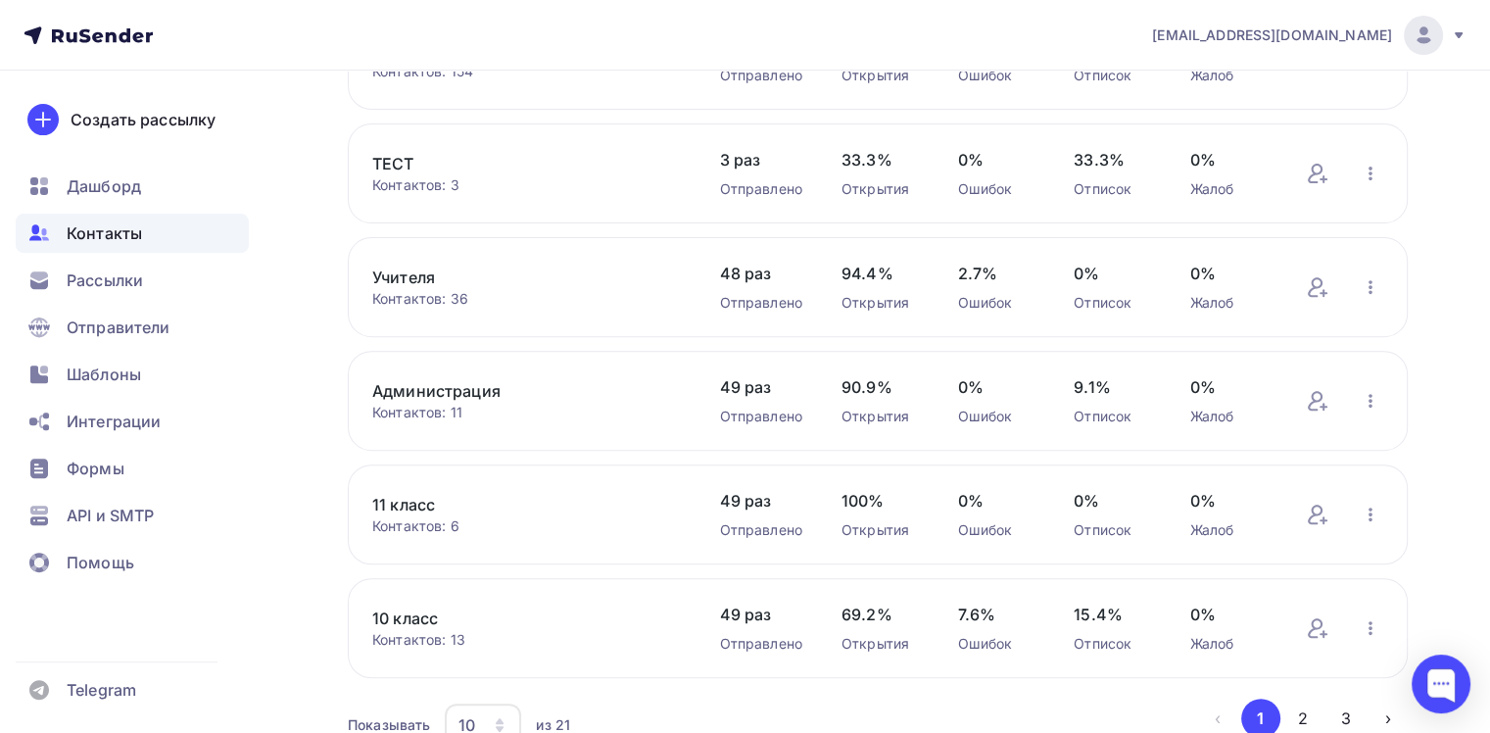
scroll to position [783, 0]
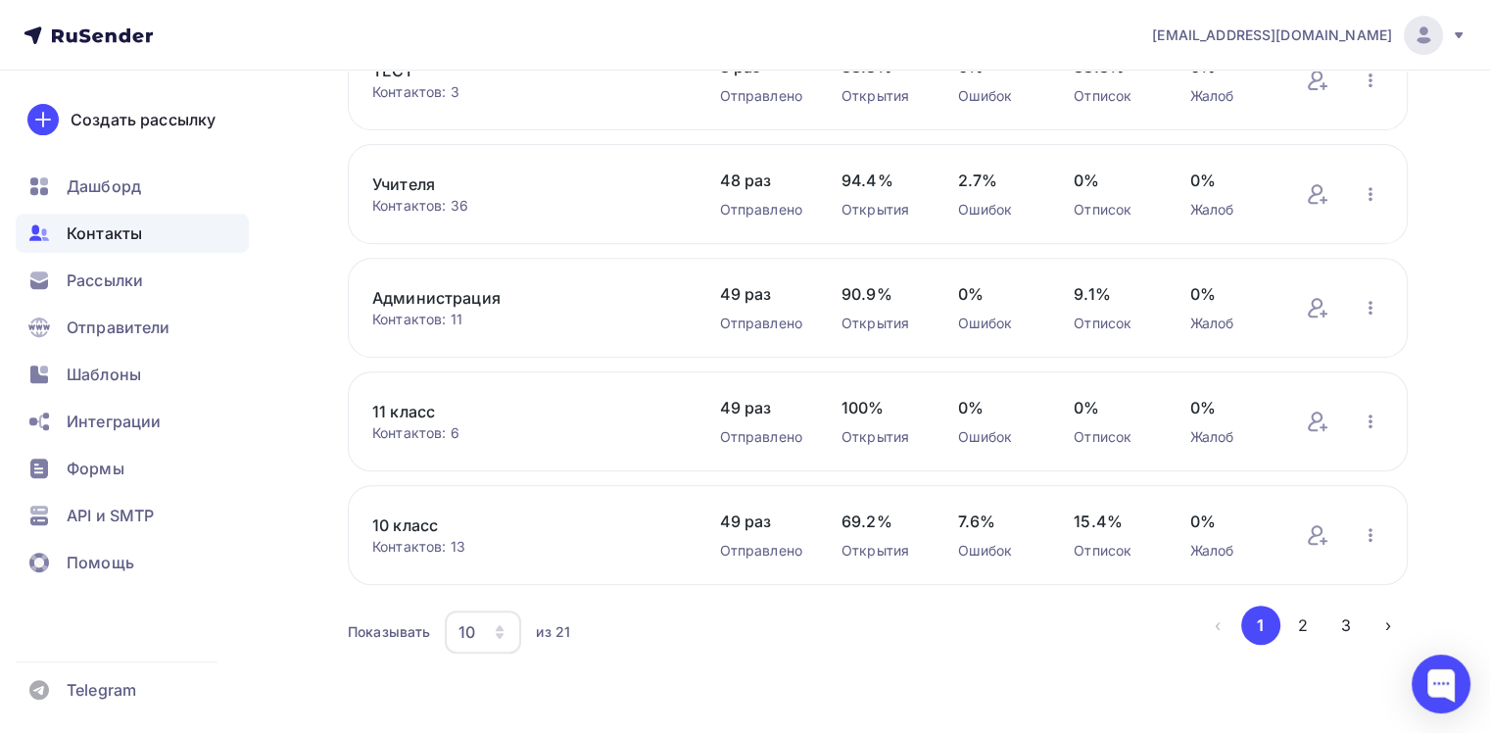
click at [508, 633] on div "10" at bounding box center [483, 631] width 76 height 43
click at [491, 525] on div "50" at bounding box center [561, 529] width 188 height 24
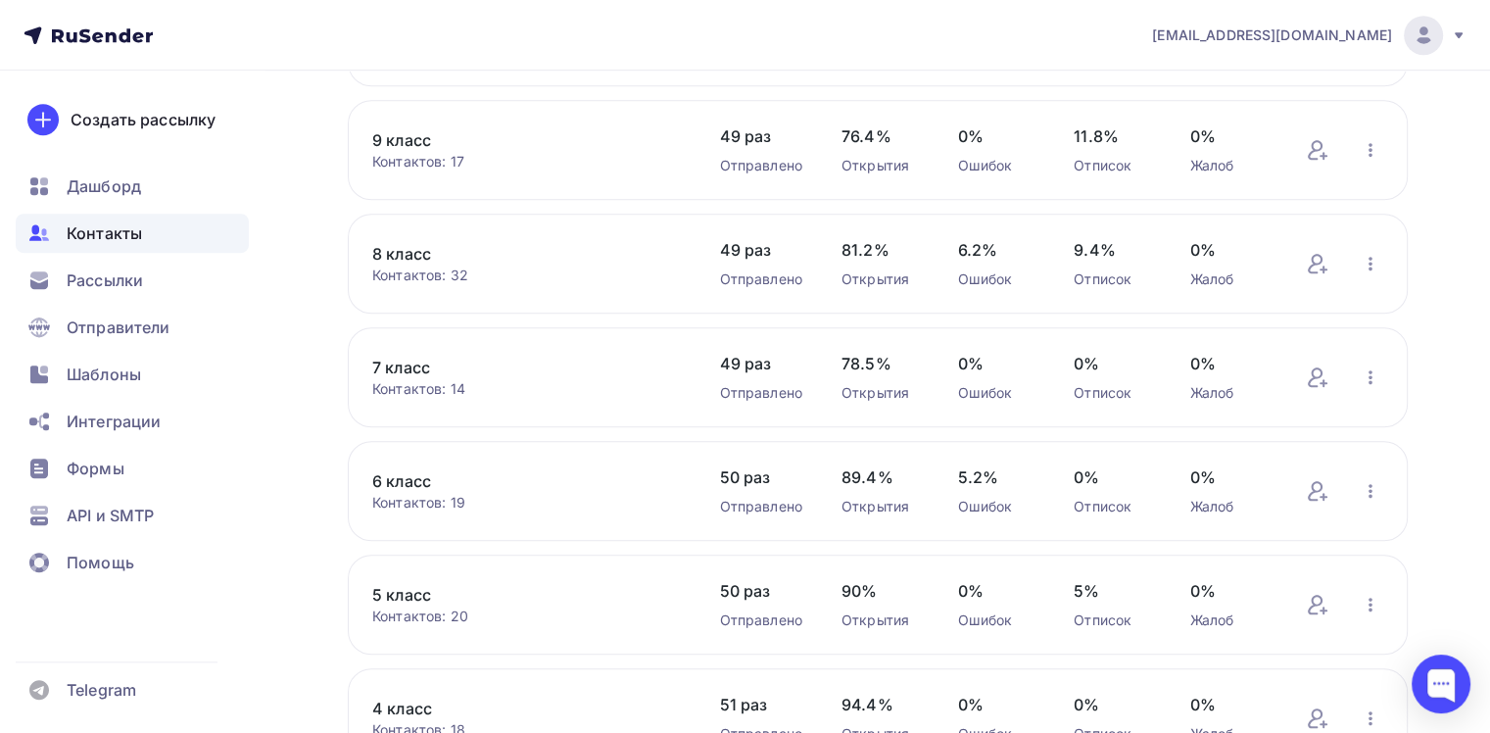
scroll to position [1272, 0]
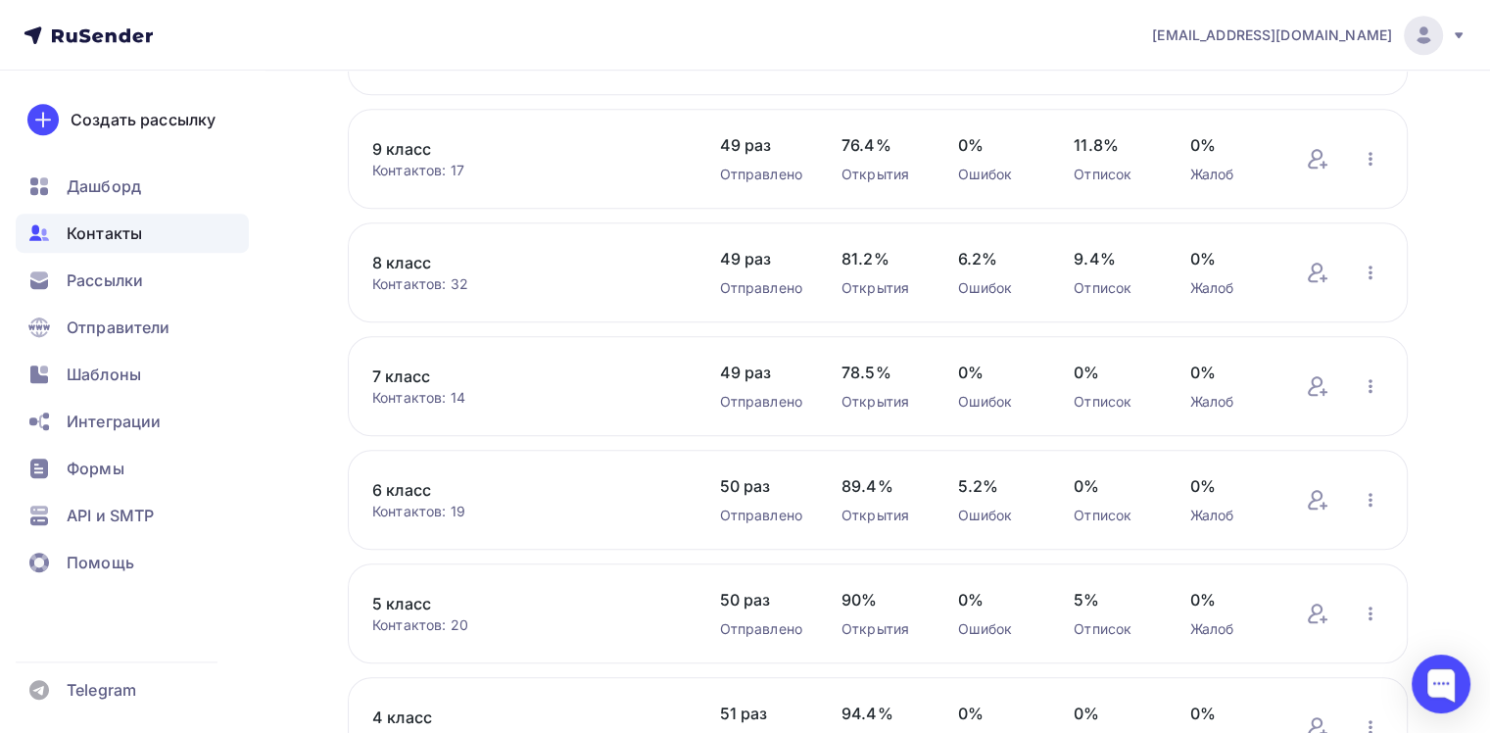
click at [396, 259] on link "8 класс" at bounding box center [526, 263] width 308 height 24
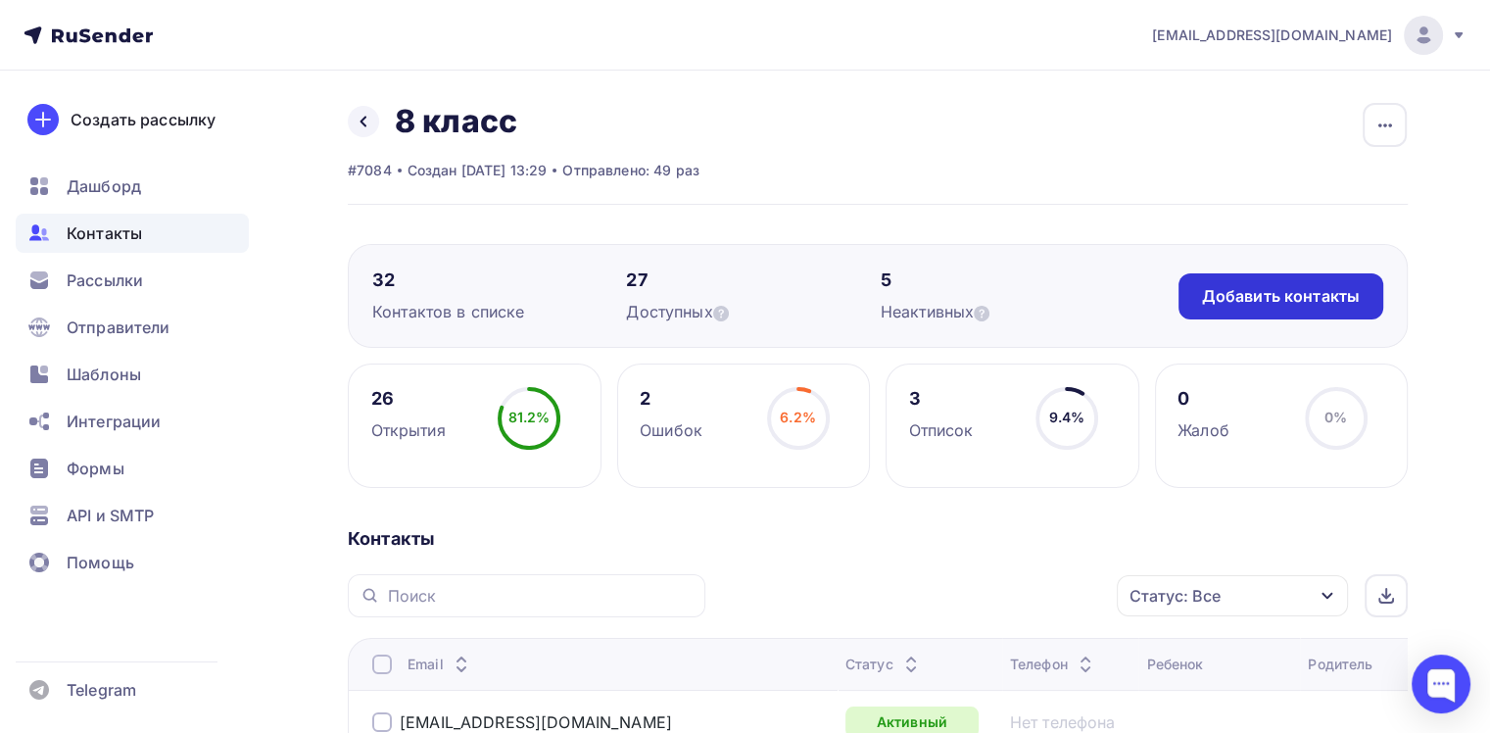
click at [1234, 311] on div "Добавить контакты" at bounding box center [1280, 296] width 205 height 46
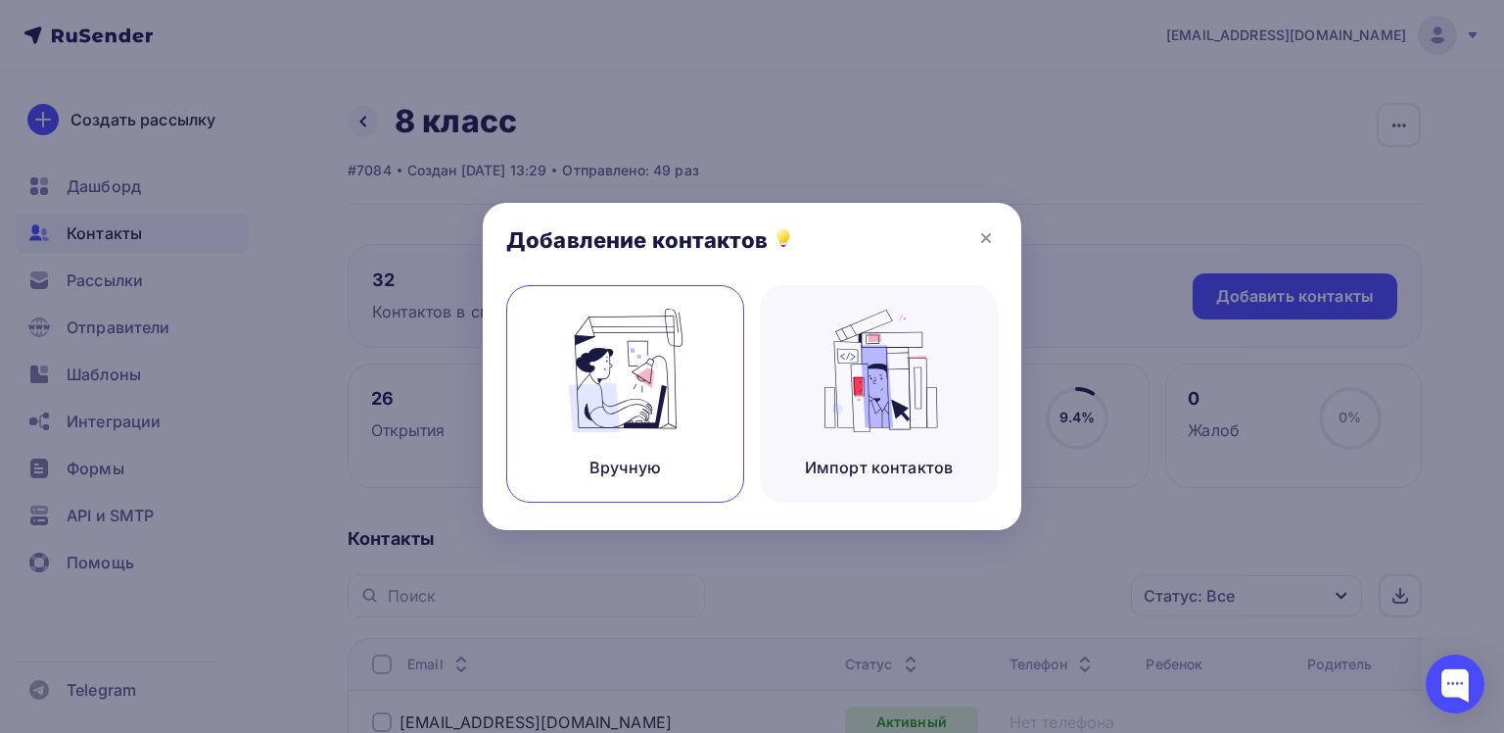
click at [631, 428] on img at bounding box center [625, 370] width 131 height 123
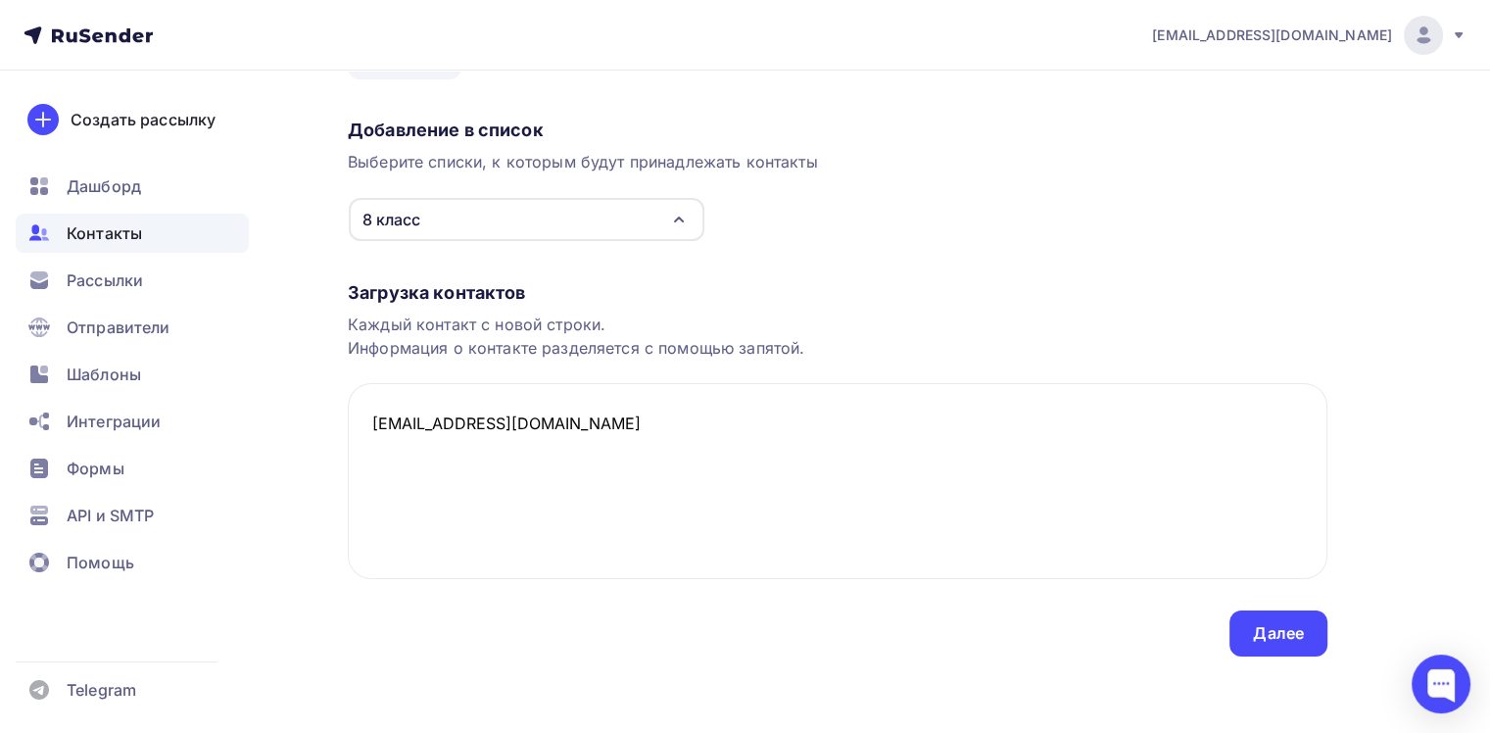
scroll to position [128, 0]
type textarea "[EMAIL_ADDRESS][DOMAIN_NAME]"
click at [1278, 631] on div "Далее" at bounding box center [1278, 632] width 51 height 23
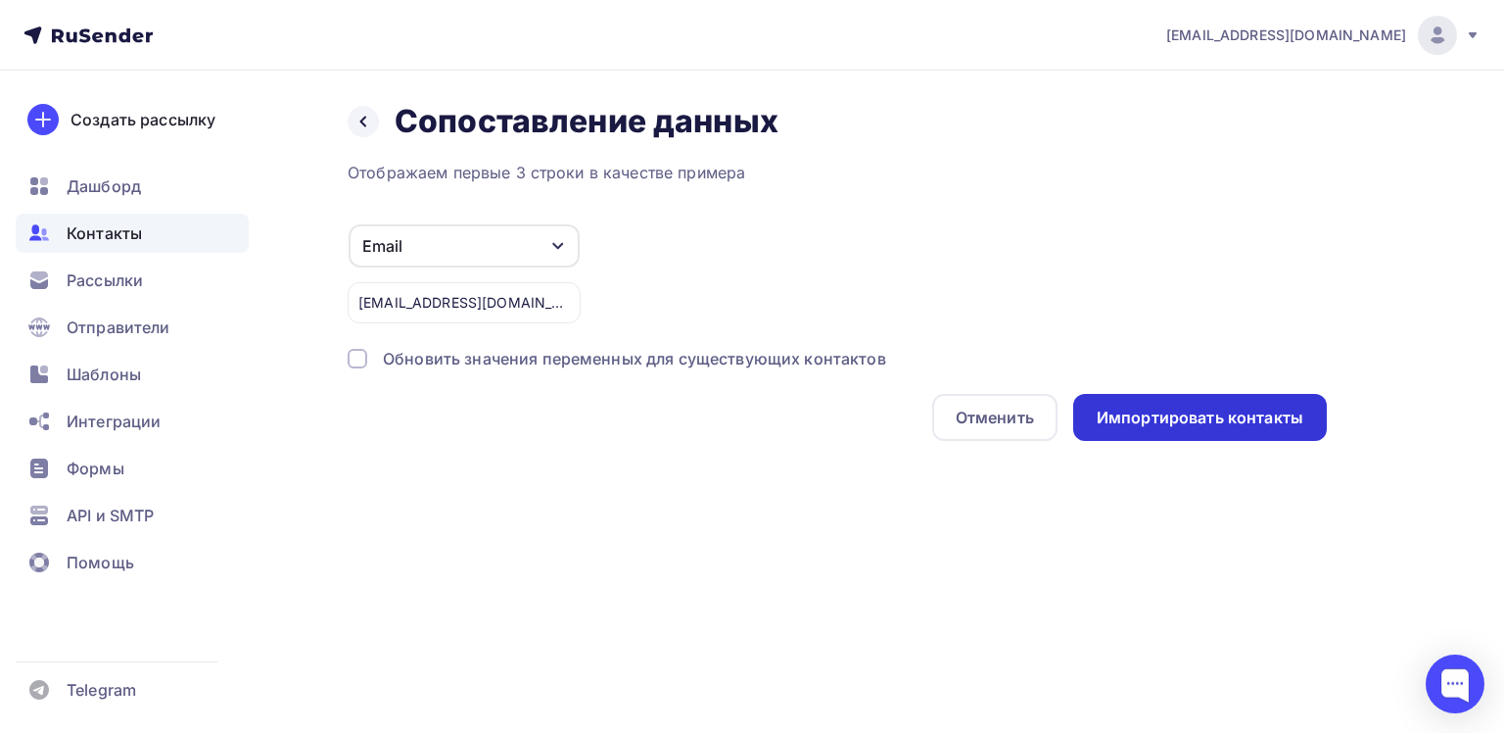
click at [1223, 407] on div "Импортировать контакты" at bounding box center [1200, 417] width 207 height 23
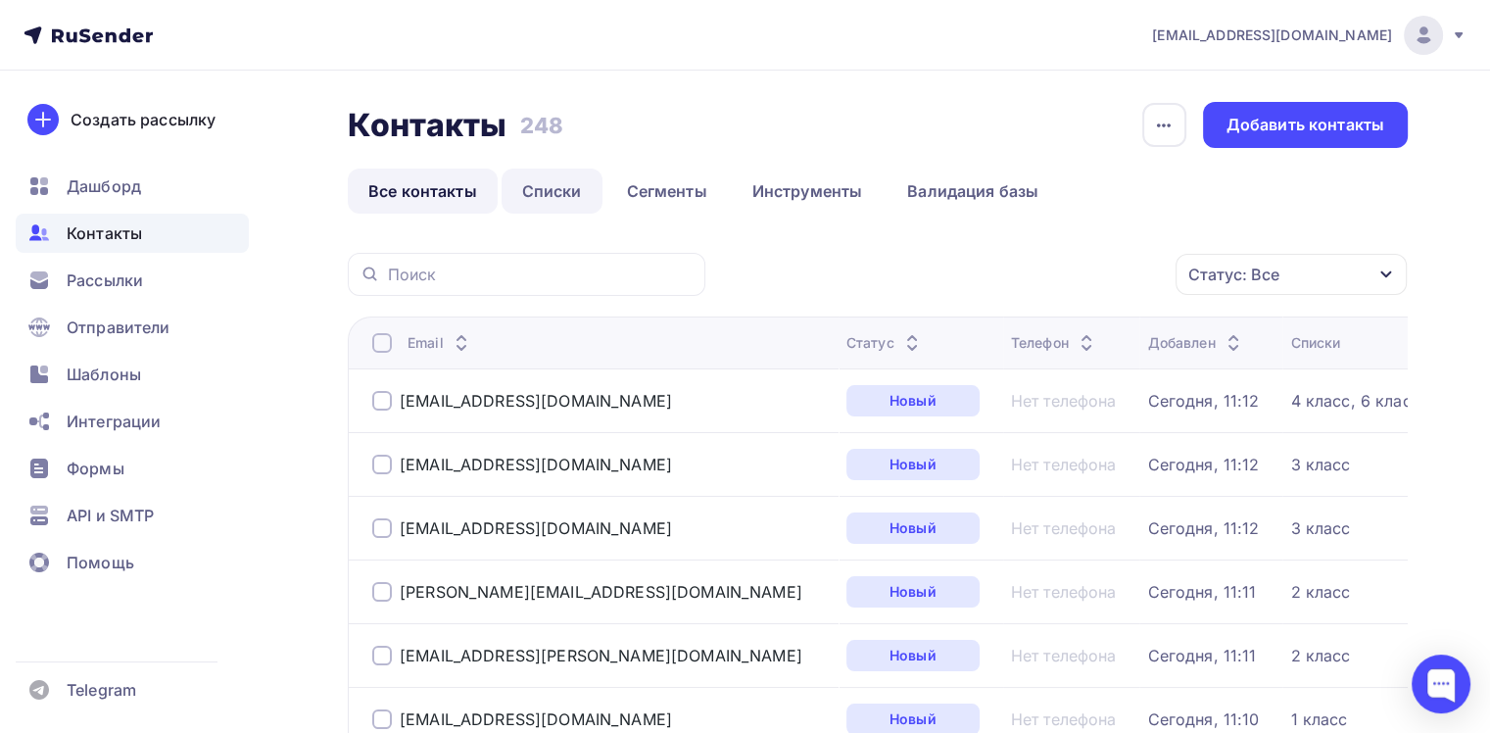
click at [549, 184] on link "Списки" at bounding box center [551, 190] width 101 height 45
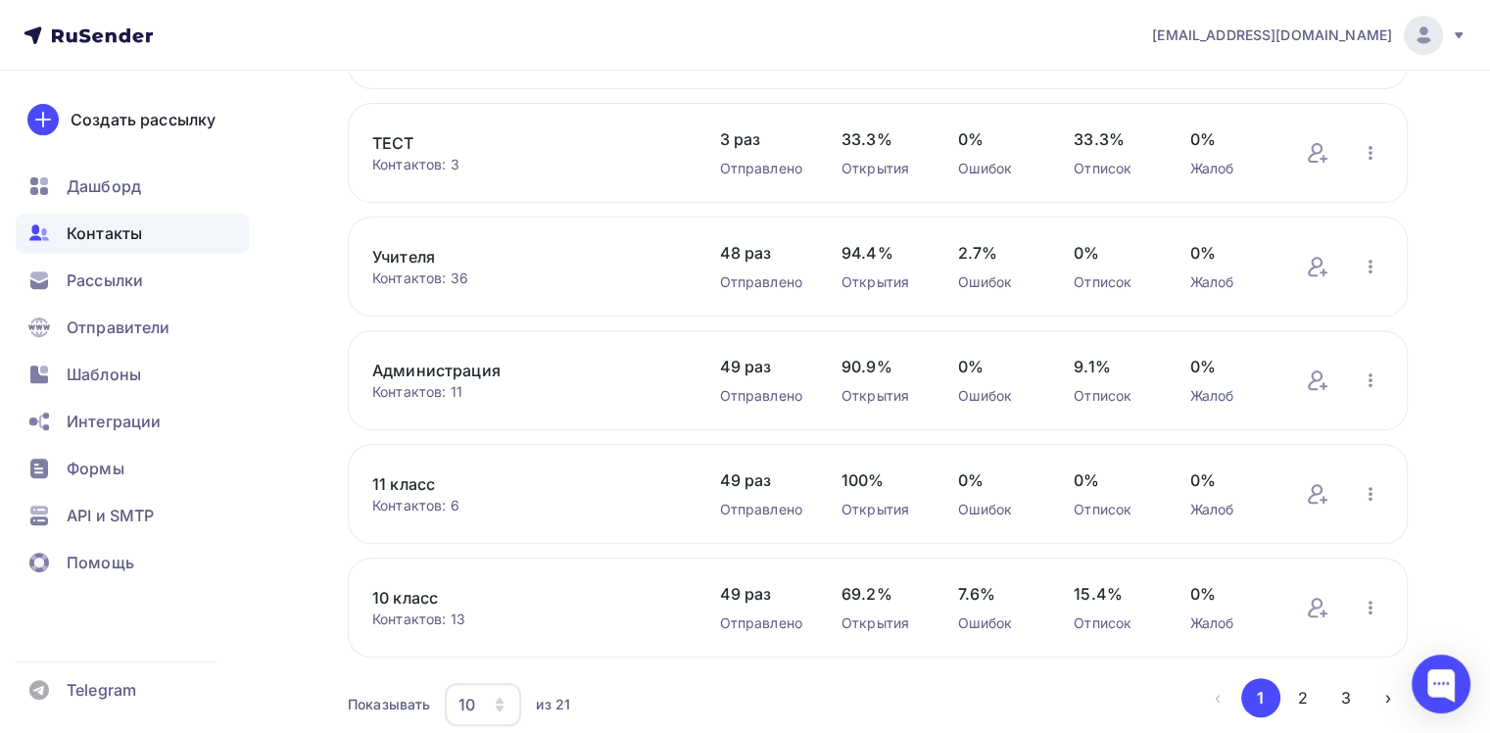
scroll to position [783, 0]
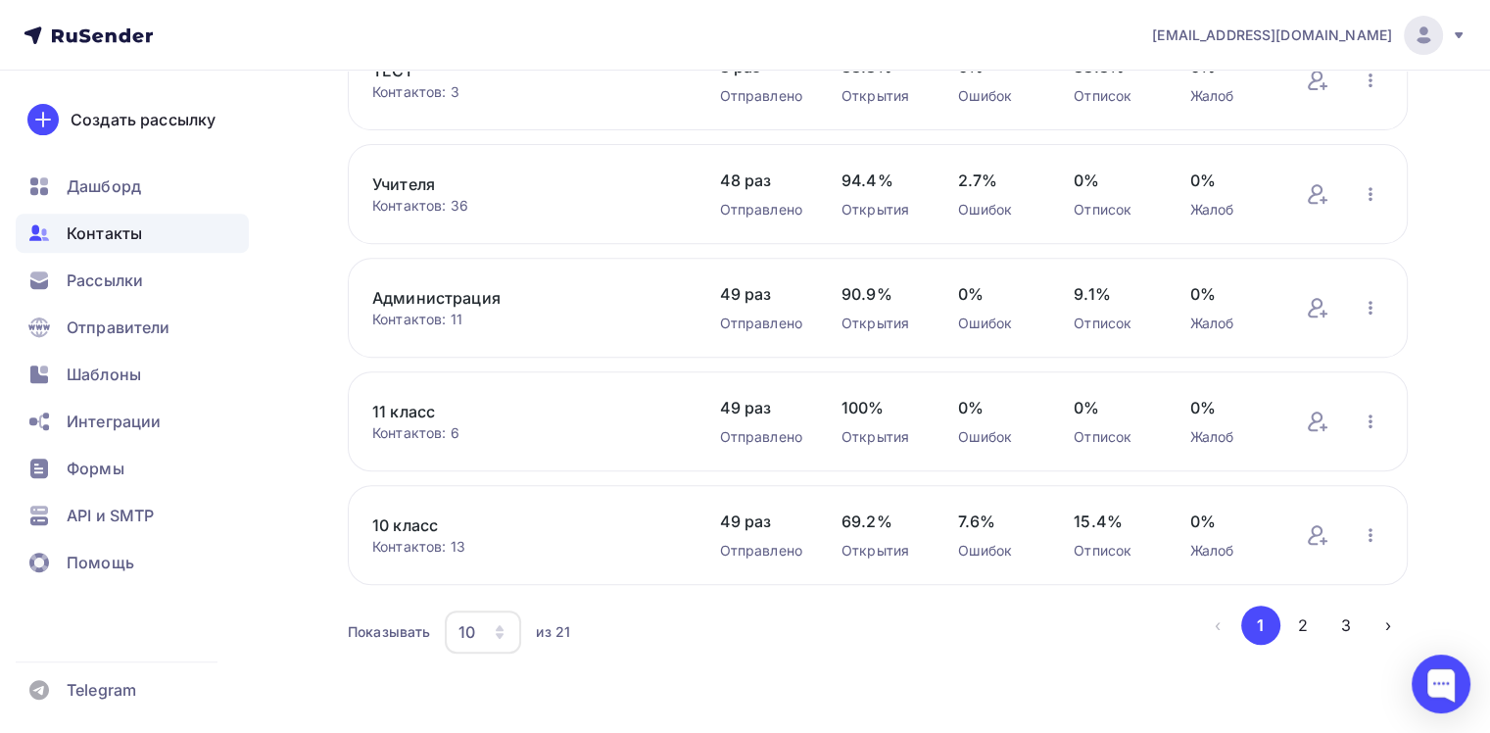
click at [504, 632] on icon "button" at bounding box center [500, 632] width 16 height 16
click at [511, 532] on div "50" at bounding box center [561, 529] width 188 height 24
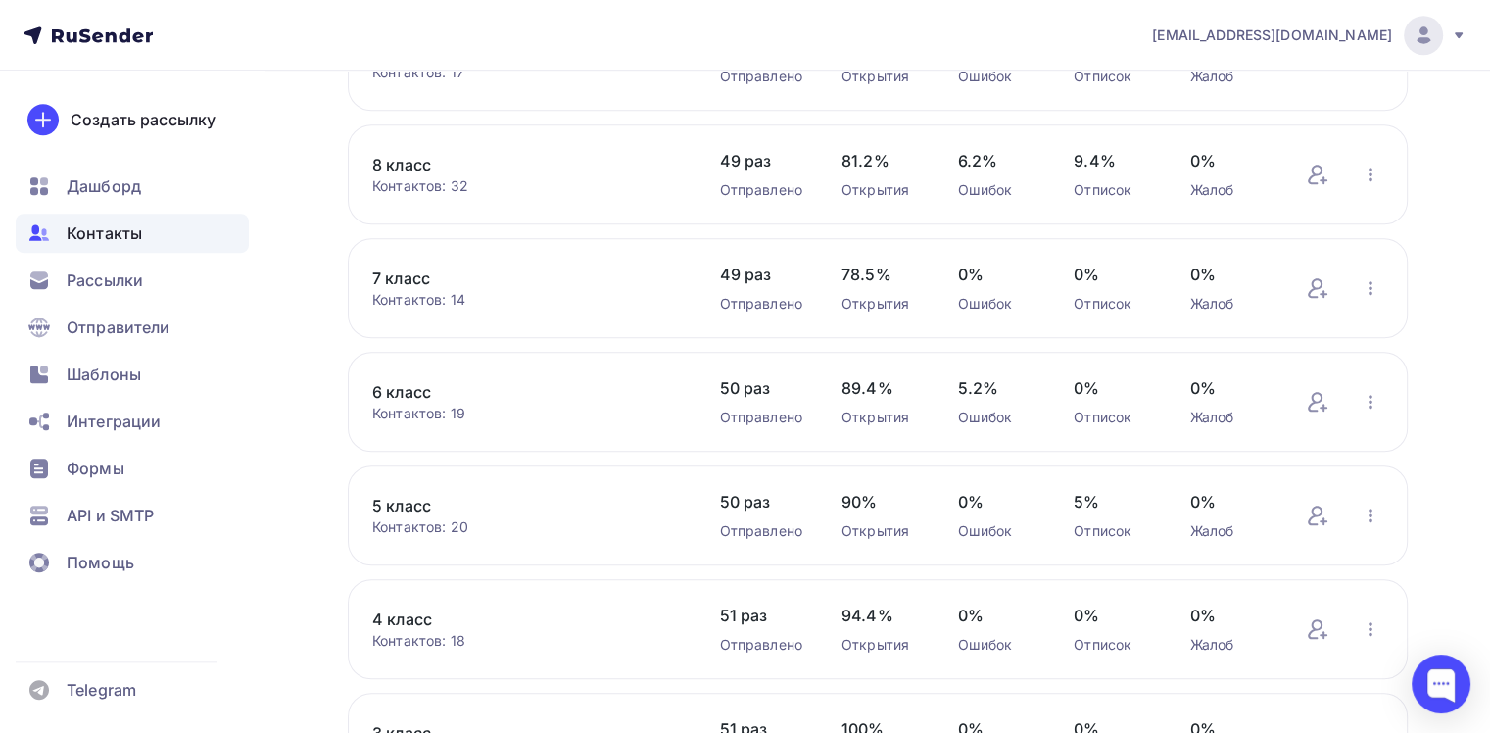
scroll to position [1174, 0]
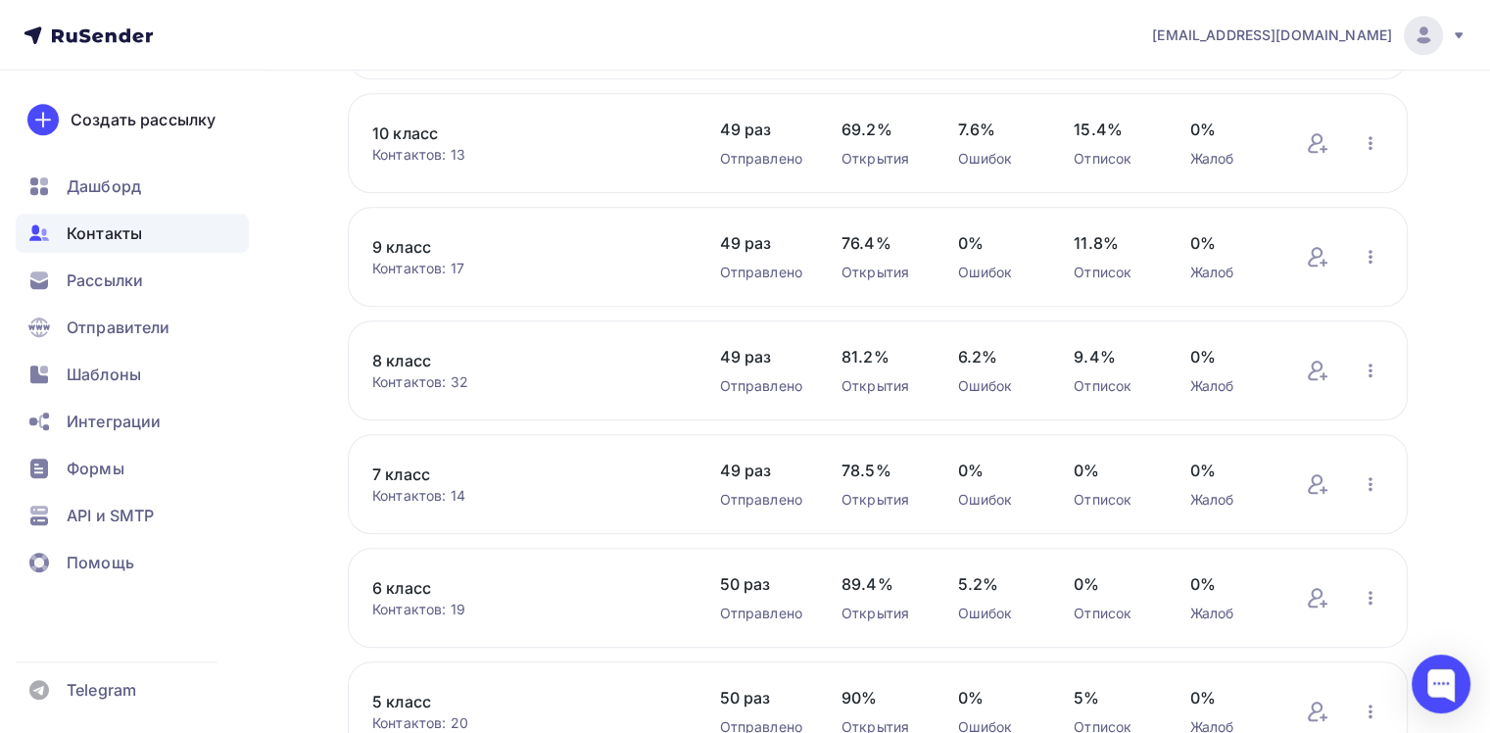
click at [400, 242] on link "9 класс" at bounding box center [526, 247] width 308 height 24
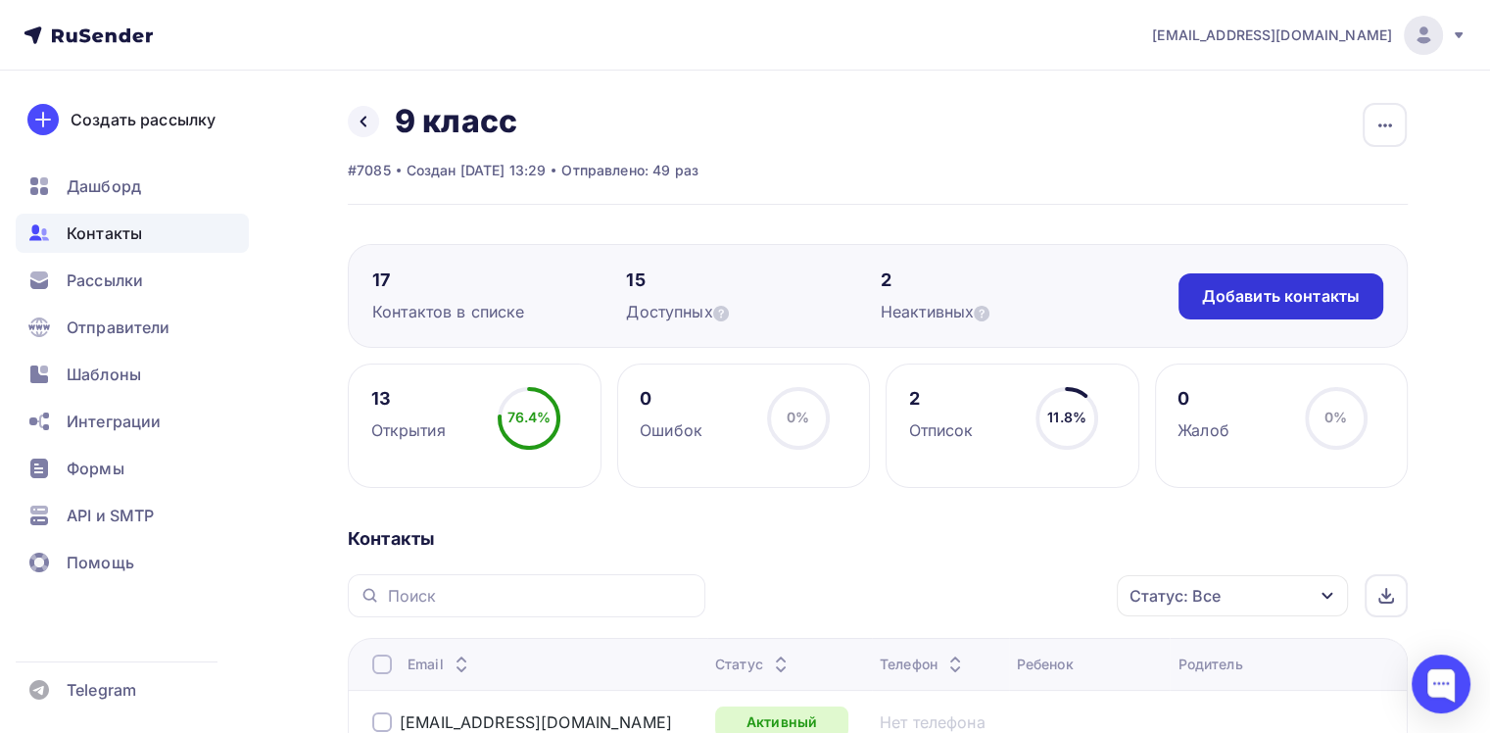
click at [1234, 309] on div "Добавить контакты" at bounding box center [1280, 296] width 205 height 46
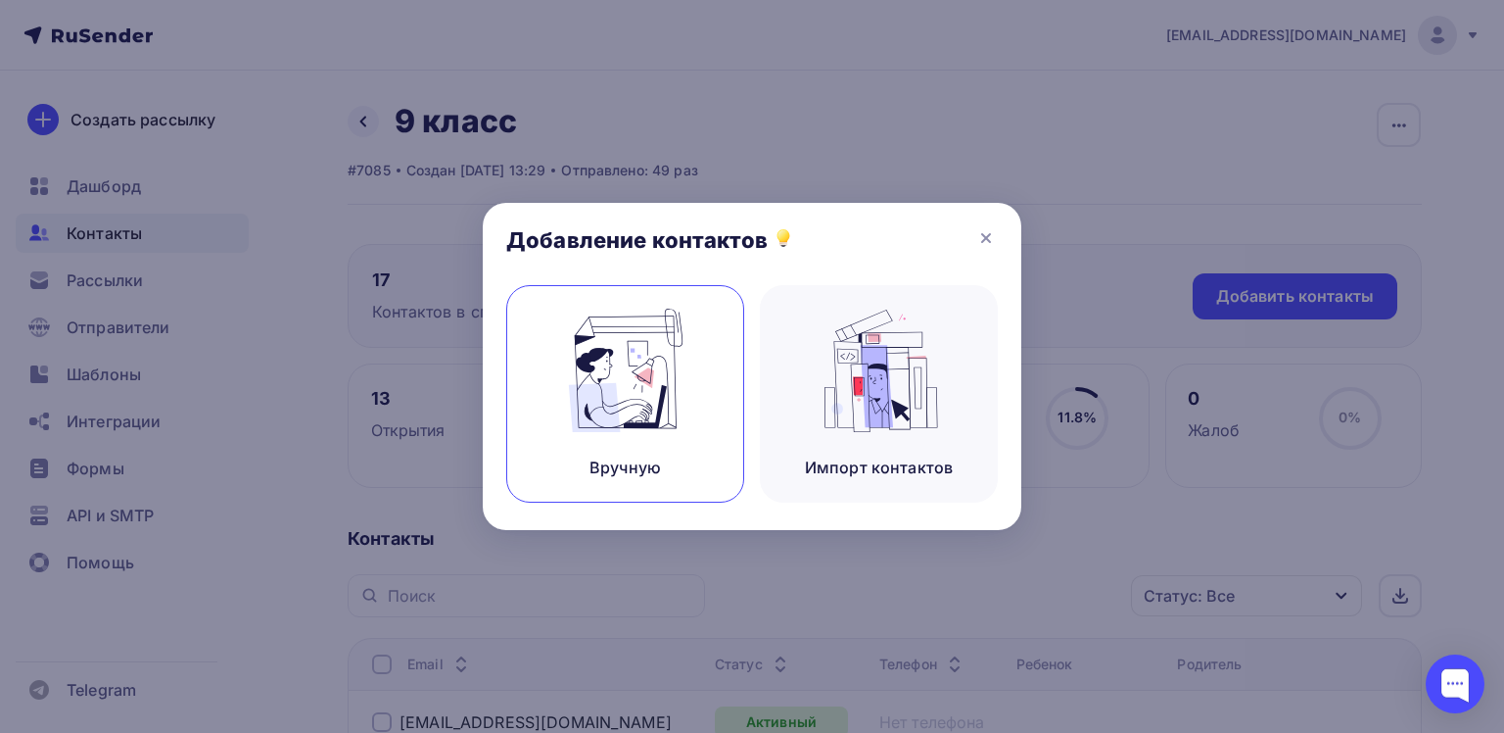
click at [642, 431] on img at bounding box center [625, 370] width 131 height 123
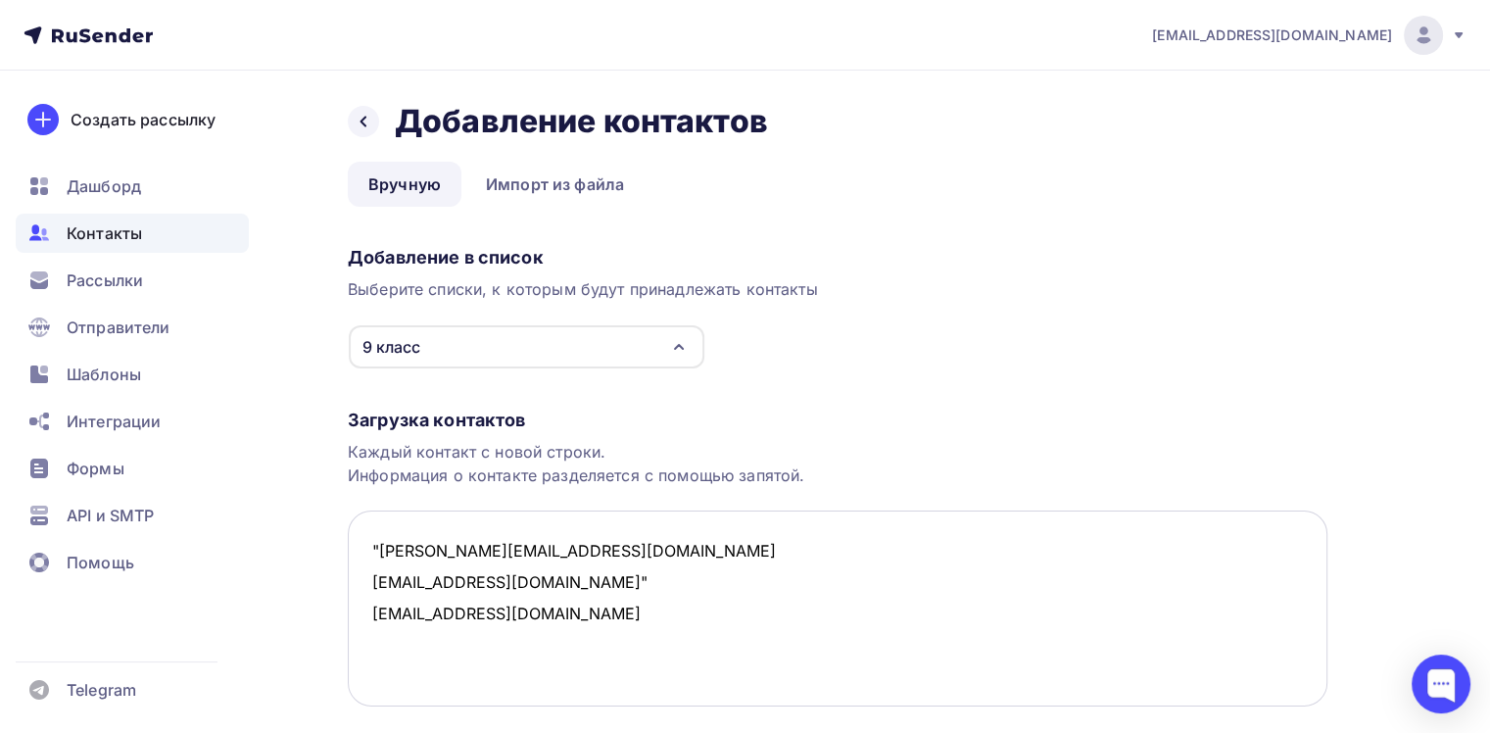
click at [381, 537] on textarea ""[PERSON_NAME][EMAIL_ADDRESS][DOMAIN_NAME] [EMAIL_ADDRESS][DOMAIN_NAME]" [EMAIL…" at bounding box center [837, 608] width 979 height 196
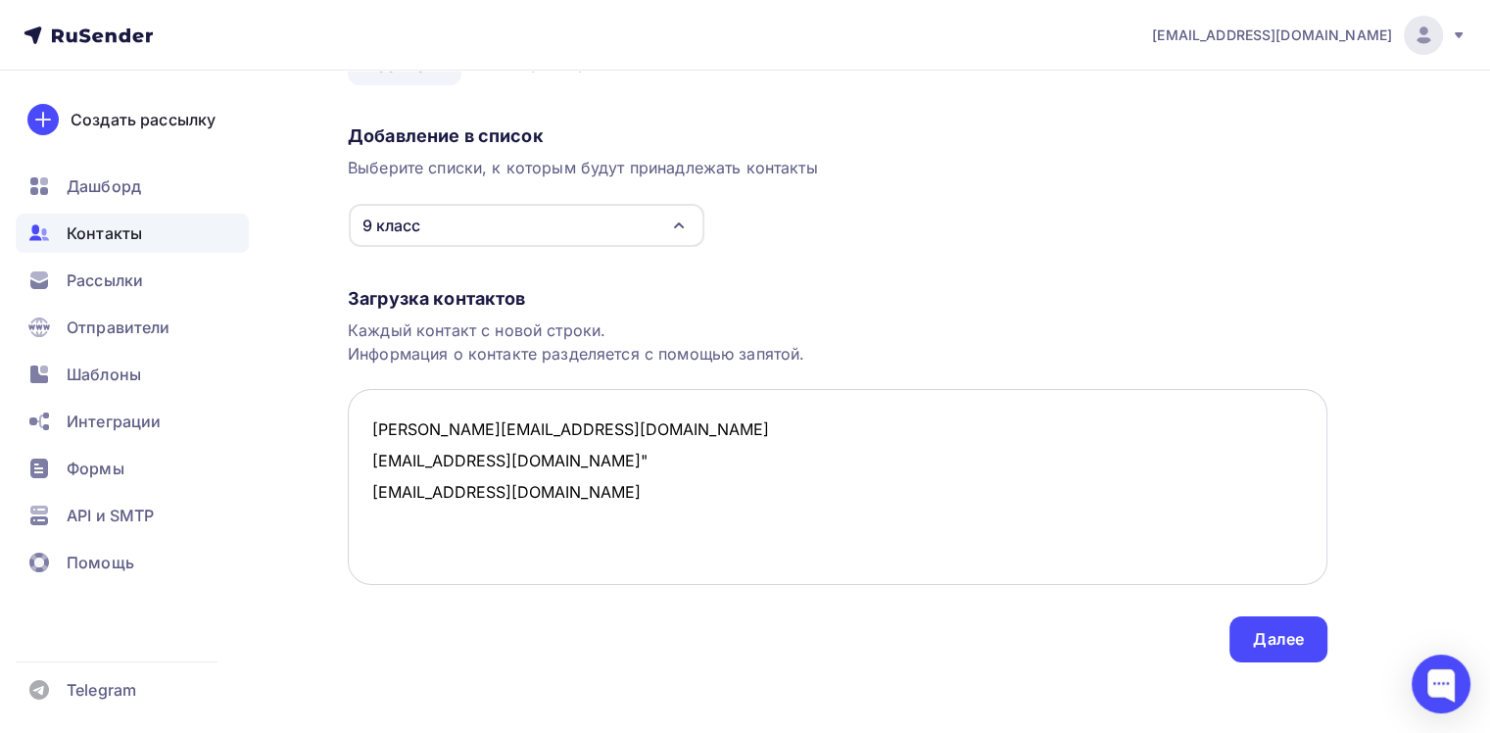
scroll to position [128, 0]
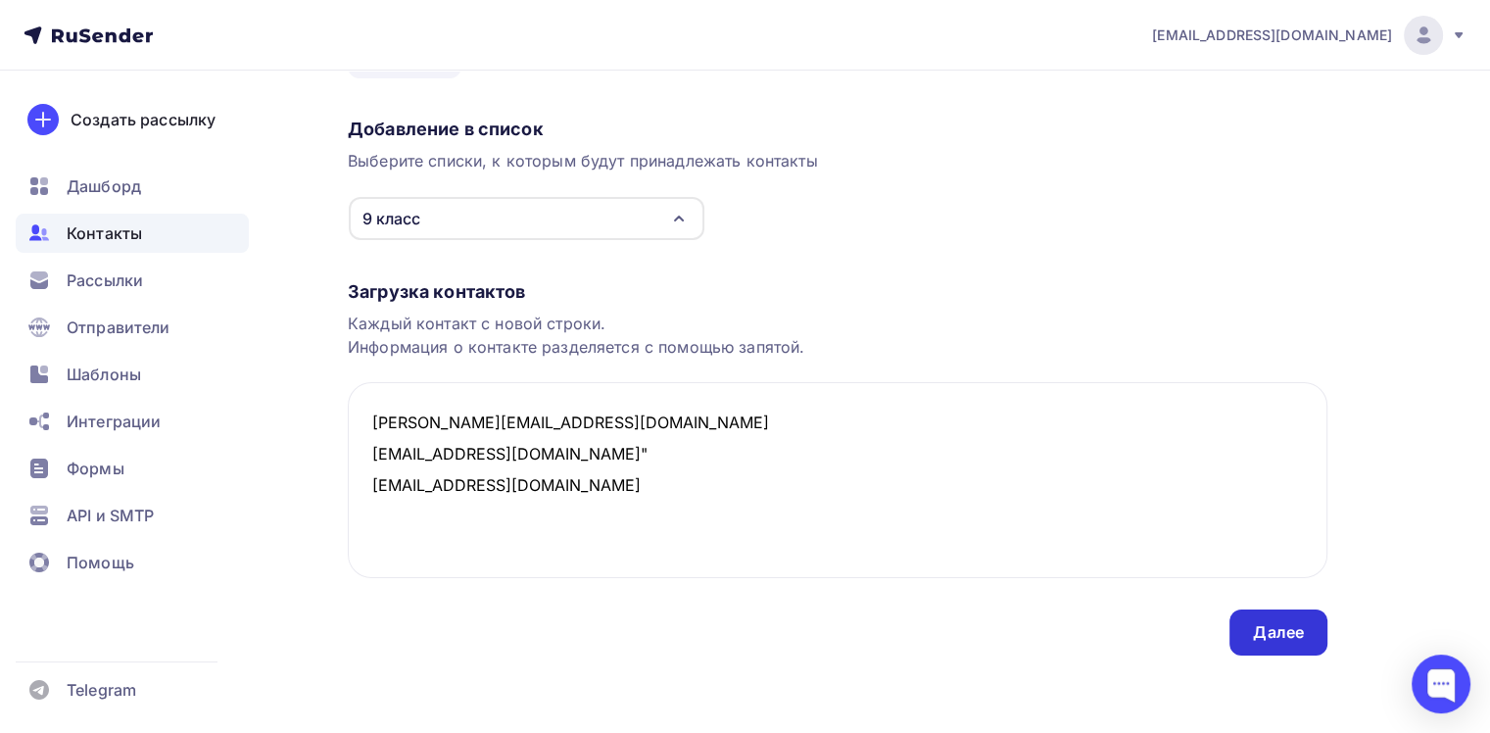
type textarea "[PERSON_NAME][EMAIL_ADDRESS][DOMAIN_NAME] [EMAIL_ADDRESS][DOMAIN_NAME]" [EMAIL_…"
click at [1269, 627] on div "Далее" at bounding box center [1278, 632] width 51 height 23
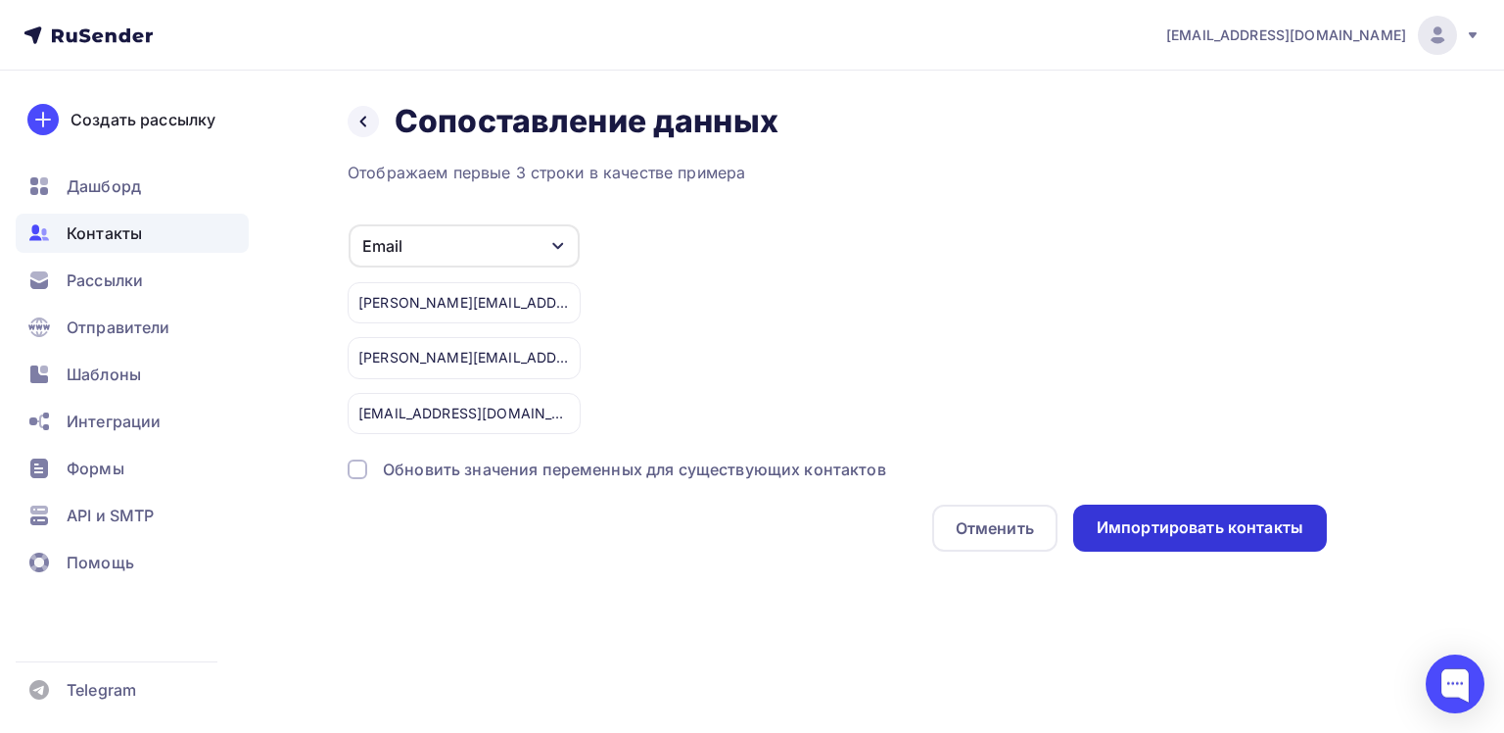
click at [1189, 529] on div "Импортировать контакты" at bounding box center [1200, 527] width 207 height 23
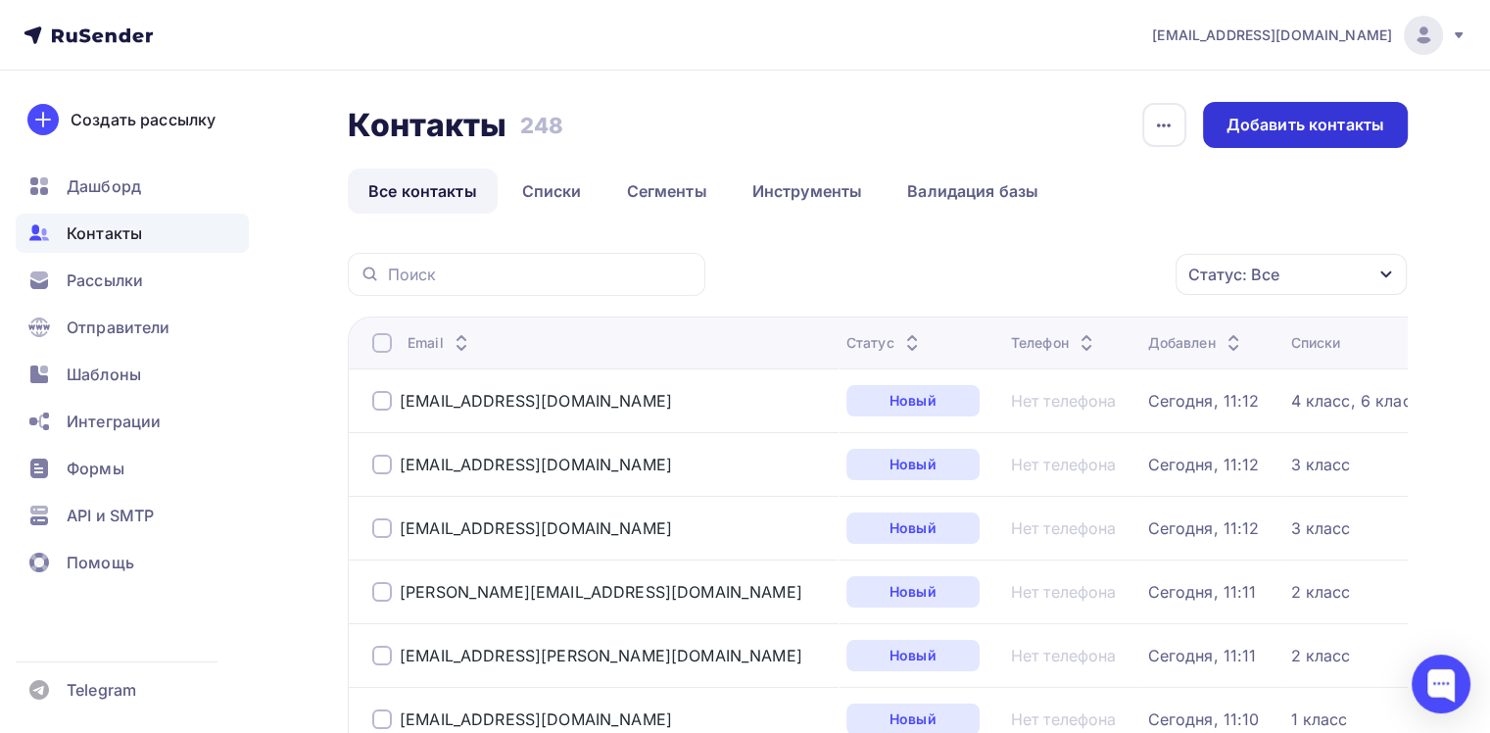
click at [1363, 115] on div "Добавить контакты" at bounding box center [1305, 125] width 158 height 23
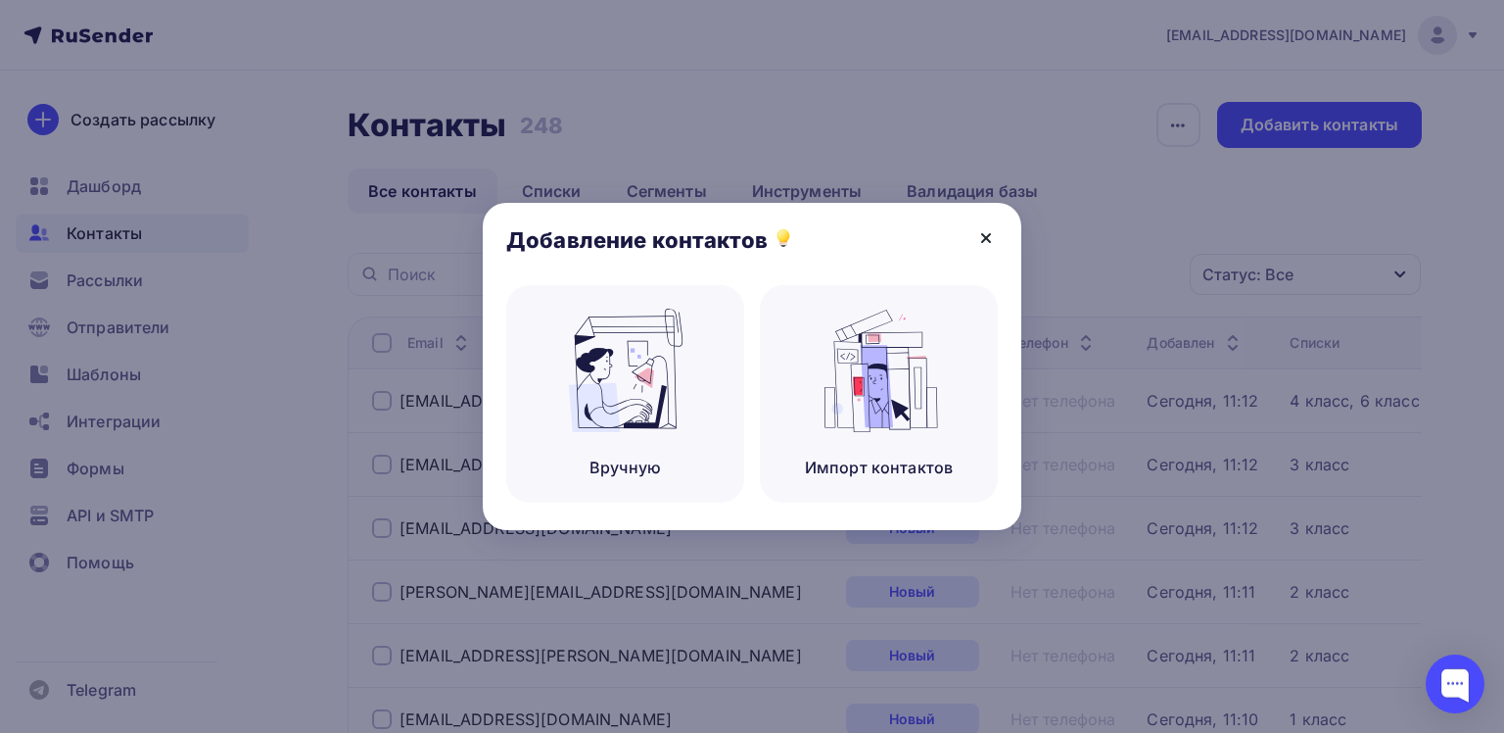
click at [984, 235] on icon at bounding box center [986, 238] width 8 height 8
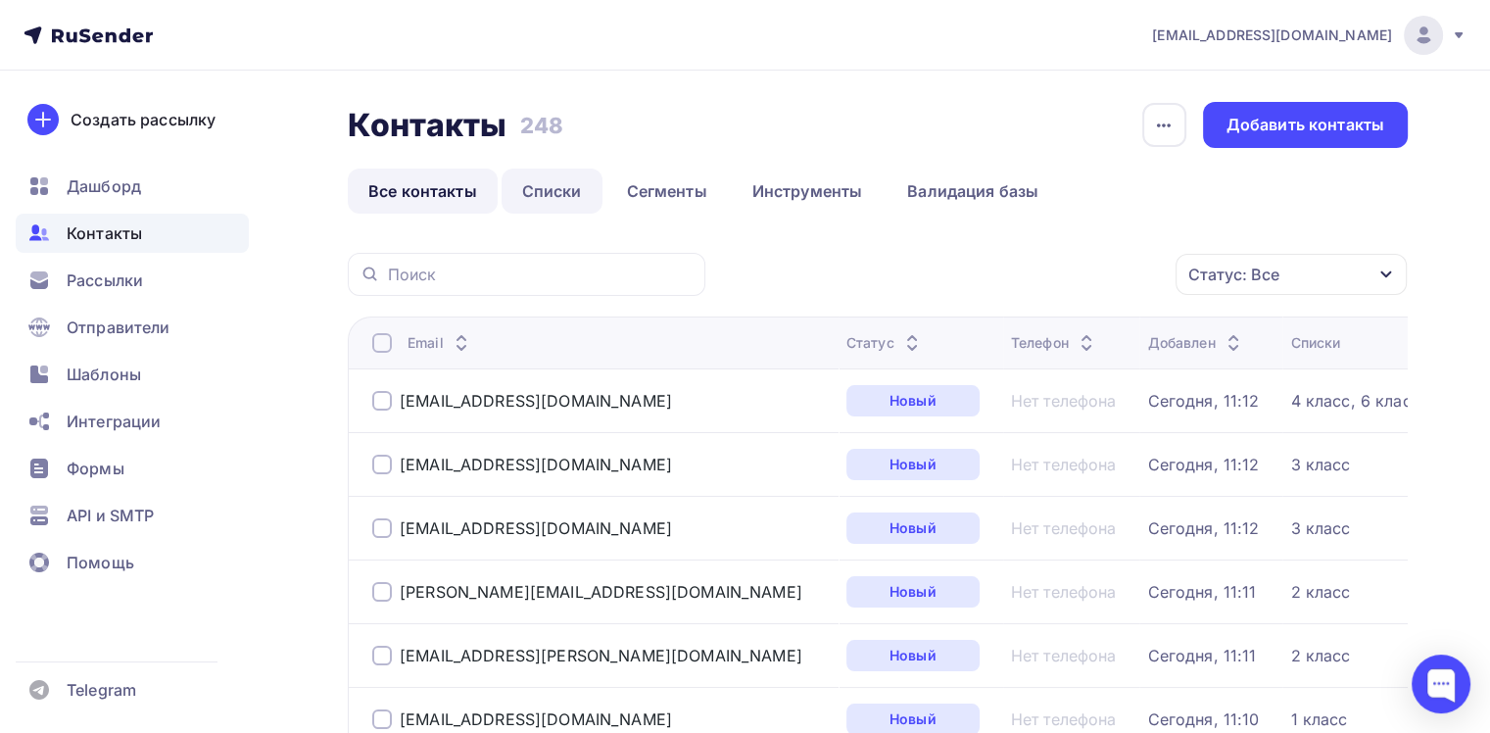
click at [527, 193] on link "Списки" at bounding box center [551, 190] width 101 height 45
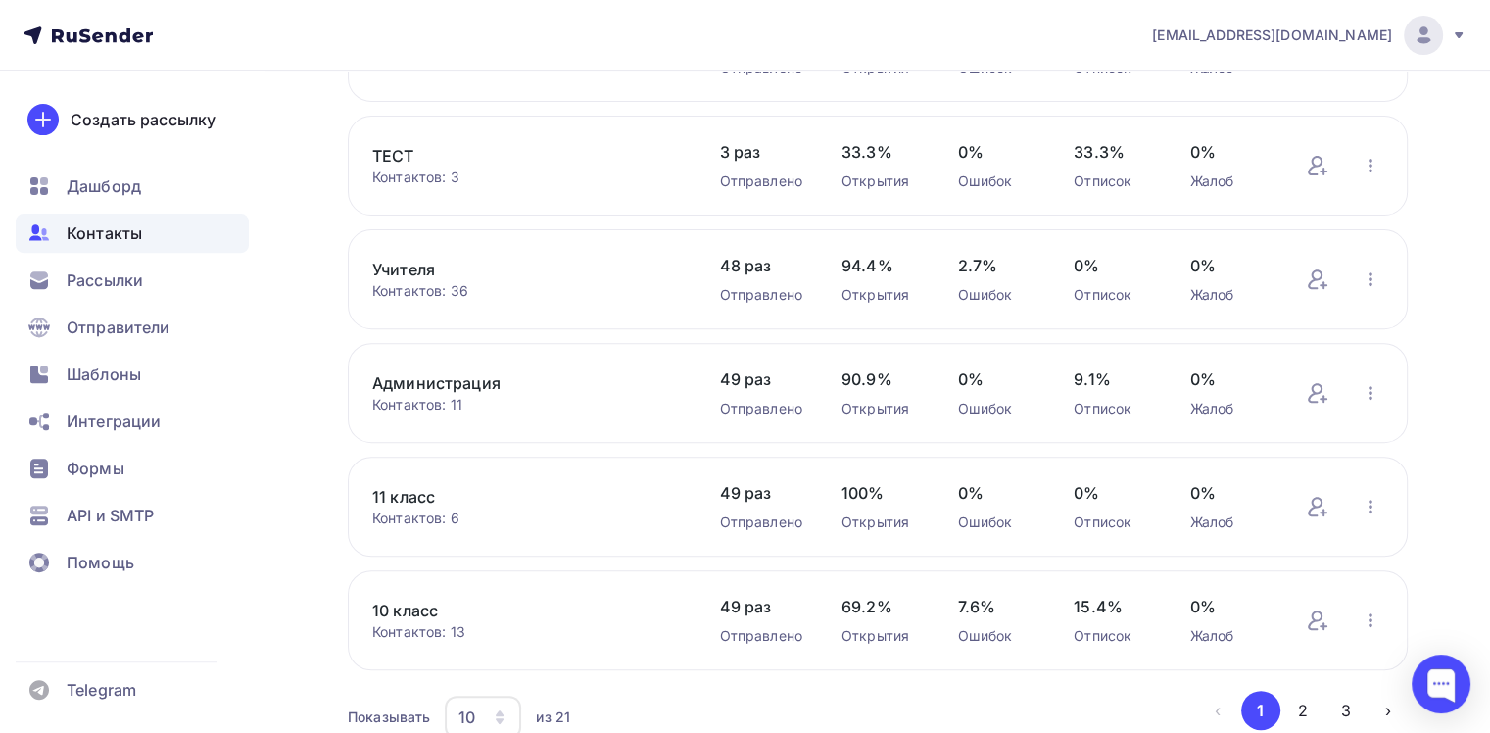
scroll to position [783, 0]
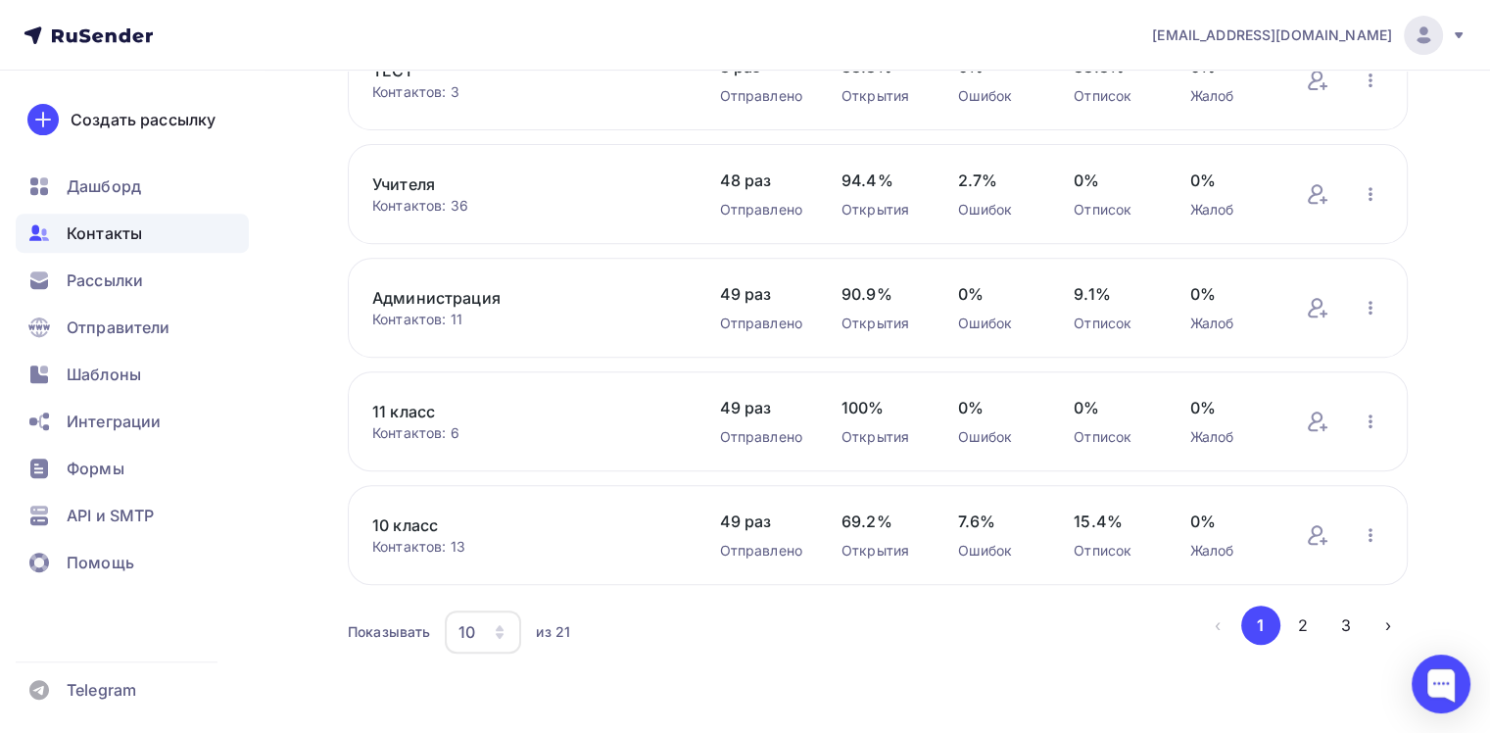
click at [415, 517] on link "10 класс" at bounding box center [526, 525] width 308 height 24
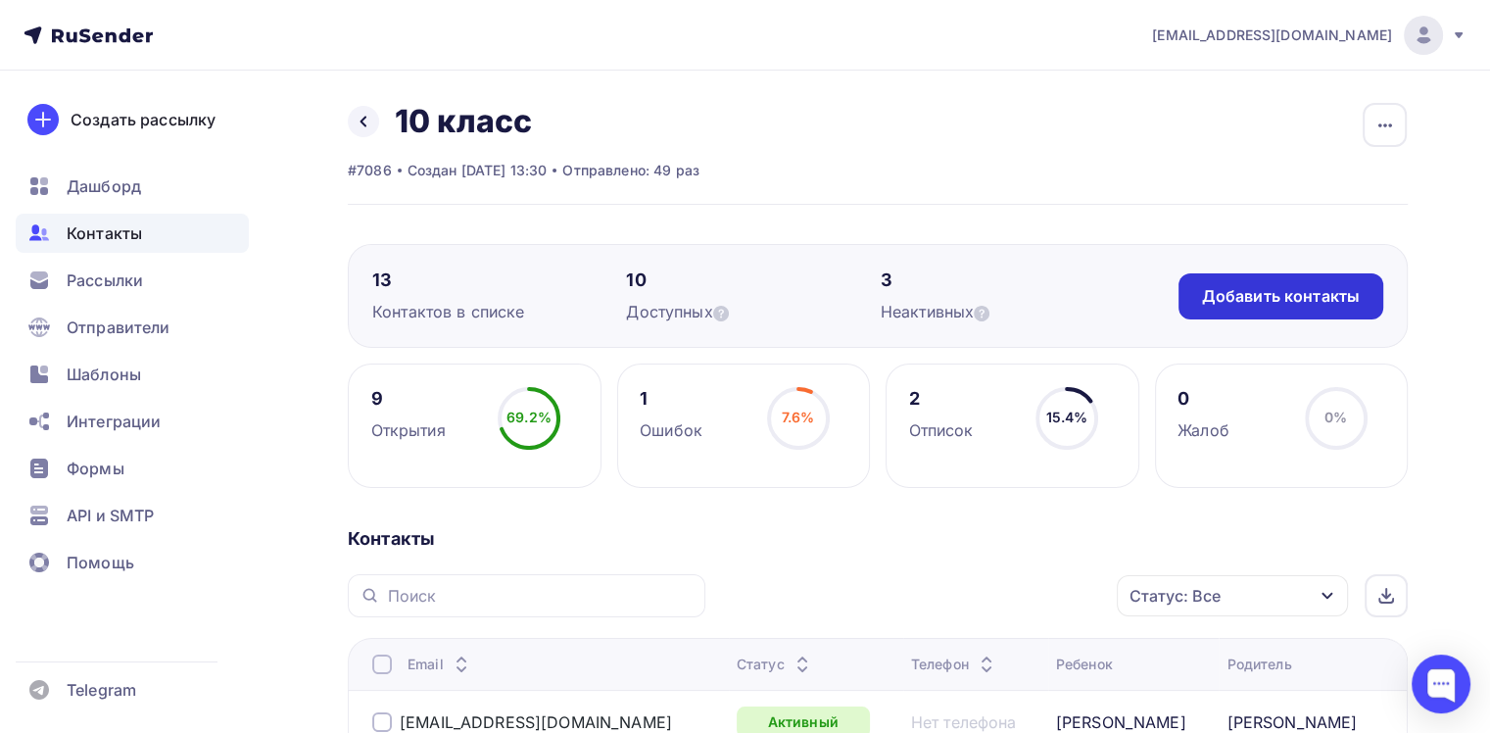
click at [1312, 302] on div "Добавить контакты" at bounding box center [1281, 296] width 158 height 23
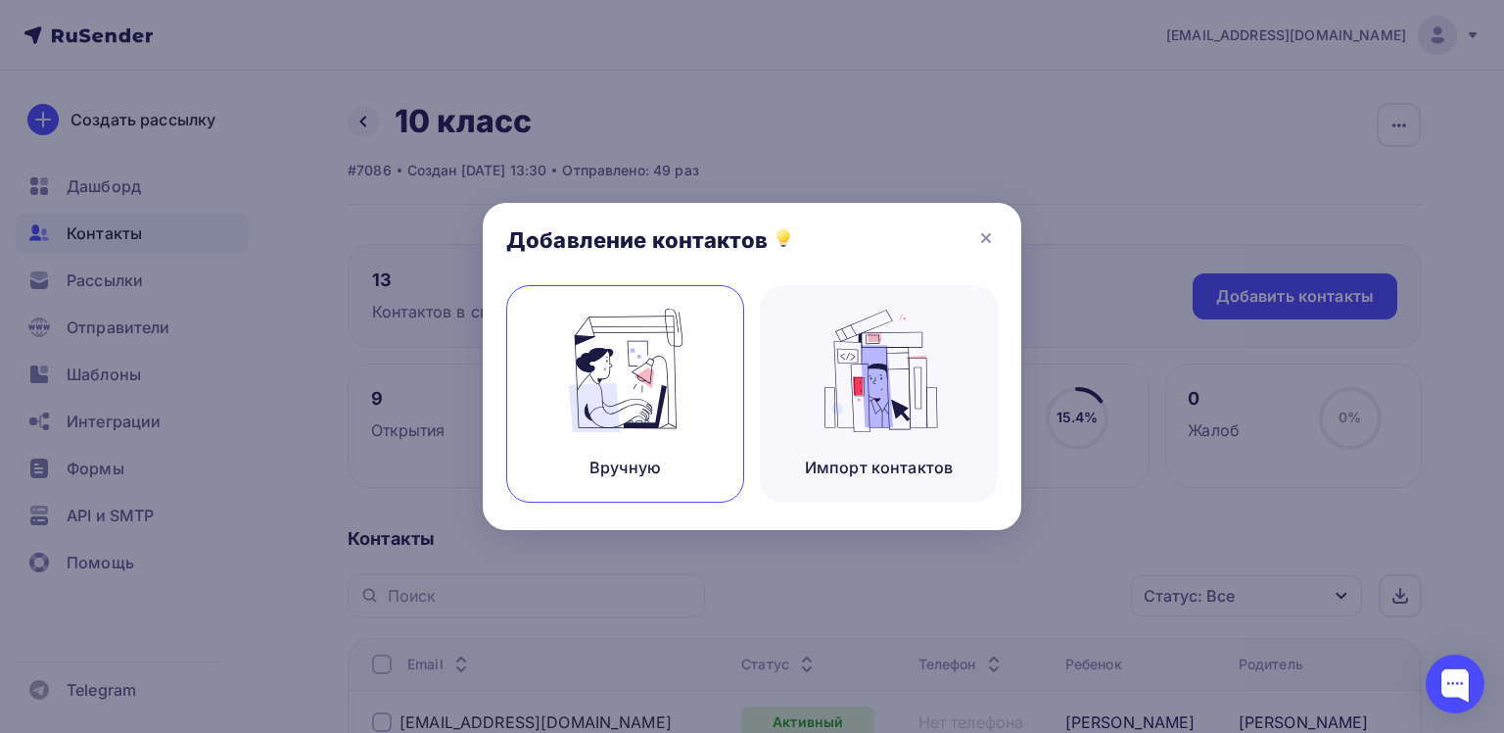
click at [660, 415] on img at bounding box center [625, 370] width 131 height 123
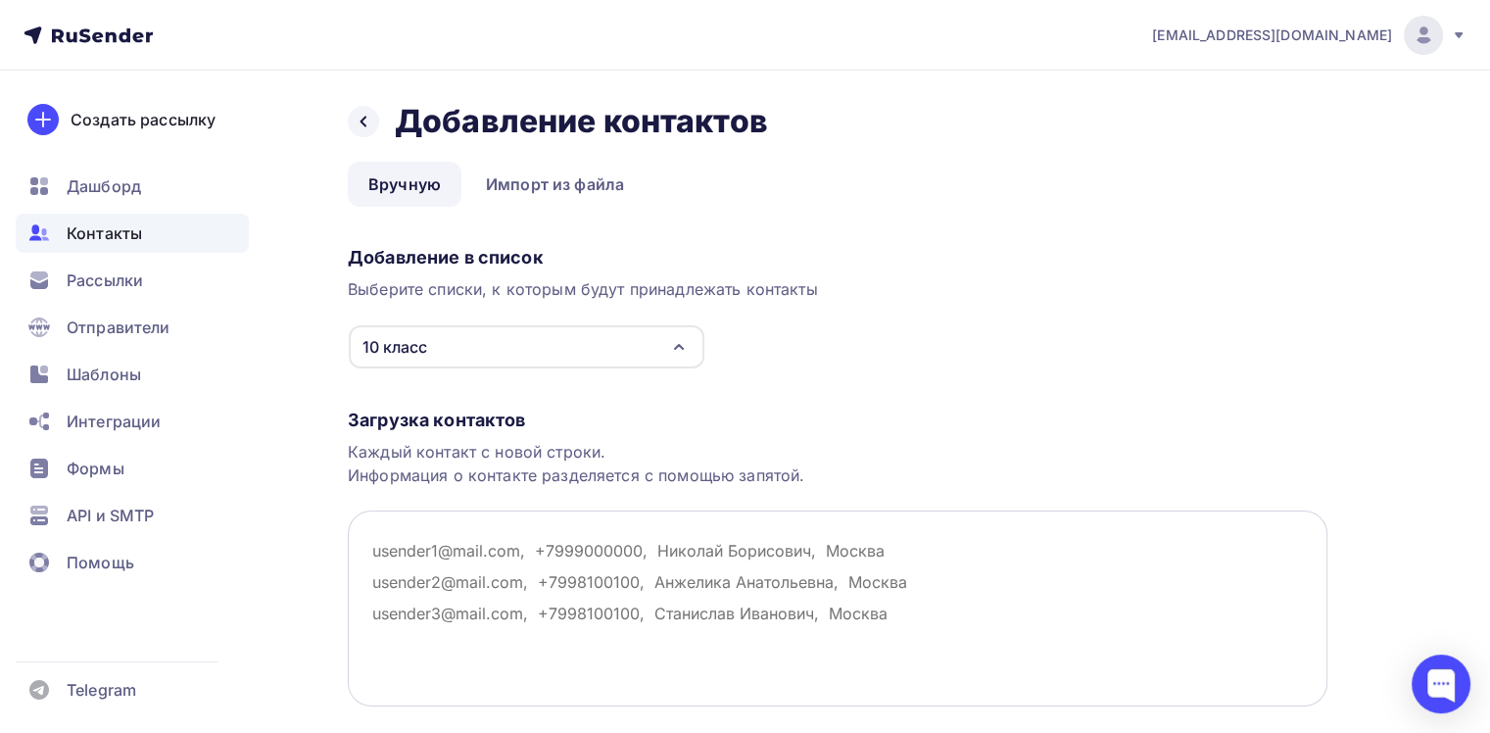
type textarea "v"
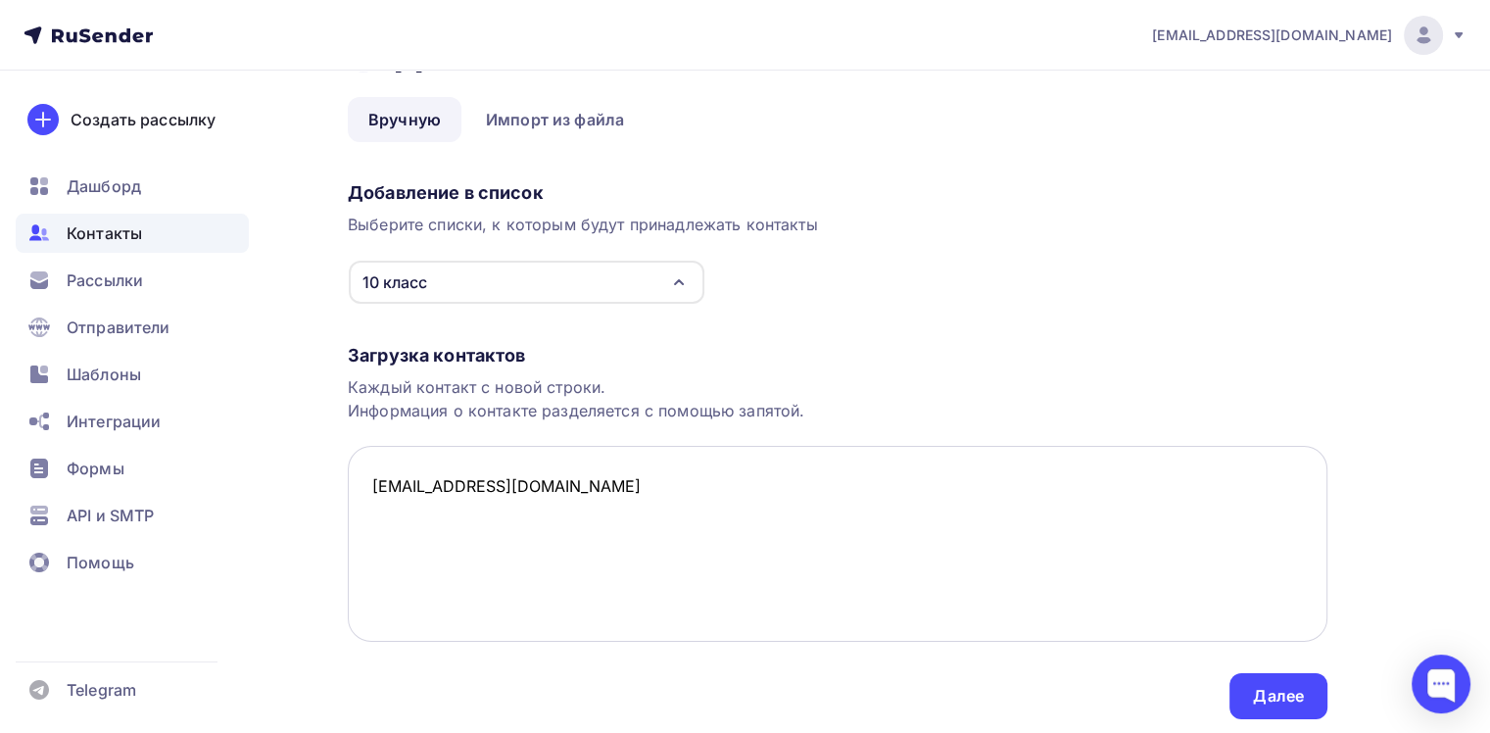
scroll to position [128, 0]
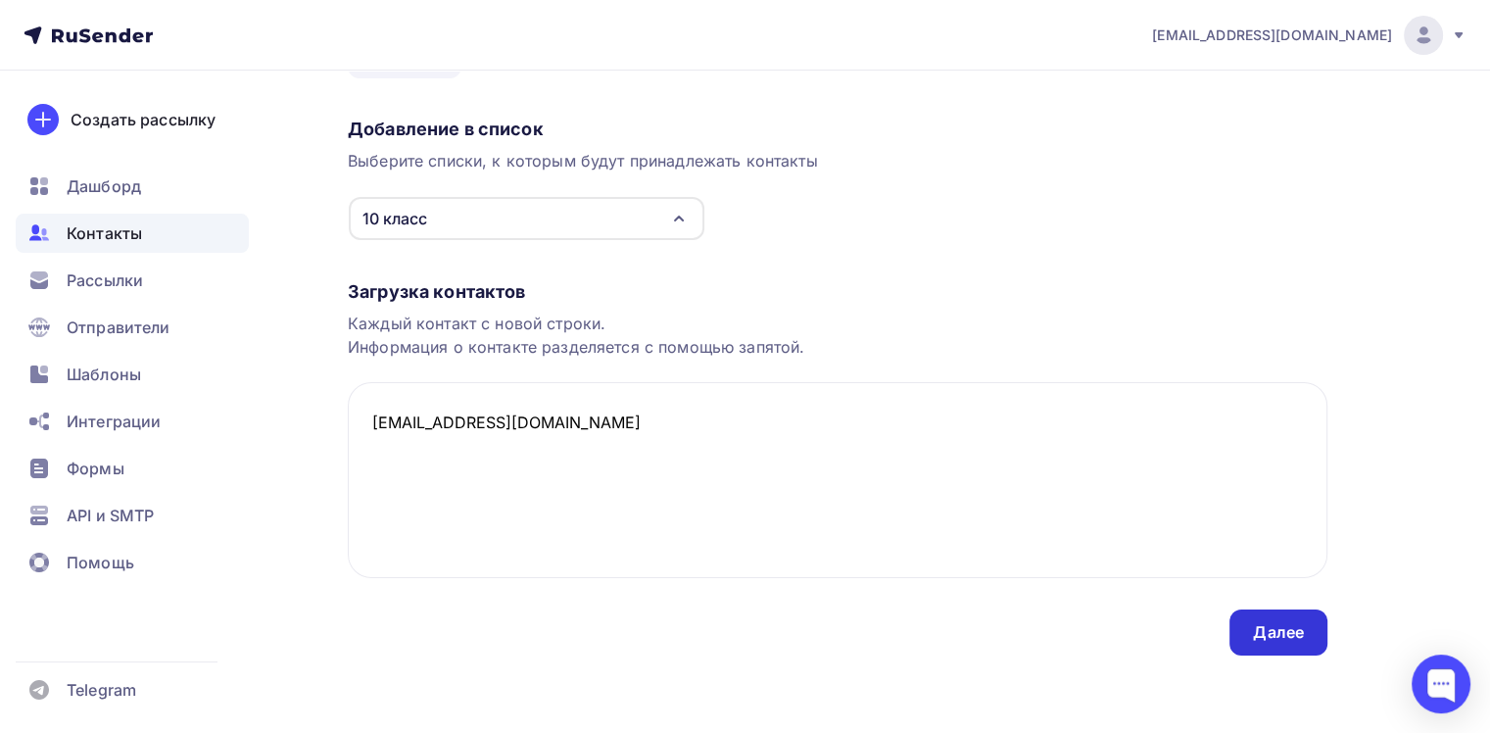
type textarea "[EMAIL_ADDRESS][DOMAIN_NAME]"
click at [1279, 637] on div "Далее" at bounding box center [1278, 632] width 51 height 23
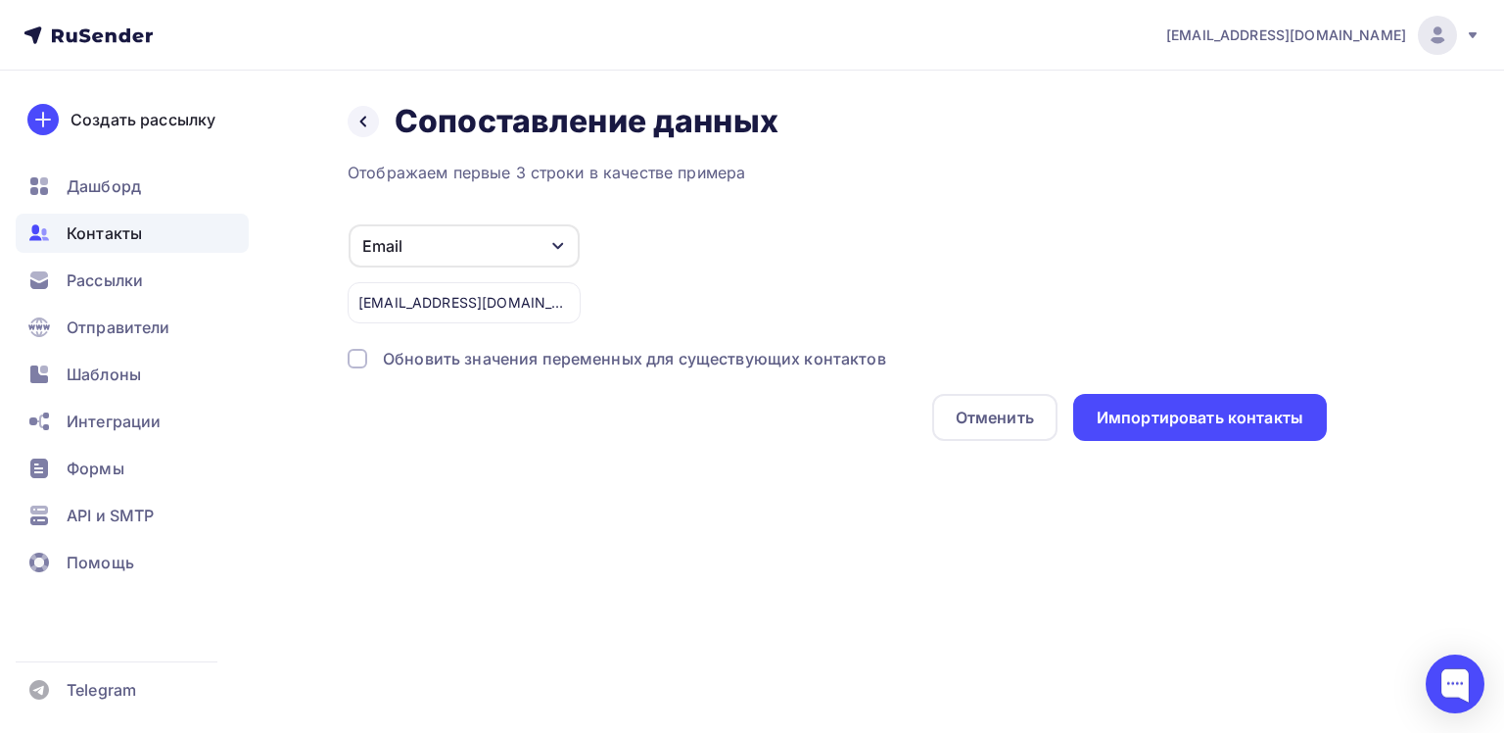
click at [488, 301] on div "[EMAIL_ADDRESS][DOMAIN_NAME]" at bounding box center [464, 302] width 233 height 41
click at [498, 302] on div "[EMAIL_ADDRESS][DOMAIN_NAME]" at bounding box center [464, 302] width 233 height 41
click at [983, 410] on div "Отменить" at bounding box center [995, 417] width 78 height 24
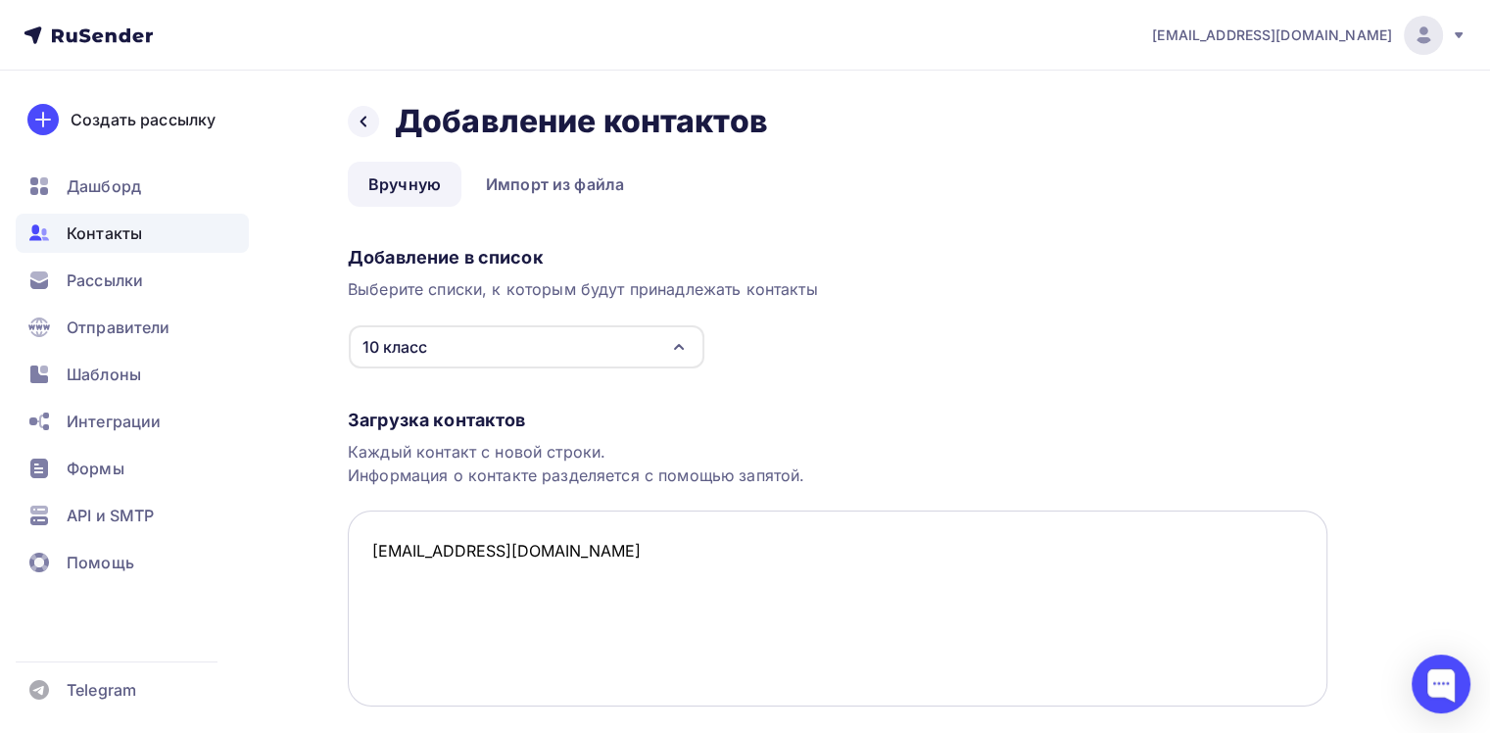
drag, startPoint x: 537, startPoint y: 542, endPoint x: 462, endPoint y: 544, distance: 74.5
click at [462, 544] on textarea "[EMAIL_ADDRESS][DOMAIN_NAME]" at bounding box center [837, 608] width 979 height 196
type textarea "[EMAIL_ADDRESS][DOMAIN_NAME]"
drag, startPoint x: 1271, startPoint y: 243, endPoint x: 1247, endPoint y: 266, distance: 33.9
click at [1268, 243] on div "Добавление в список Выберите списки, к которым будут принадлежать контакты 10 к…" at bounding box center [837, 303] width 979 height 131
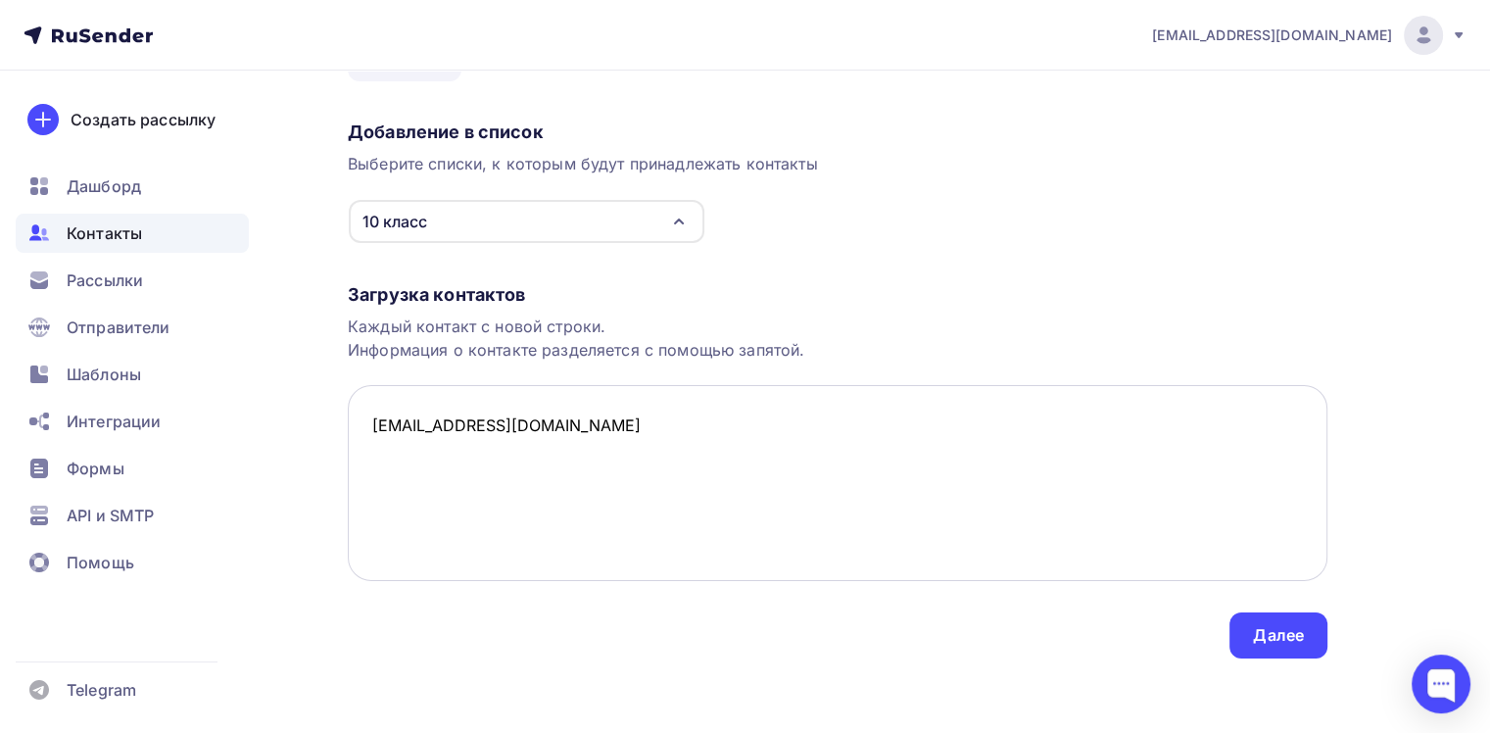
scroll to position [128, 0]
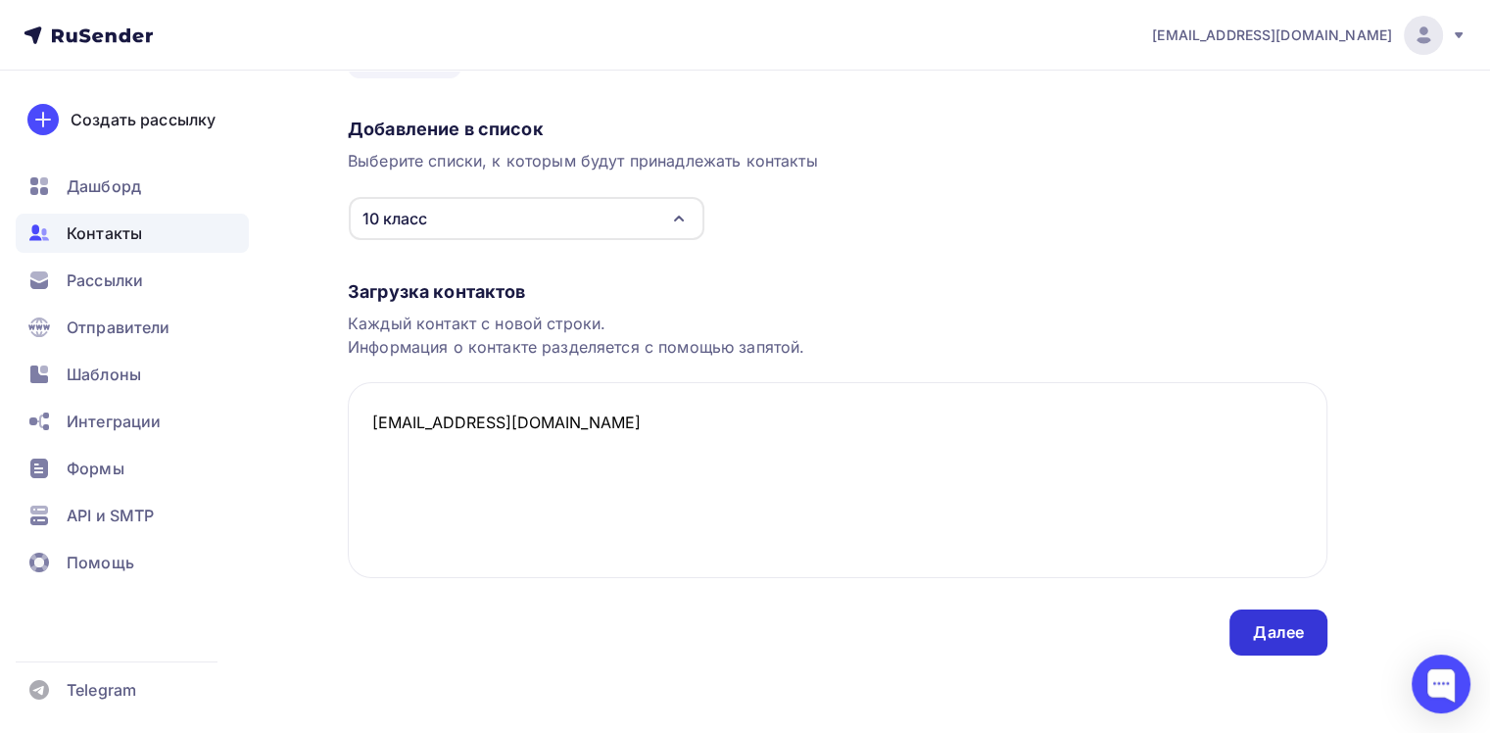
click at [1256, 627] on div "Далее" at bounding box center [1278, 632] width 51 height 23
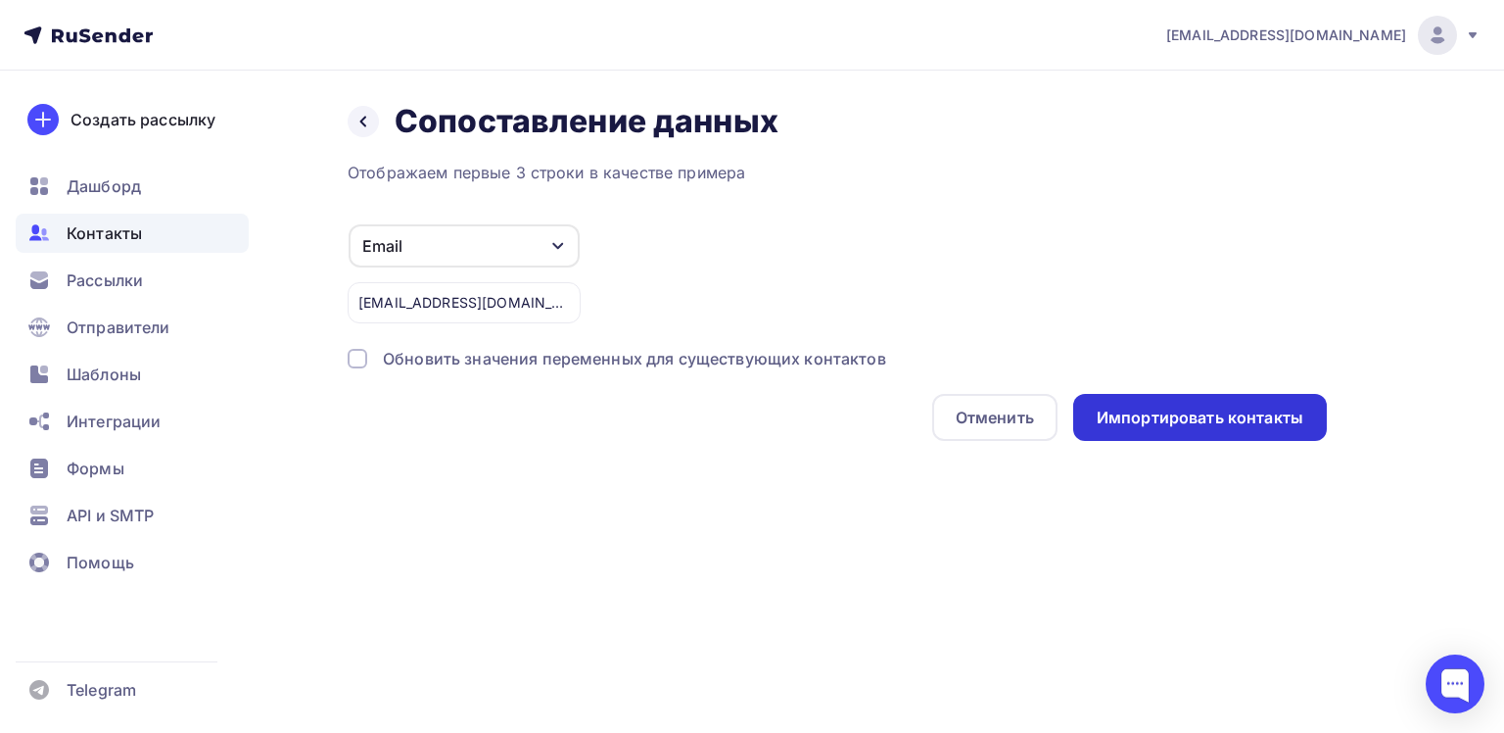
click at [1195, 410] on div "Импортировать контакты" at bounding box center [1200, 417] width 207 height 23
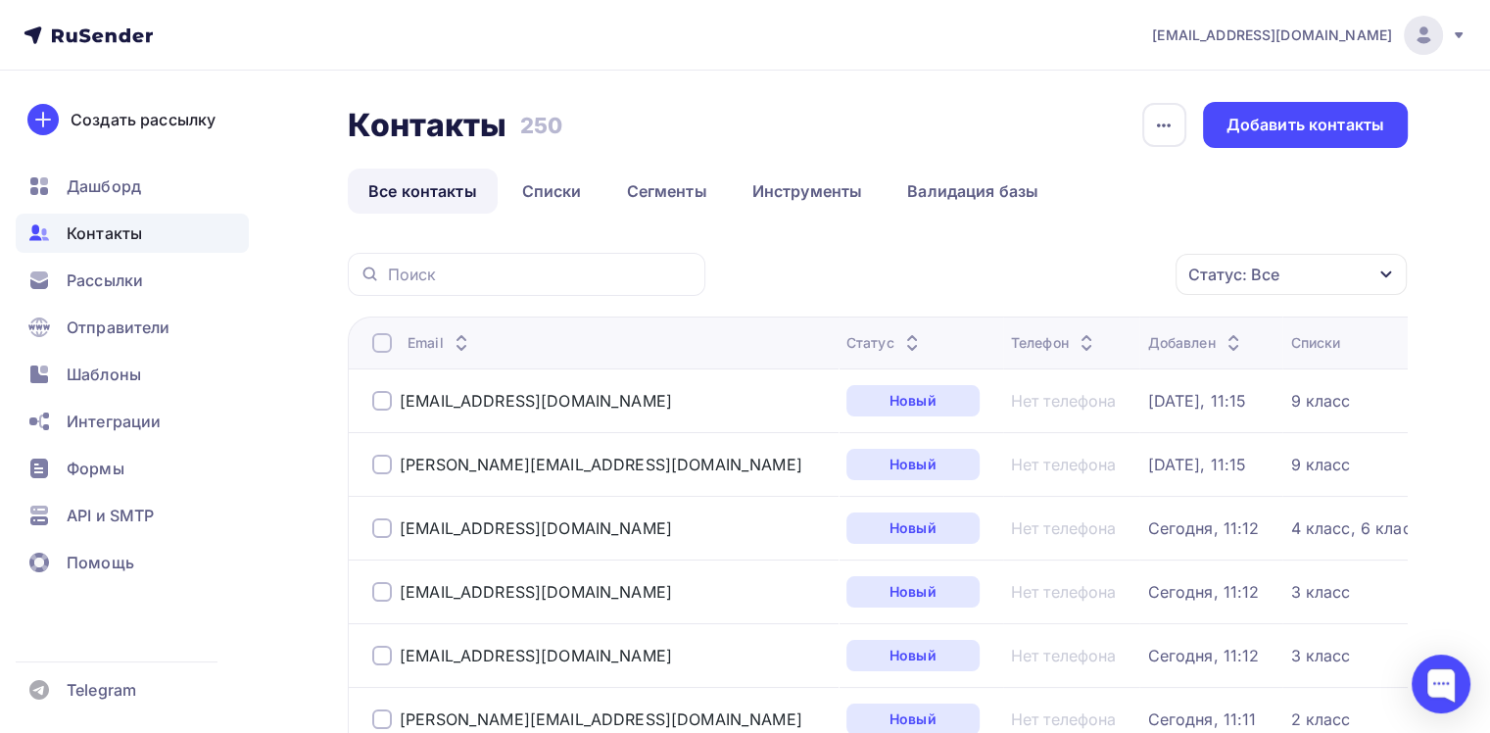
click at [819, 275] on div "Статус: Все Статус Новый Активный Не существует Переполнен Недоступен Отписан О…" at bounding box center [1063, 274] width 689 height 43
click at [995, 269] on div "Статус: Все Статус Новый Активный Не существует Переполнен Недоступен Отписан О…" at bounding box center [1063, 274] width 689 height 43
click at [121, 93] on link "Создать рассылку" at bounding box center [126, 119] width 221 height 55
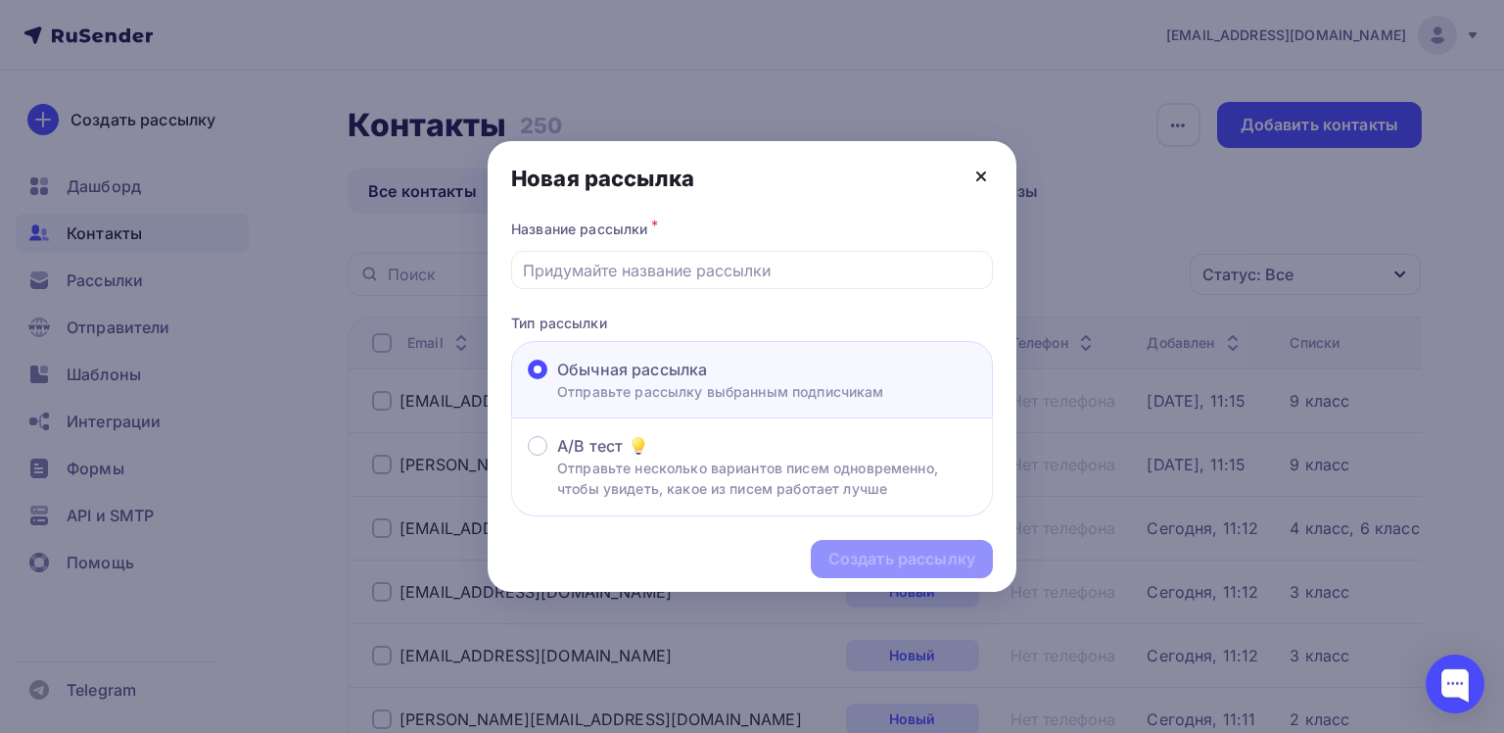
click at [983, 169] on icon at bounding box center [982, 177] width 24 height 24
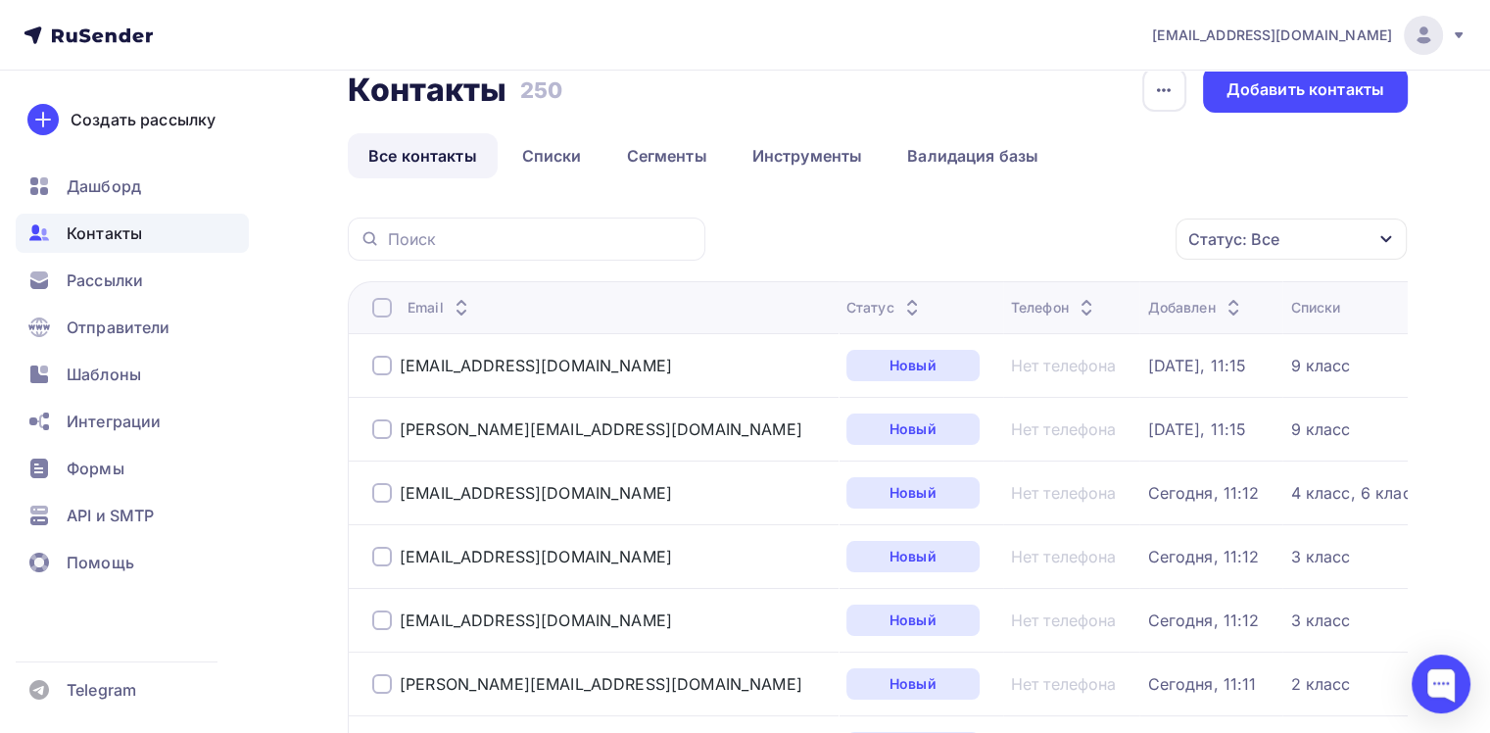
scroll to position [98, 0]
